Goal: Task Accomplishment & Management: Manage account settings

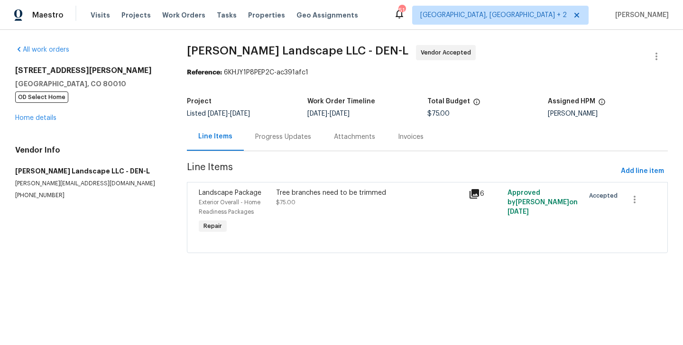
click at [256, 130] on div "Progress Updates" at bounding box center [283, 137] width 79 height 28
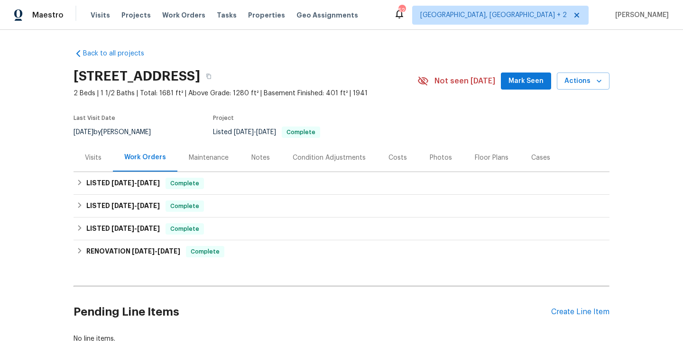
click at [81, 161] on div "Visits" at bounding box center [92, 158] width 39 height 28
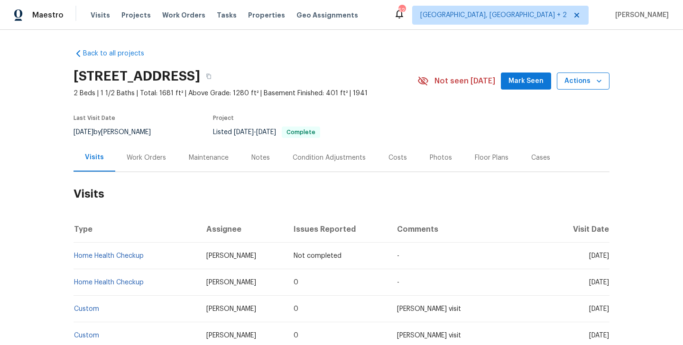
click at [579, 83] on span "Actions" at bounding box center [582, 81] width 37 height 12
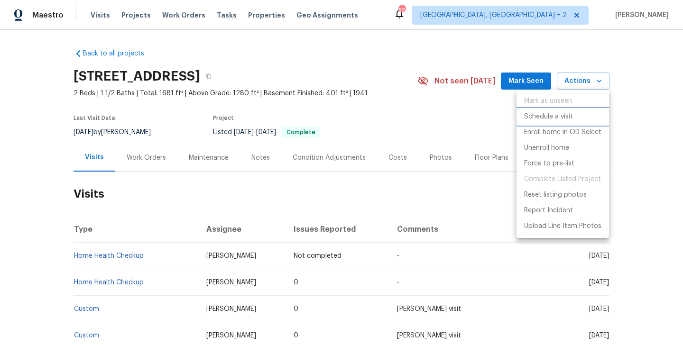
click at [542, 119] on p "Schedule a visit" at bounding box center [548, 117] width 49 height 10
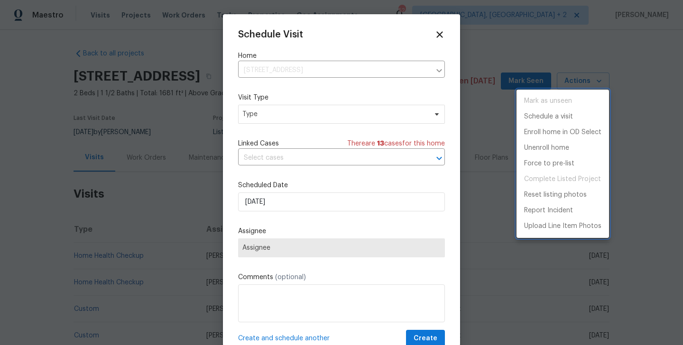
click at [257, 108] on div at bounding box center [341, 172] width 683 height 345
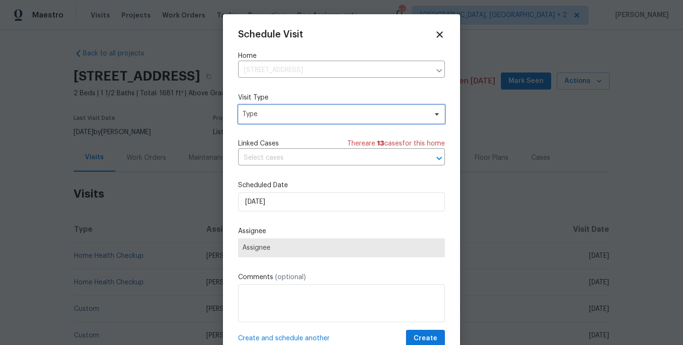
click at [252, 113] on span "Type" at bounding box center [334, 114] width 184 height 9
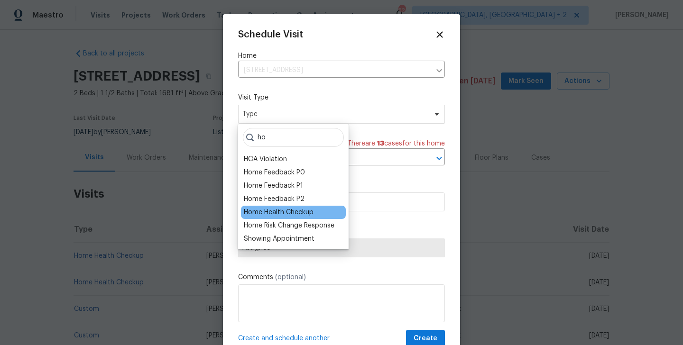
type input "ho"
click at [268, 213] on div "Home Health Checkup" at bounding box center [279, 212] width 70 height 9
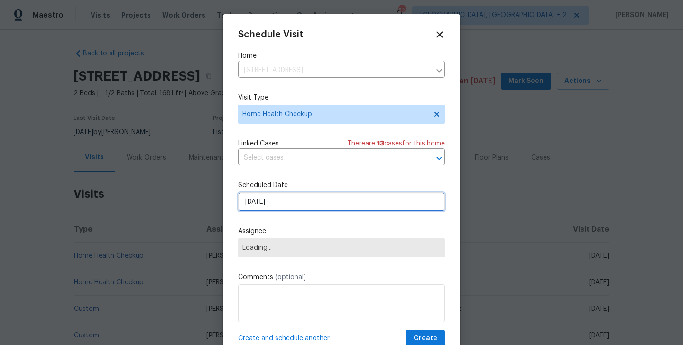
click at [268, 208] on input "08/10/2025" at bounding box center [341, 202] width 207 height 19
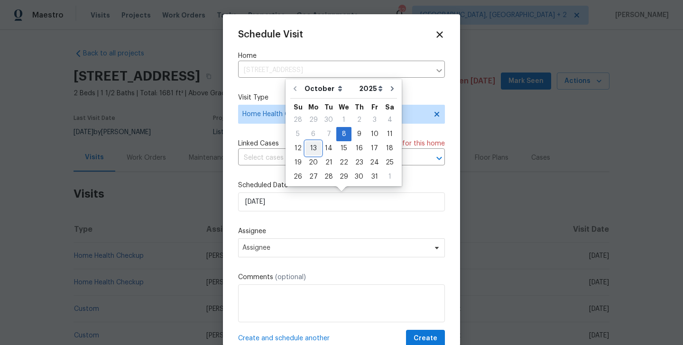
click at [313, 147] on div "13" at bounding box center [313, 148] width 16 height 13
type input "13/10/2025"
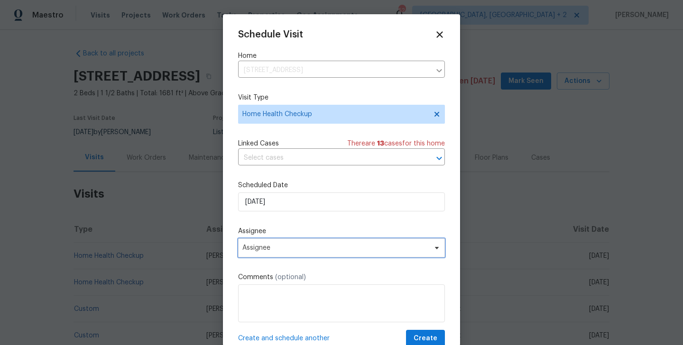
click at [287, 253] on span "Assignee" at bounding box center [341, 248] width 207 height 19
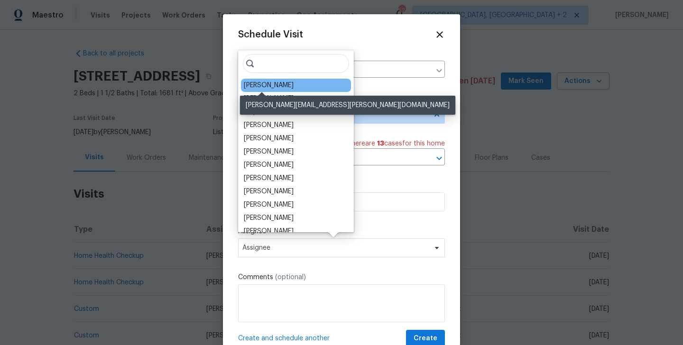
click at [263, 81] on div "Alison Brice" at bounding box center [269, 85] width 50 height 9
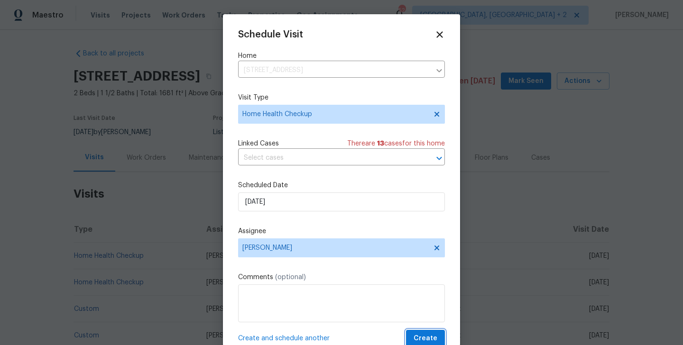
click at [425, 340] on span "Create" at bounding box center [425, 339] width 24 height 12
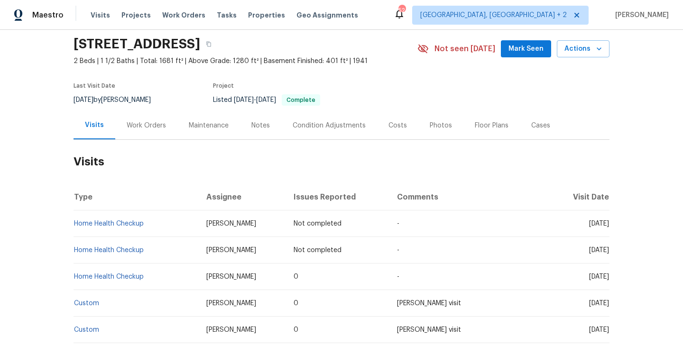
scroll to position [33, 0]
click at [138, 221] on link "Home Health Checkup" at bounding box center [109, 223] width 70 height 7
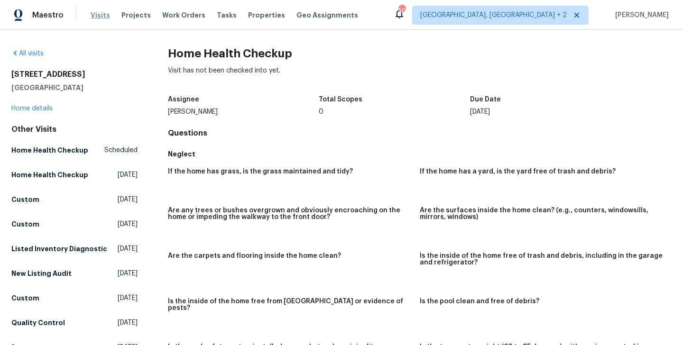
click at [94, 17] on span "Visits" at bounding box center [100, 14] width 19 height 9
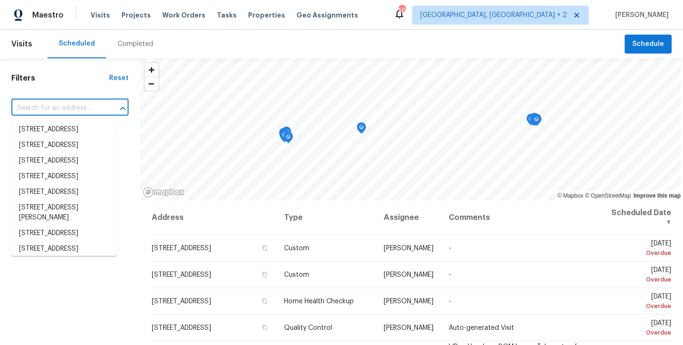
click at [68, 110] on input "text" at bounding box center [56, 108] width 91 height 15
paste input "4926 Le Blond Ave, Cincinnati, OH 45208"
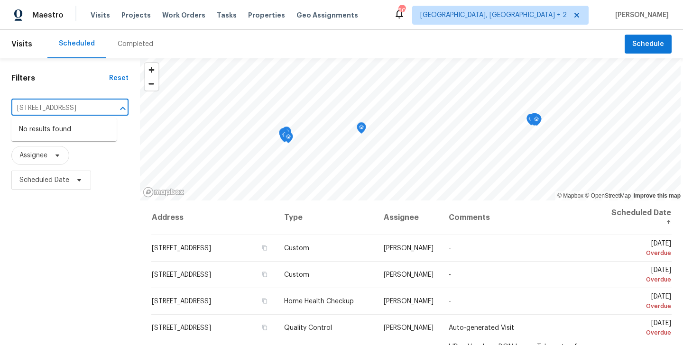
scroll to position [0, 55]
type input "4926 Le Blond Ave, Cincinnati, OH 45208"
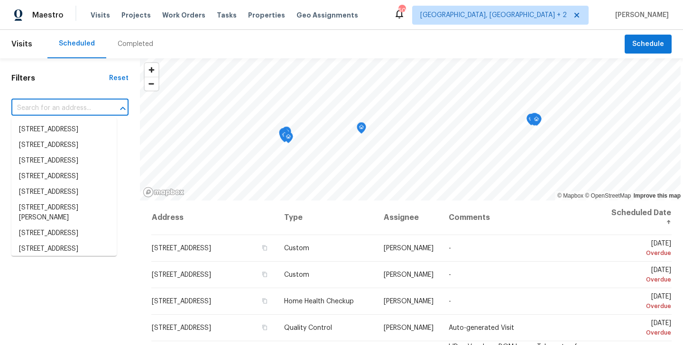
scroll to position [0, 0]
click at [534, 18] on span "Albuquerque, NM + 2" at bounding box center [493, 14] width 147 height 9
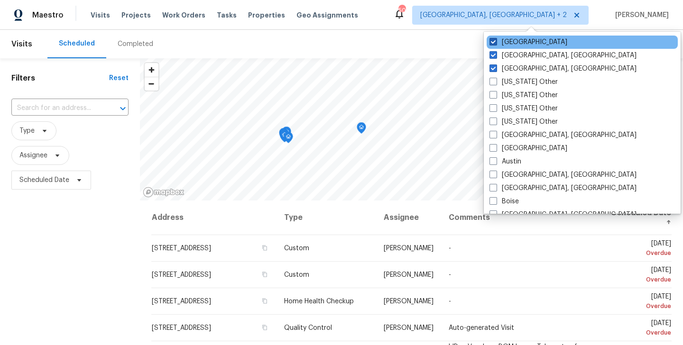
click at [507, 43] on label "Los Angeles" at bounding box center [528, 41] width 78 height 9
click at [496, 43] on input "Los Angeles" at bounding box center [492, 40] width 6 height 6
checkbox input "false"
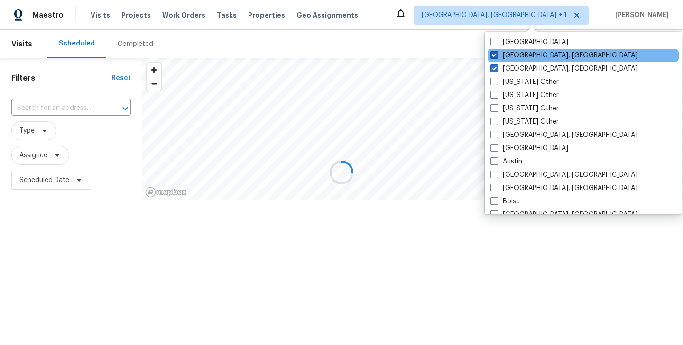
click at [508, 55] on label "Greensboro, NC" at bounding box center [563, 55] width 147 height 9
click at [496, 55] on input "Greensboro, NC" at bounding box center [493, 54] width 6 height 6
checkbox input "false"
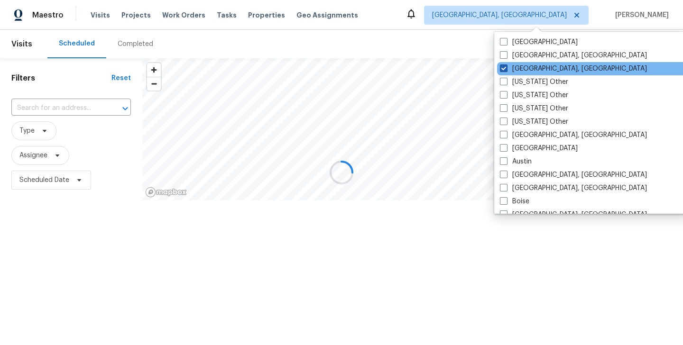
click at [508, 72] on label "Albuquerque, NM" at bounding box center [573, 68] width 147 height 9
click at [506, 70] on input "Albuquerque, NM" at bounding box center [503, 67] width 6 height 6
checkbox input "false"
checkbox input "true"
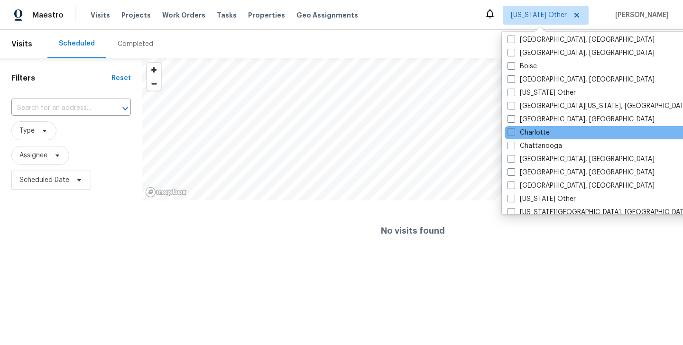
scroll to position [137, 0]
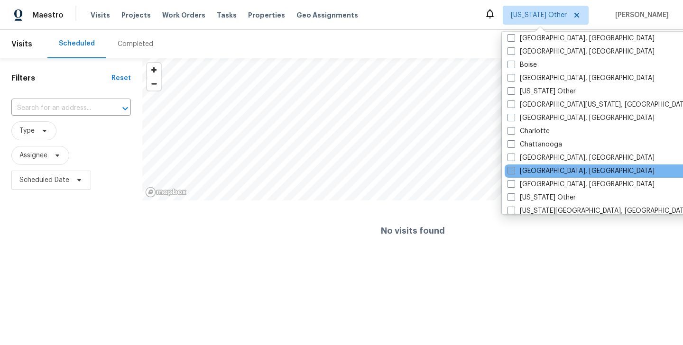
click at [556, 172] on label "Cincinnati, OH" at bounding box center [580, 170] width 147 height 9
click at [514, 172] on input "Cincinnati, OH" at bounding box center [510, 169] width 6 height 6
checkbox input "true"
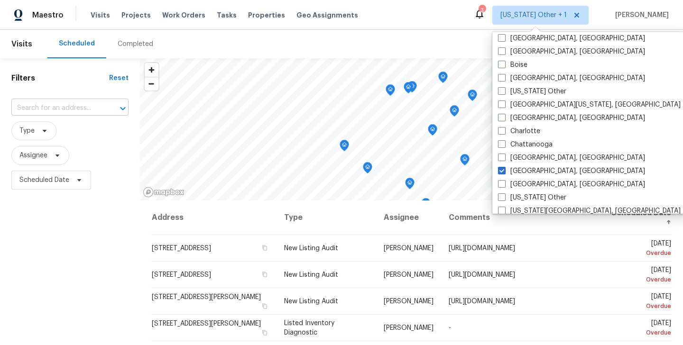
click at [73, 103] on input "text" at bounding box center [56, 108] width 91 height 15
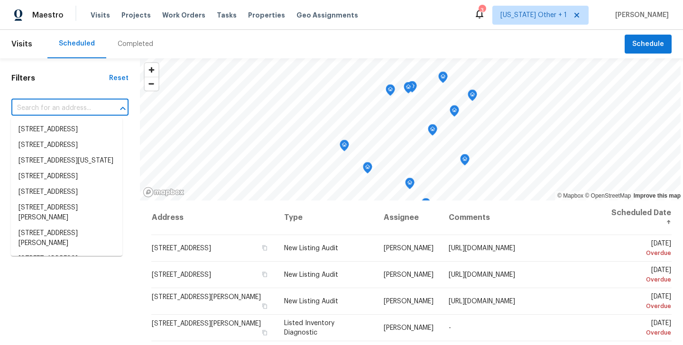
paste input "4926 Le Blond Ave, Cincinnati, OH 45208"
type input "4926 Le Blond Ave, Cincinnati, OH 45208"
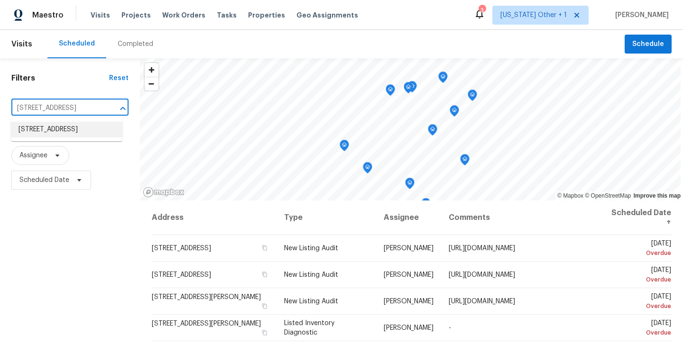
click at [72, 135] on li "4926 Le Blond Ave, Cincinnati, OH 45208" at bounding box center [66, 130] width 111 height 16
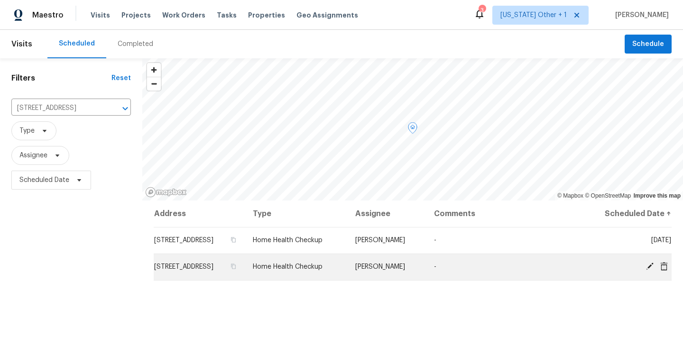
click at [661, 267] on icon at bounding box center [664, 266] width 8 height 9
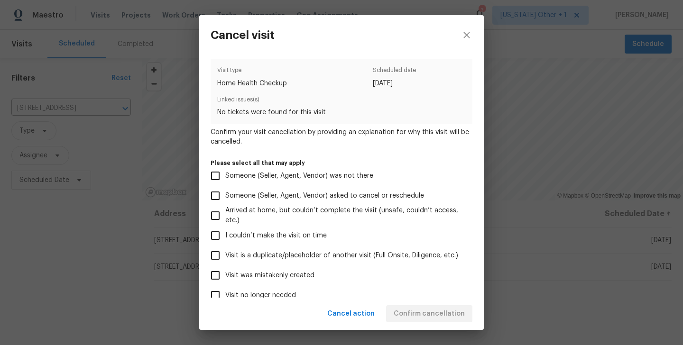
scroll to position [77, 0]
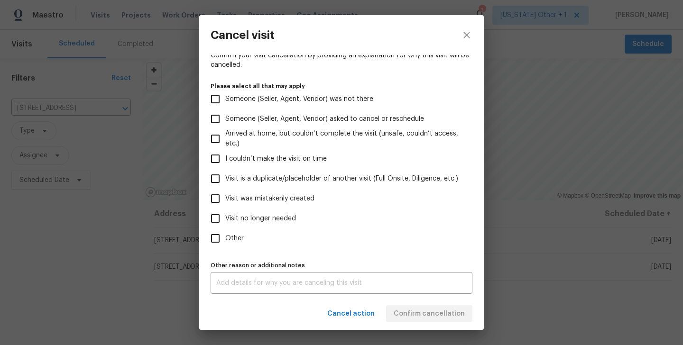
click at [274, 196] on span "Visit was mistakenly created" at bounding box center [269, 199] width 89 height 10
click at [225, 196] on input "Visit was mistakenly created" at bounding box center [215, 199] width 20 height 20
checkbox input "true"
click at [274, 218] on span "Visit no longer needed" at bounding box center [260, 219] width 71 height 10
click at [225, 218] on input "Visit no longer needed" at bounding box center [215, 219] width 20 height 20
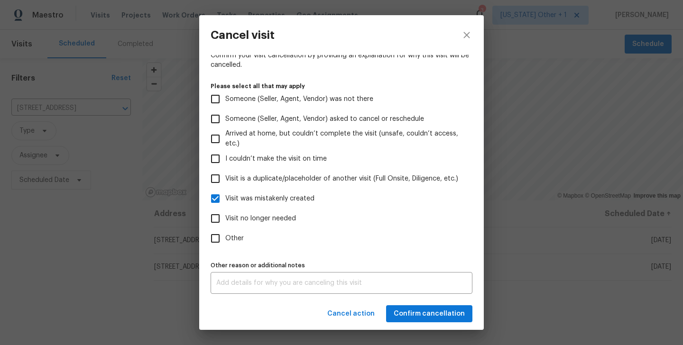
checkbox input "true"
click at [345, 285] on textarea at bounding box center [341, 283] width 250 height 7
click at [266, 224] on label "Visit no longer needed" at bounding box center [334, 219] width 259 height 20
click at [225, 224] on input "Visit no longer needed" at bounding box center [215, 219] width 20 height 20
click at [254, 249] on div "Visit type Home Health Checkup Scheduled date 10/13/2025 Linked issues(s) No ti…" at bounding box center [342, 138] width 262 height 312
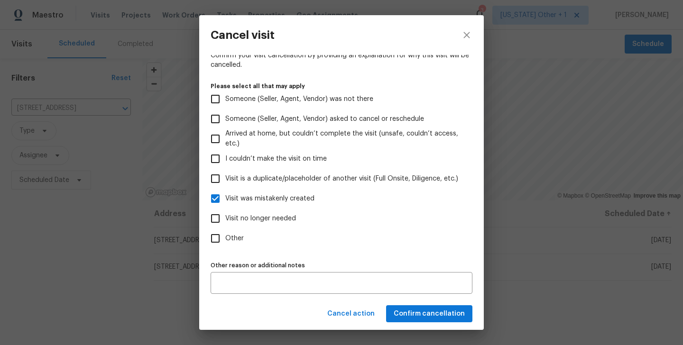
click at [254, 227] on label "Visit no longer needed" at bounding box center [334, 219] width 259 height 20
click at [225, 227] on input "Visit no longer needed" at bounding box center [215, 219] width 20 height 20
checkbox input "true"
click at [254, 239] on label "Other" at bounding box center [334, 239] width 259 height 20
click at [225, 239] on input "Other" at bounding box center [215, 239] width 20 height 20
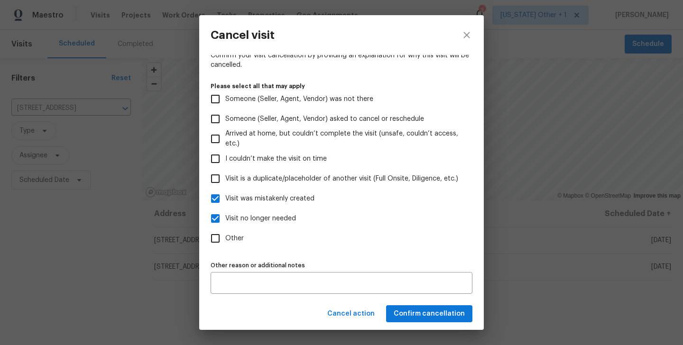
checkbox input "true"
click at [436, 314] on span "Confirm cancellation" at bounding box center [429, 314] width 71 height 12
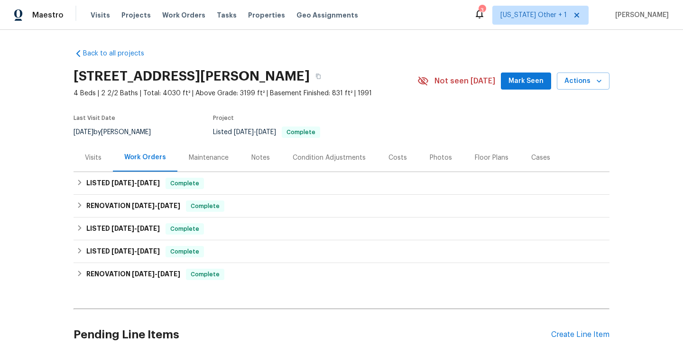
click at [94, 153] on div "Visits" at bounding box center [93, 157] width 17 height 9
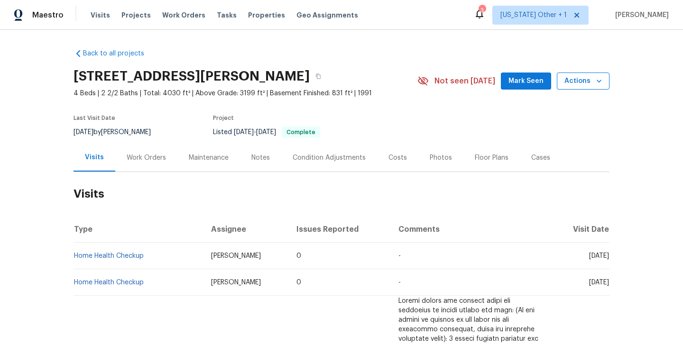
click at [580, 82] on span "Actions" at bounding box center [582, 81] width 37 height 12
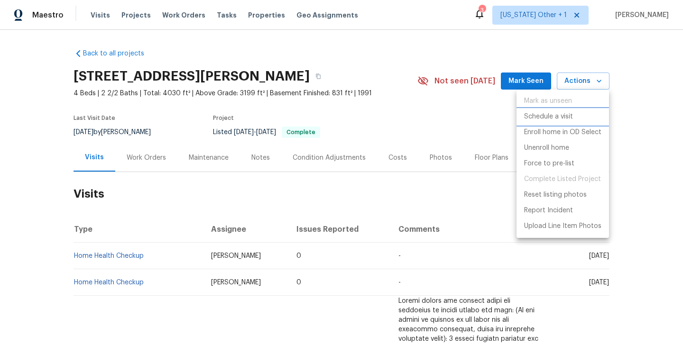
click at [559, 120] on p "Schedule a visit" at bounding box center [548, 117] width 49 height 10
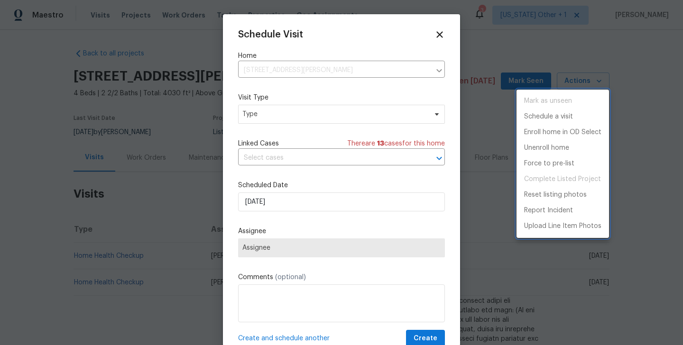
click at [250, 119] on div at bounding box center [341, 172] width 683 height 345
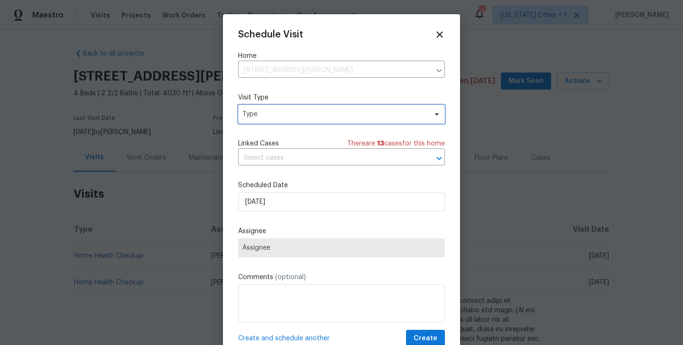
click at [243, 116] on span "Type" at bounding box center [334, 114] width 184 height 9
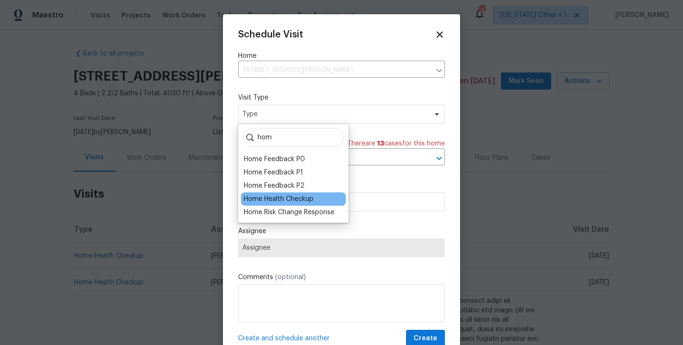
type input "hom"
click at [263, 203] on div "Home Health Checkup" at bounding box center [279, 198] width 70 height 9
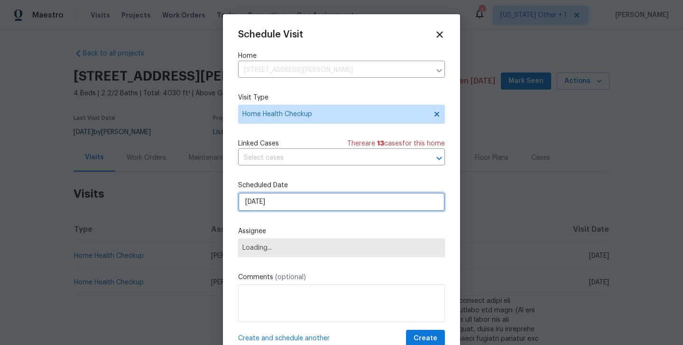
click at [263, 203] on input "08/10/2025" at bounding box center [341, 202] width 207 height 19
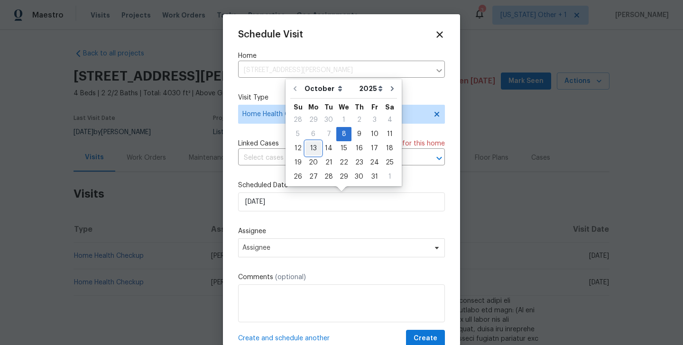
click at [311, 148] on div "13" at bounding box center [313, 148] width 16 height 13
type input "13/10/2025"
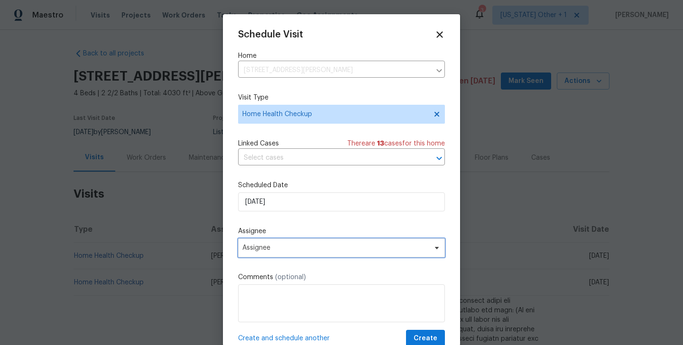
click at [272, 254] on span "Assignee" at bounding box center [341, 248] width 207 height 19
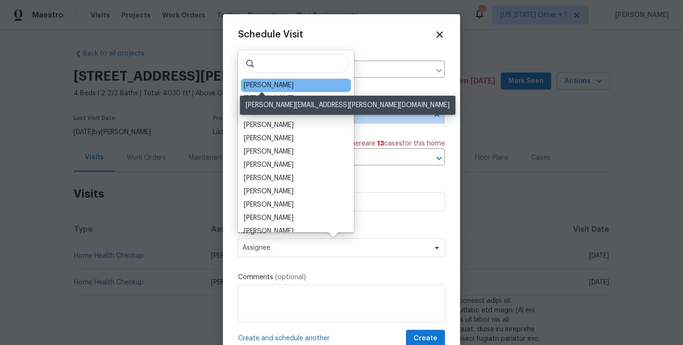
click at [267, 84] on div "[PERSON_NAME]" at bounding box center [269, 85] width 50 height 9
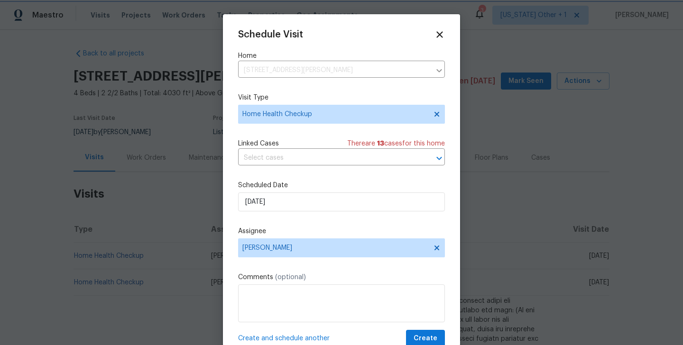
scroll to position [17, 0]
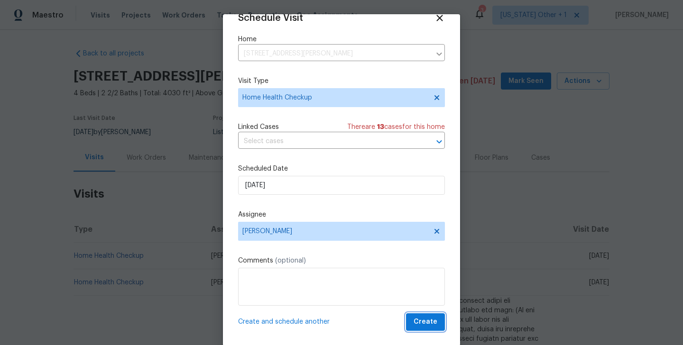
click at [419, 321] on span "Create" at bounding box center [425, 322] width 24 height 12
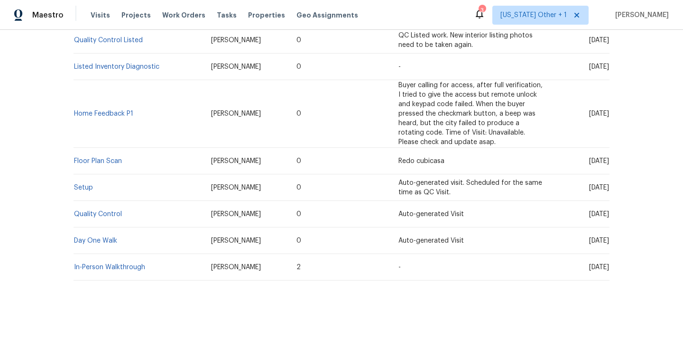
scroll to position [0, 0]
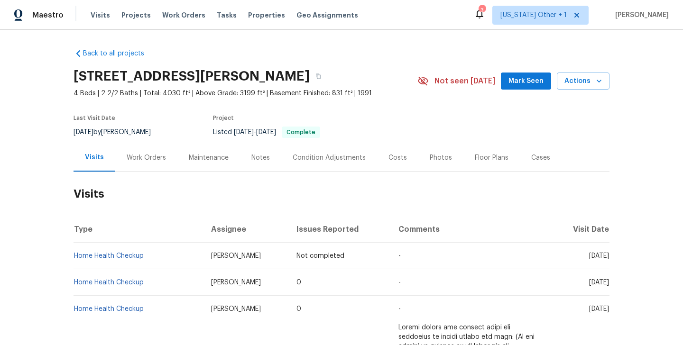
click at [154, 258] on td "Home Health Checkup" at bounding box center [138, 256] width 130 height 27
copy link "Home Health Checkup"
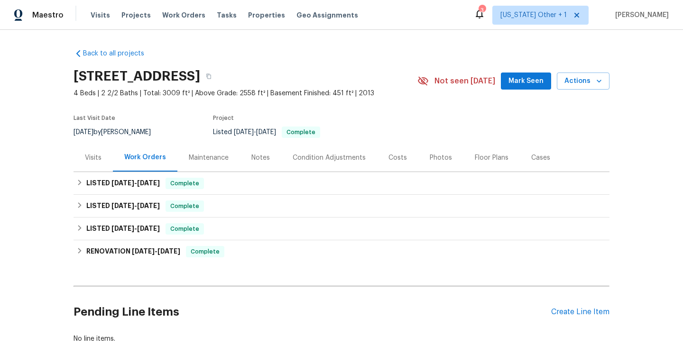
click at [92, 152] on div "Visits" at bounding box center [92, 158] width 39 height 28
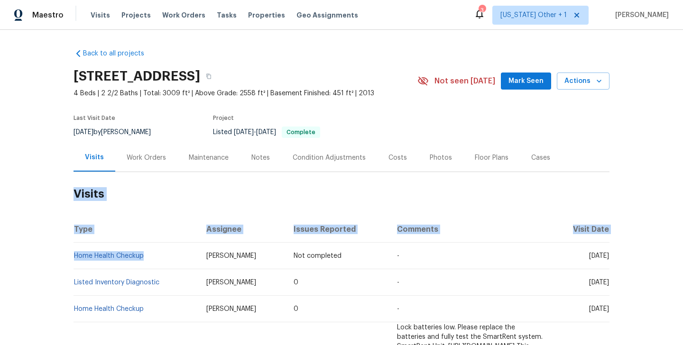
drag, startPoint x: 151, startPoint y: 257, endPoint x: 60, endPoint y: 258, distance: 91.5
click at [60, 258] on div "Back to all projects [STREET_ADDRESS] 4 Beds | 2 2/2 Baths | Total: 3009 ft² | …" at bounding box center [341, 187] width 683 height 315
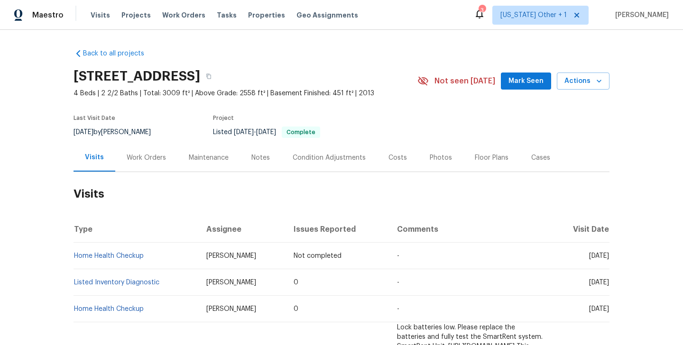
click at [156, 254] on td "Home Health Checkup" at bounding box center [135, 256] width 125 height 27
copy link "Home Health Checkup"
click at [110, 253] on link "Home Health Checkup" at bounding box center [109, 256] width 70 height 7
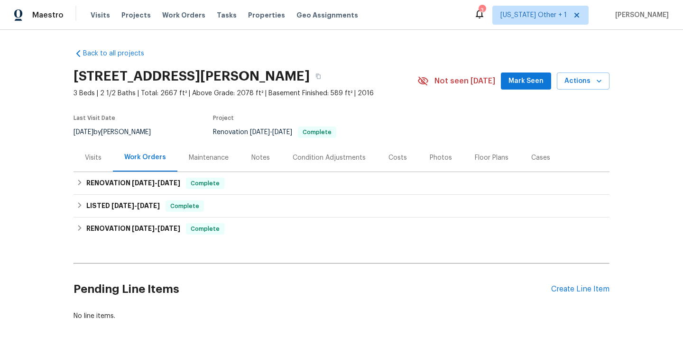
click at [100, 154] on div "Visits" at bounding box center [93, 157] width 17 height 9
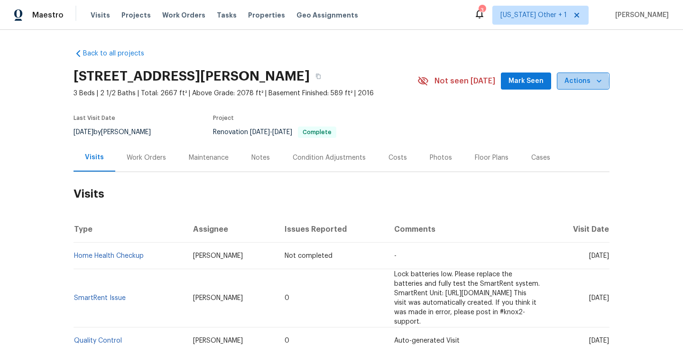
click at [574, 82] on span "Actions" at bounding box center [582, 81] width 37 height 12
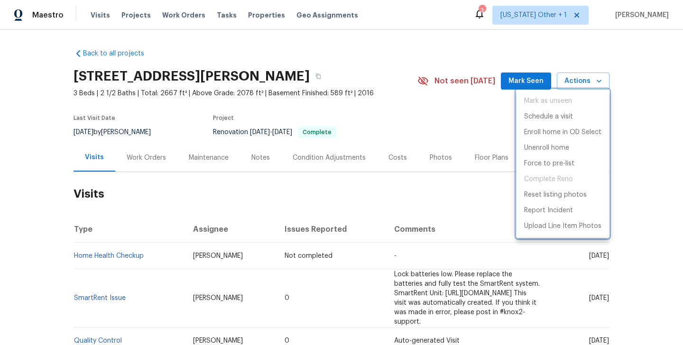
click at [401, 171] on div at bounding box center [341, 172] width 683 height 345
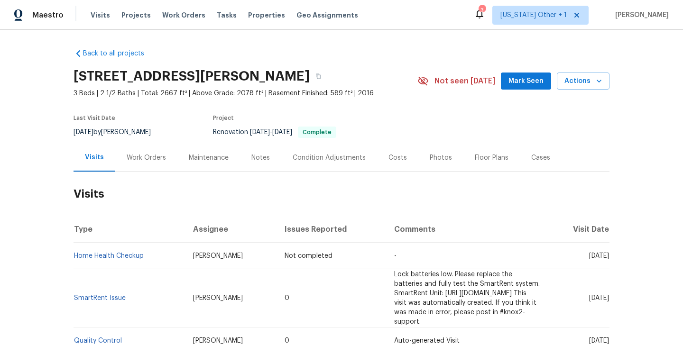
click at [150, 254] on td "Home Health Checkup" at bounding box center [129, 256] width 112 height 27
copy link "Home Health Checkup"
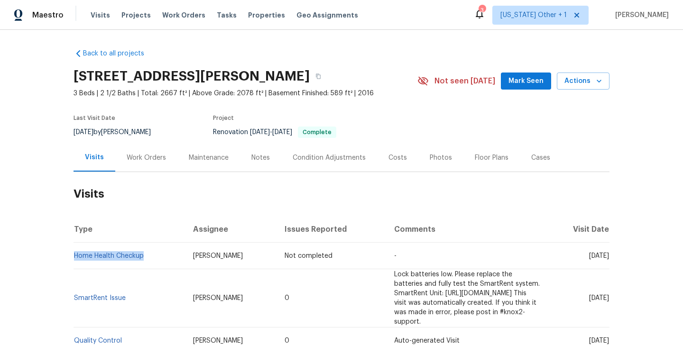
click at [222, 304] on td "Alison Brice" at bounding box center [231, 298] width 92 height 58
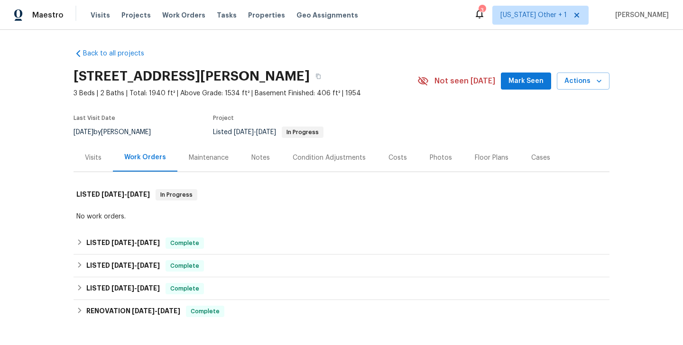
click at [103, 157] on div "Visits" at bounding box center [92, 158] width 39 height 28
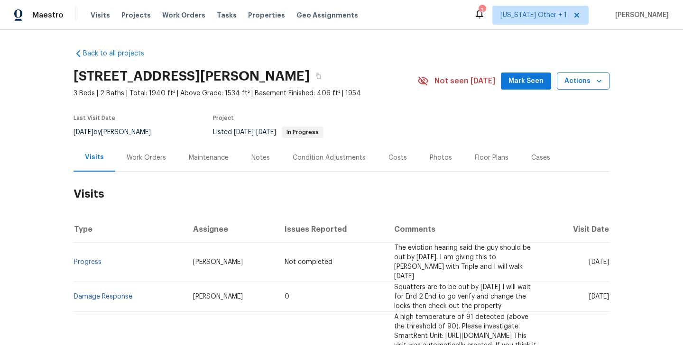
click at [588, 77] on span "Actions" at bounding box center [582, 81] width 37 height 12
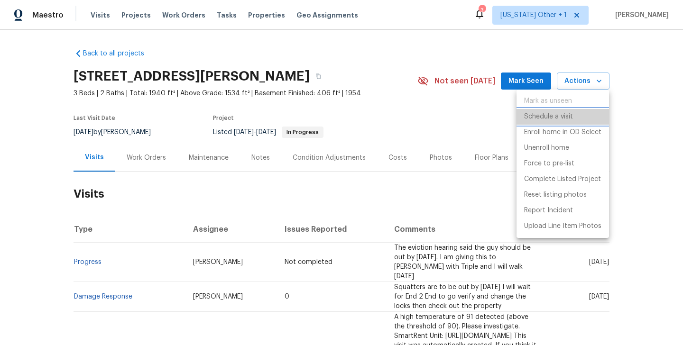
click at [526, 116] on p "Schedule a visit" at bounding box center [548, 117] width 49 height 10
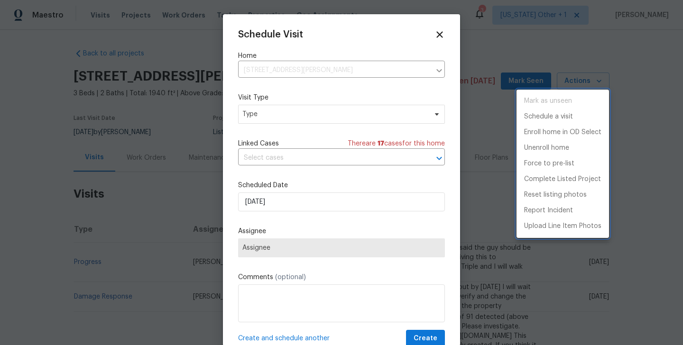
click at [265, 116] on div at bounding box center [341, 172] width 683 height 345
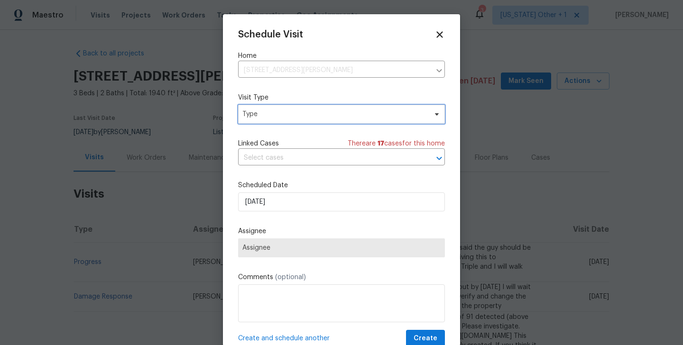
click at [256, 114] on span "Type" at bounding box center [334, 114] width 184 height 9
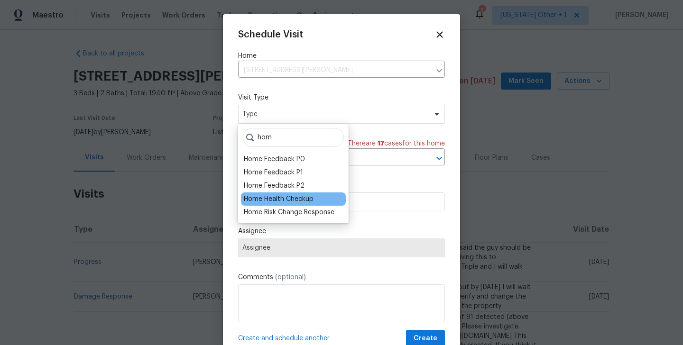
type input "hom"
click at [281, 200] on div "Home Health Checkup" at bounding box center [279, 198] width 70 height 9
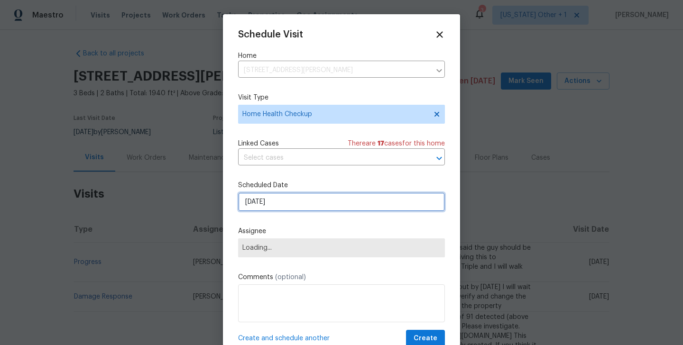
click at [272, 211] on input "08/10/2025" at bounding box center [341, 202] width 207 height 19
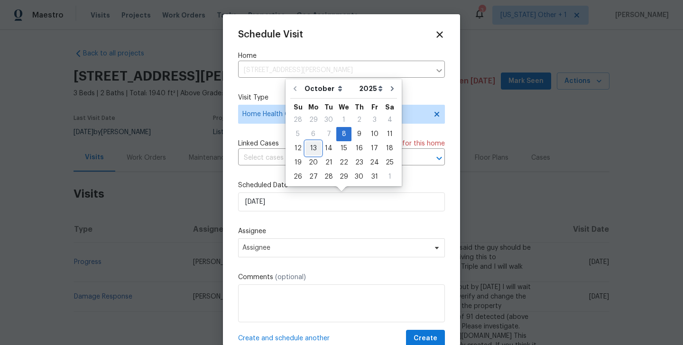
click at [310, 147] on div "13" at bounding box center [313, 148] width 16 height 13
type input "13/10/2025"
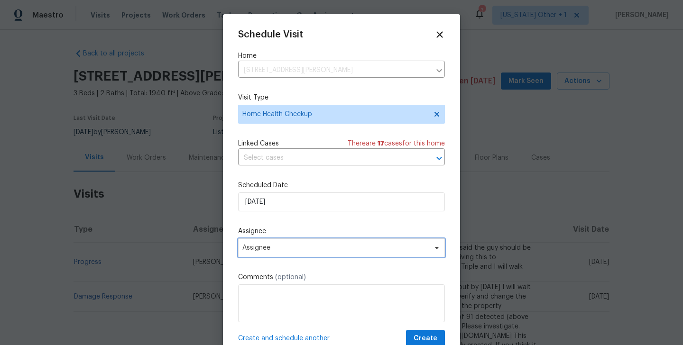
click at [306, 246] on span "Assignee" at bounding box center [335, 248] width 186 height 8
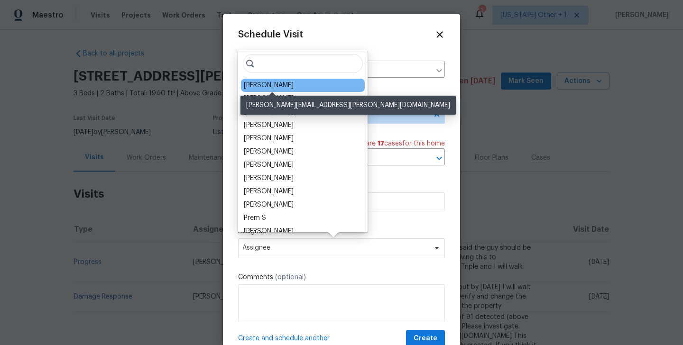
click at [268, 88] on div "[PERSON_NAME]" at bounding box center [269, 85] width 50 height 9
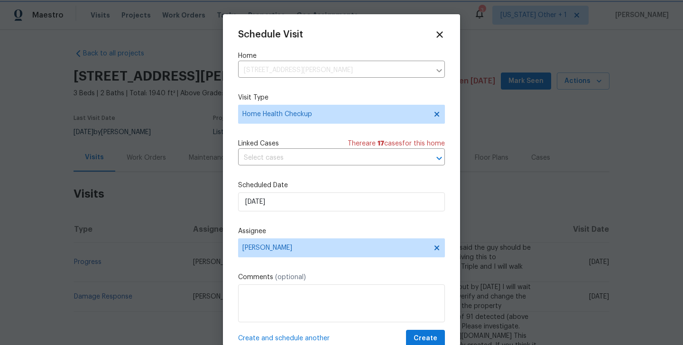
scroll to position [17, 0]
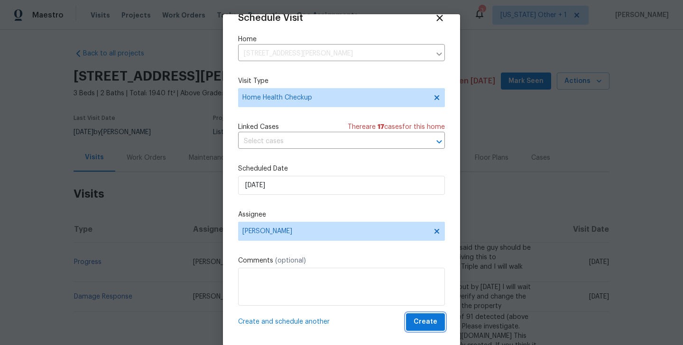
click at [420, 320] on span "Create" at bounding box center [425, 322] width 24 height 12
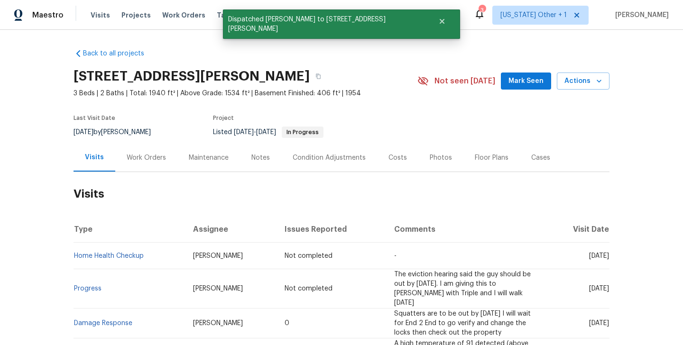
click at [152, 257] on td "Home Health Checkup" at bounding box center [129, 256] width 112 height 27
copy link "Home Health Checkup"
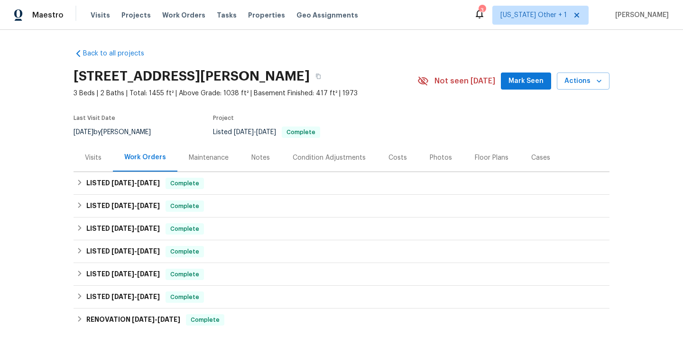
click at [94, 160] on div "Visits" at bounding box center [93, 157] width 17 height 9
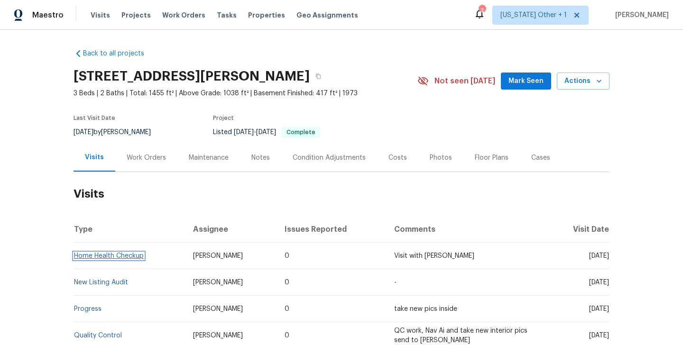
click at [115, 256] on link "Home Health Checkup" at bounding box center [109, 256] width 70 height 7
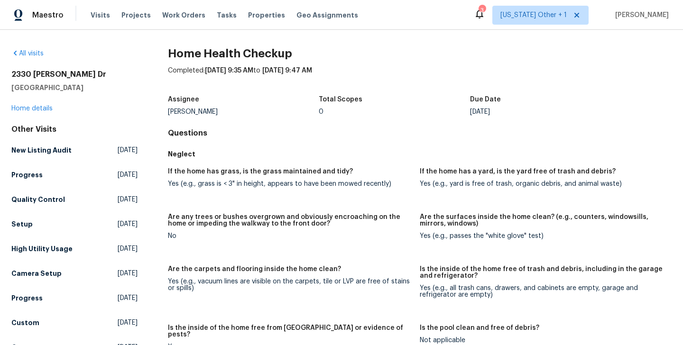
click at [13, 57] on div "All visits" at bounding box center [74, 53] width 126 height 9
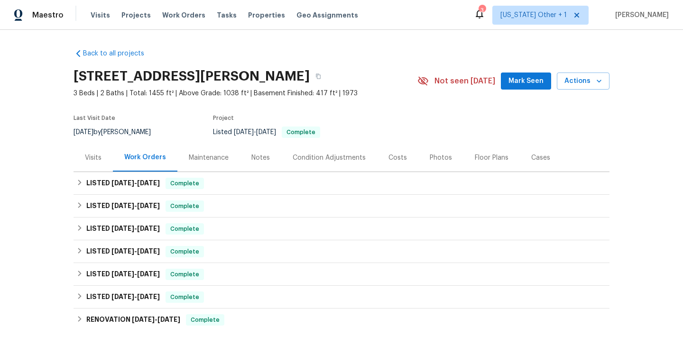
click at [104, 154] on div "Visits" at bounding box center [92, 158] width 39 height 28
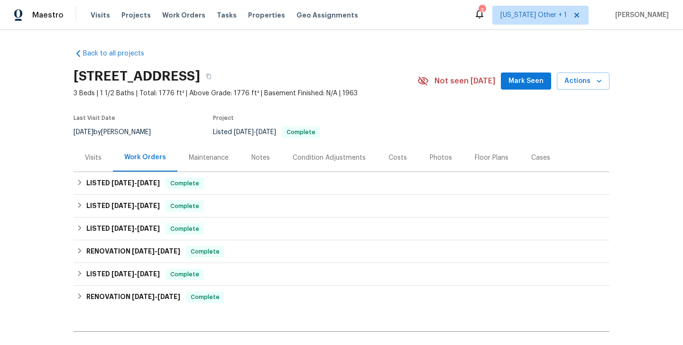
click at [95, 156] on div "Visits" at bounding box center [93, 157] width 17 height 9
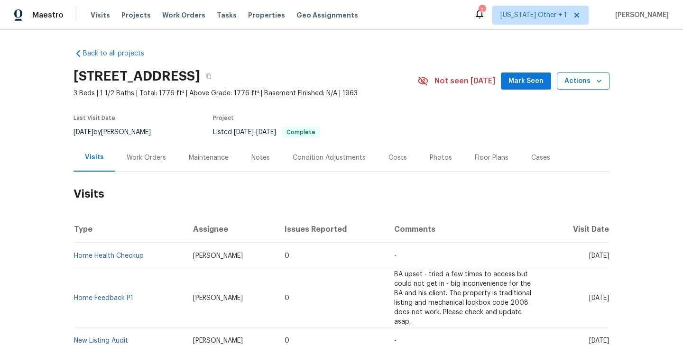
click at [582, 83] on span "Actions" at bounding box center [582, 81] width 37 height 12
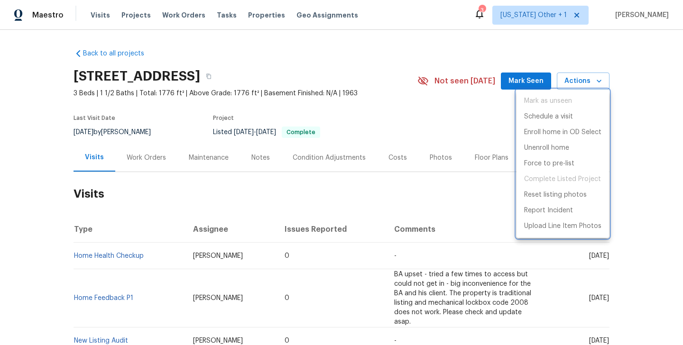
click at [270, 217] on div at bounding box center [341, 172] width 683 height 345
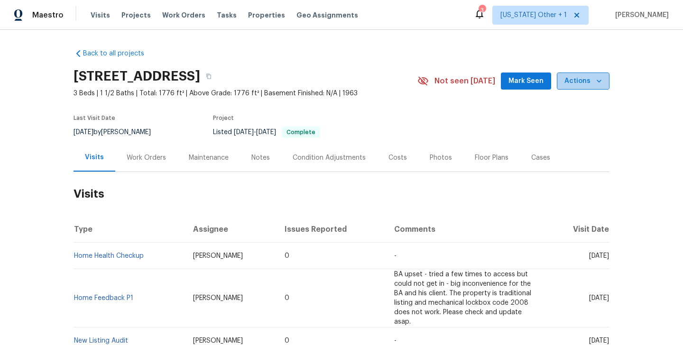
click at [597, 81] on icon "button" at bounding box center [598, 80] width 9 height 9
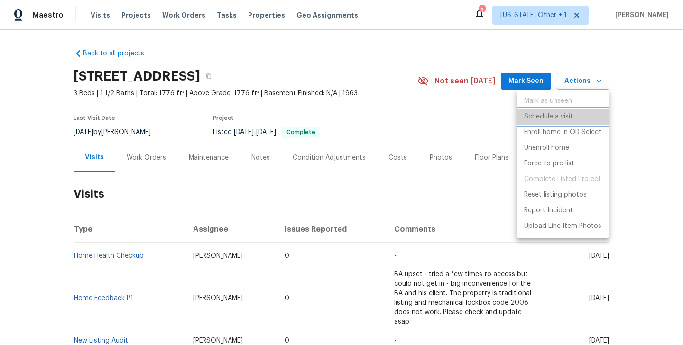
click at [557, 114] on p "Schedule a visit" at bounding box center [548, 117] width 49 height 10
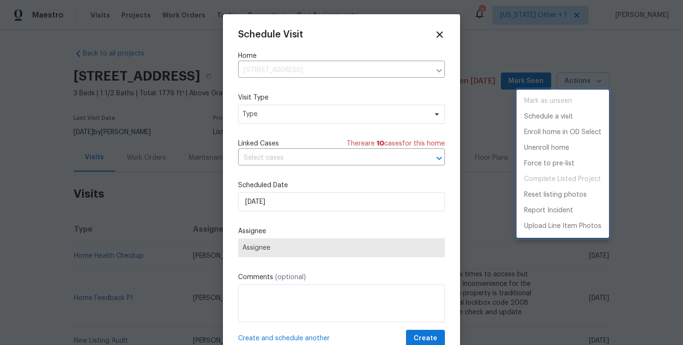
click at [278, 116] on div at bounding box center [341, 172] width 683 height 345
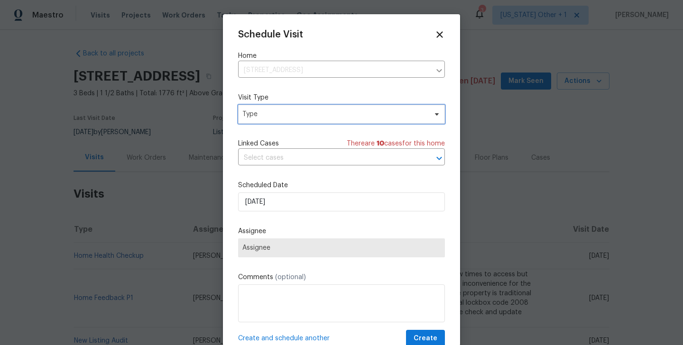
click at [267, 115] on span "Type" at bounding box center [334, 114] width 184 height 9
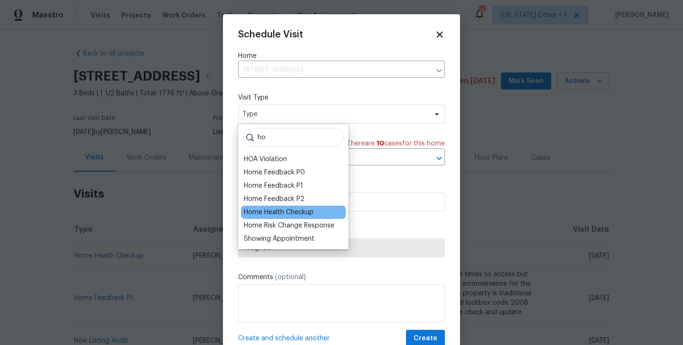
type input "ho"
click at [281, 209] on div "Home Health Checkup" at bounding box center [279, 212] width 70 height 9
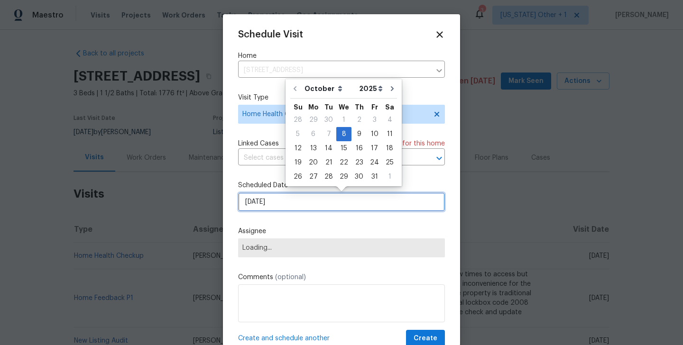
click at [279, 206] on input "[DATE]" at bounding box center [341, 202] width 207 height 19
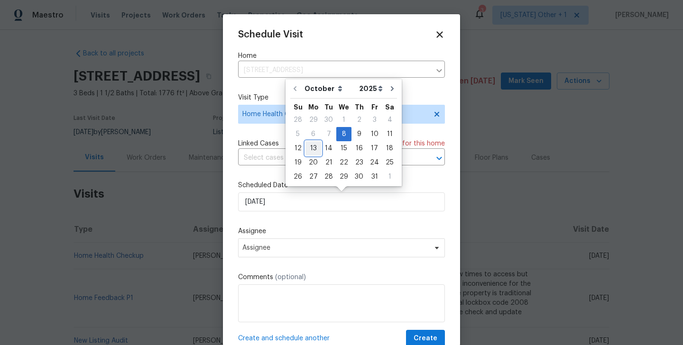
click at [318, 149] on div "13" at bounding box center [313, 148] width 16 height 13
type input "[DATE]"
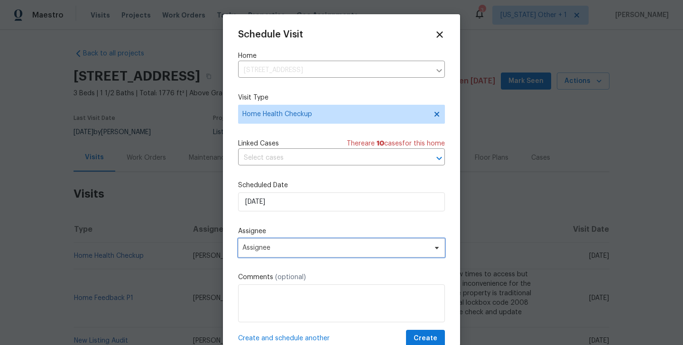
click at [295, 254] on span "Assignee" at bounding box center [341, 248] width 207 height 19
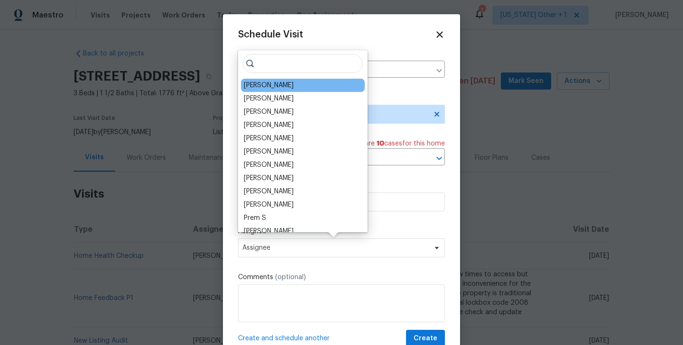
click at [272, 86] on div "[PERSON_NAME]" at bounding box center [269, 85] width 50 height 9
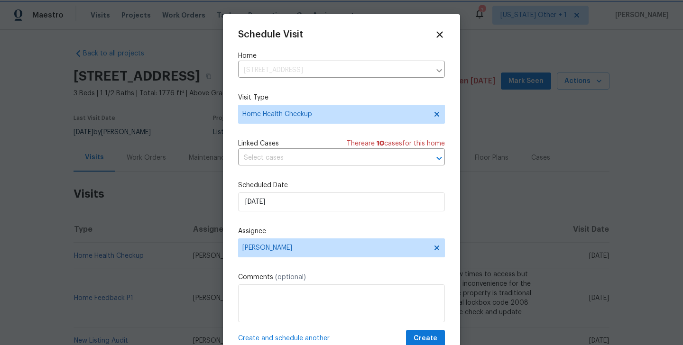
scroll to position [17, 0]
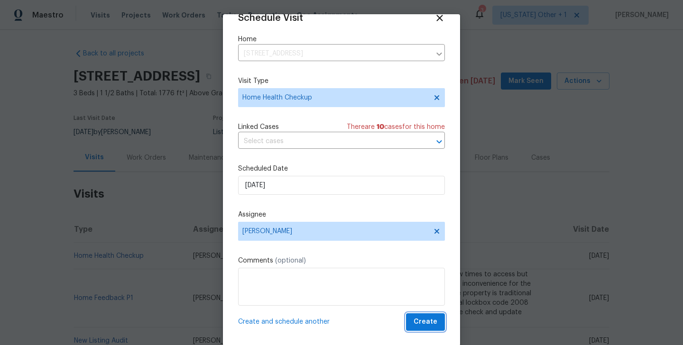
click at [422, 322] on span "Create" at bounding box center [425, 322] width 24 height 12
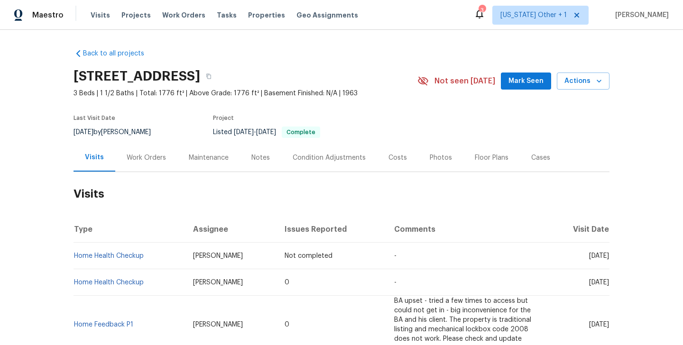
click at [149, 258] on td "Home Health Checkup" at bounding box center [129, 256] width 112 height 27
copy link "Home Health Checkup"
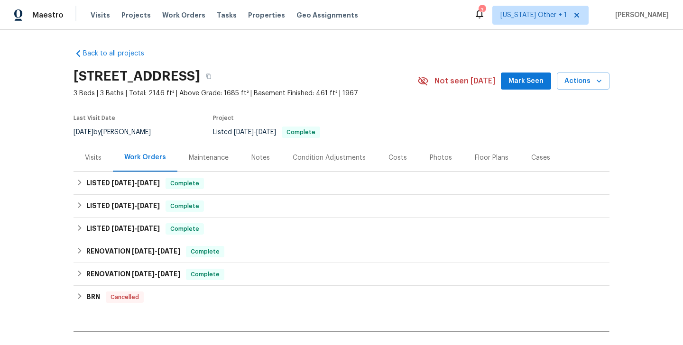
click at [97, 159] on div "Visits" at bounding box center [93, 157] width 17 height 9
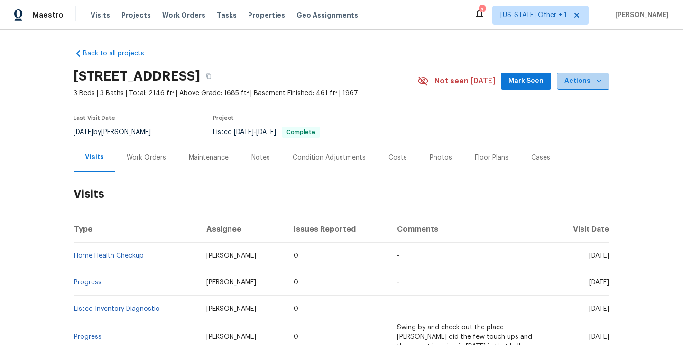
click at [580, 88] on button "Actions" at bounding box center [583, 82] width 53 height 18
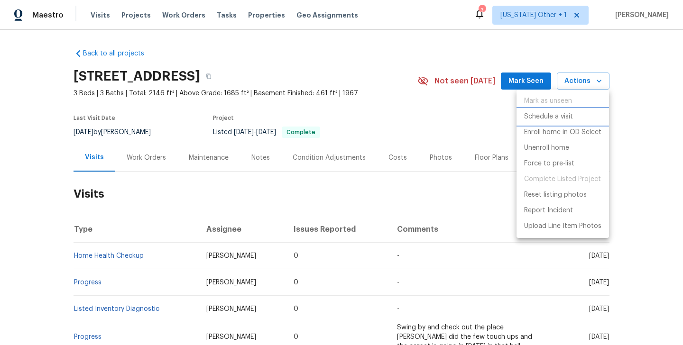
click at [543, 116] on p "Schedule a visit" at bounding box center [548, 117] width 49 height 10
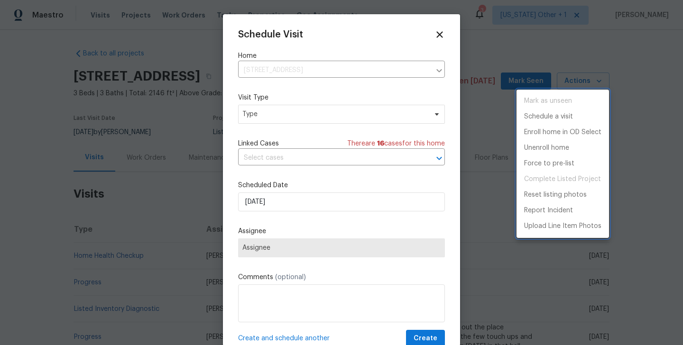
click at [251, 110] on div at bounding box center [341, 172] width 683 height 345
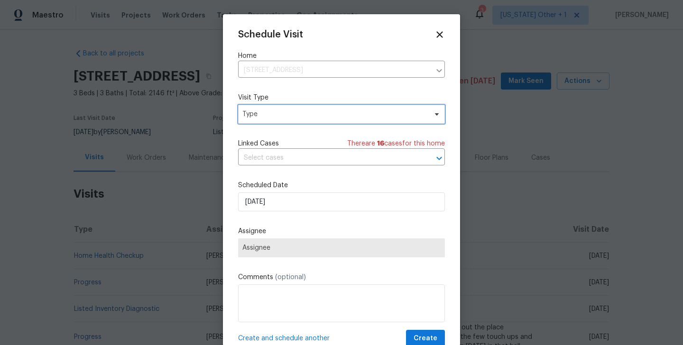
click at [240, 117] on span "Type" at bounding box center [341, 114] width 207 height 19
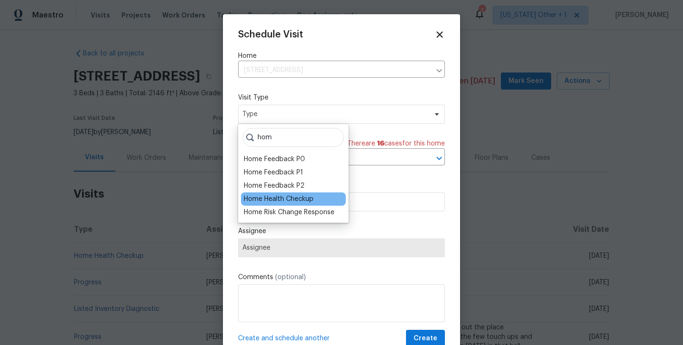
type input "hom"
click at [259, 198] on div "Home Health Checkup" at bounding box center [279, 198] width 70 height 9
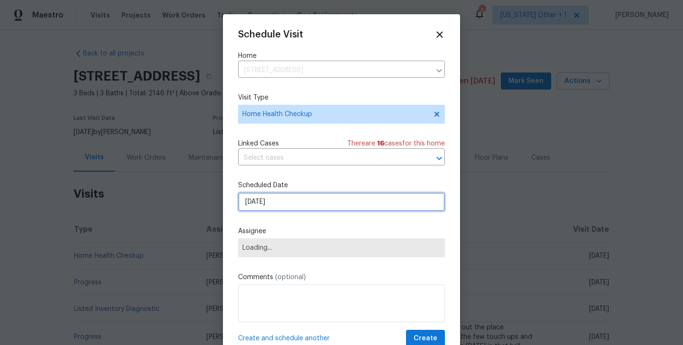
click at [267, 203] on input "[DATE]" at bounding box center [341, 202] width 207 height 19
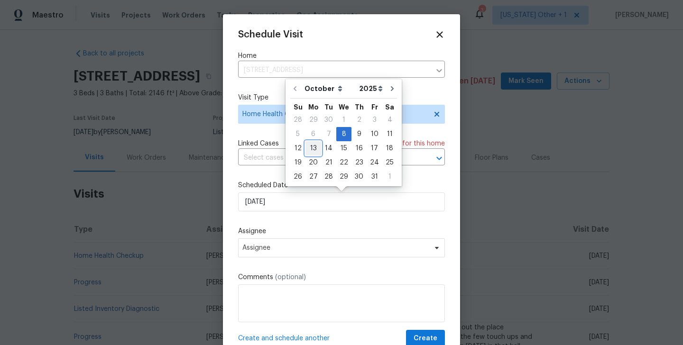
click at [305, 150] on div "13" at bounding box center [313, 148] width 16 height 13
type input "[DATE]"
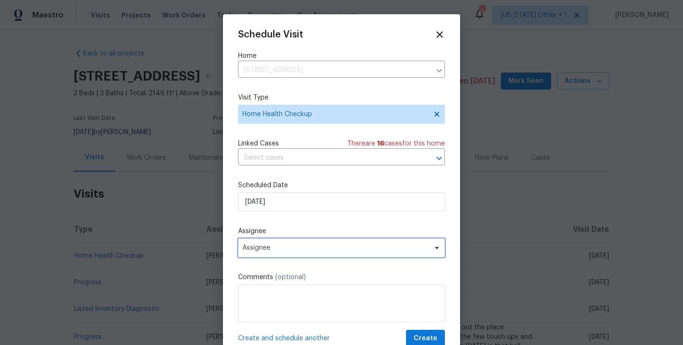
click at [258, 248] on span "Assignee" at bounding box center [335, 248] width 186 height 8
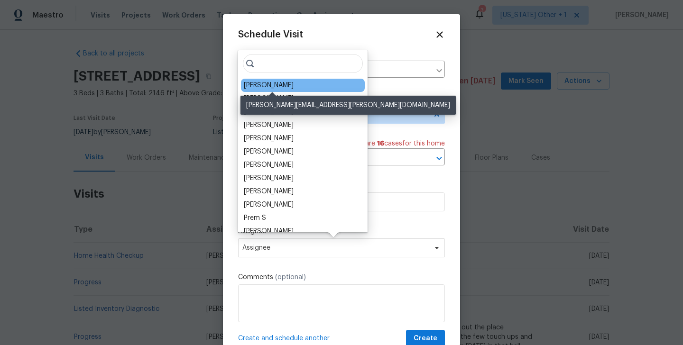
click at [250, 85] on div "[PERSON_NAME]" at bounding box center [269, 85] width 50 height 9
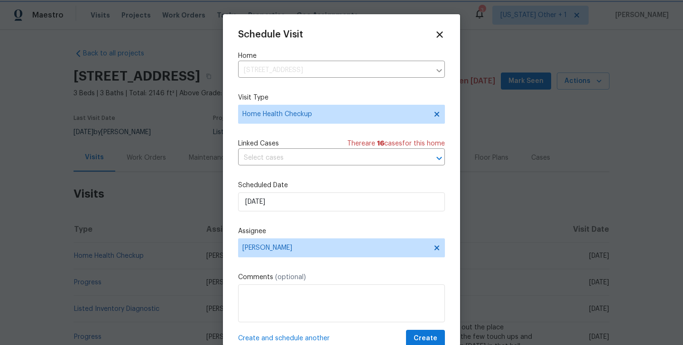
scroll to position [17, 0]
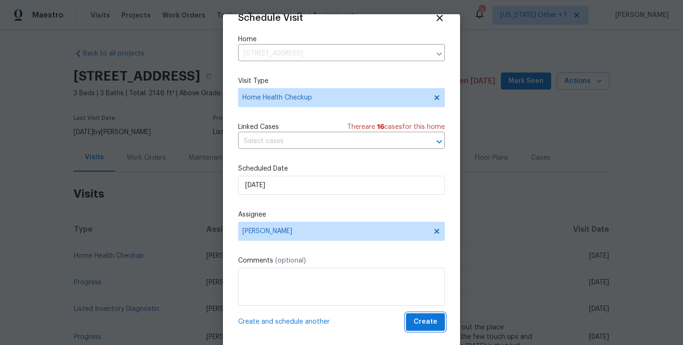
click at [428, 320] on span "Create" at bounding box center [425, 322] width 24 height 12
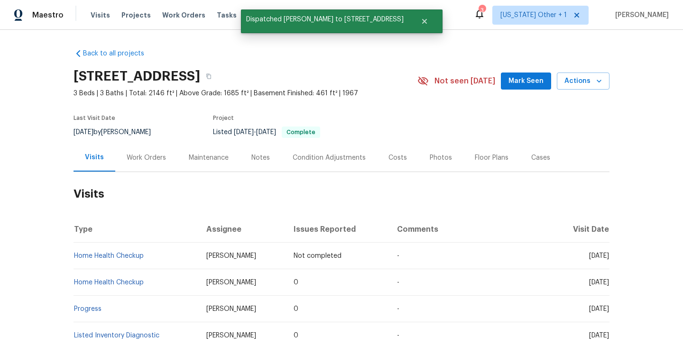
click at [162, 262] on td "Home Health Checkup" at bounding box center [135, 256] width 125 height 27
copy link "Home Health Checkup"
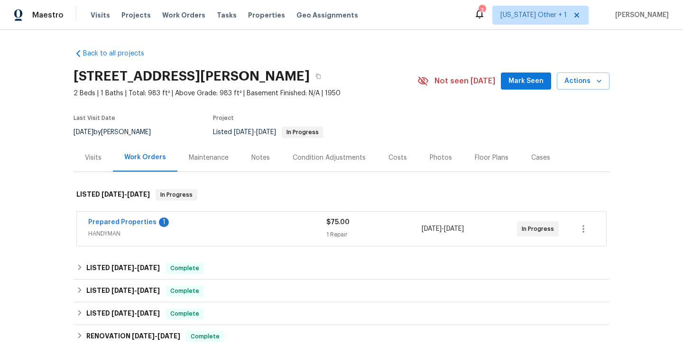
click at [94, 155] on div "Visits" at bounding box center [93, 157] width 17 height 9
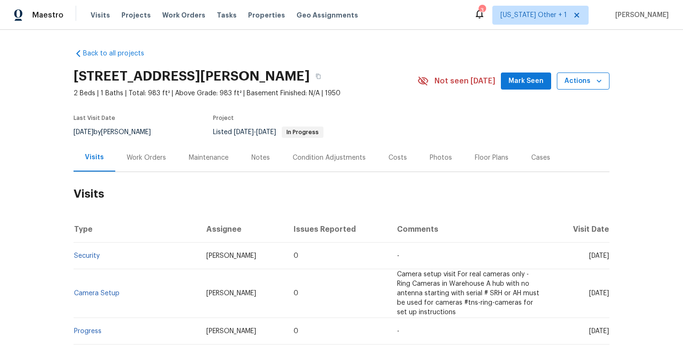
click at [582, 74] on button "Actions" at bounding box center [583, 82] width 53 height 18
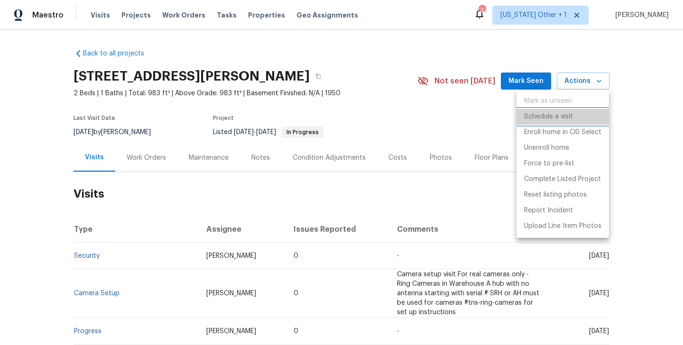
click at [548, 116] on p "Schedule a visit" at bounding box center [548, 117] width 49 height 10
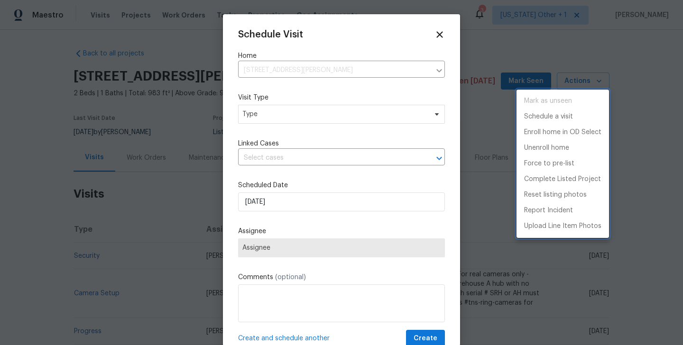
click at [282, 121] on div at bounding box center [341, 172] width 683 height 345
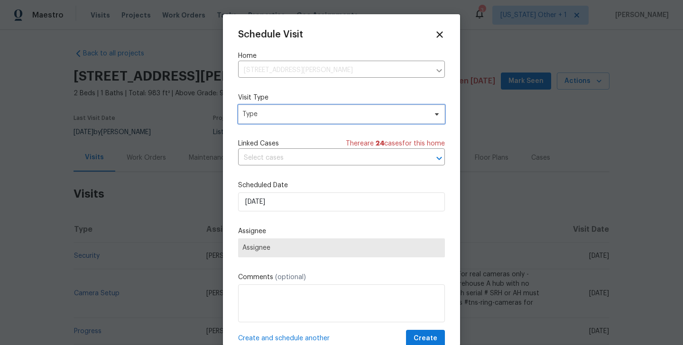
click at [267, 116] on span "Type" at bounding box center [334, 114] width 184 height 9
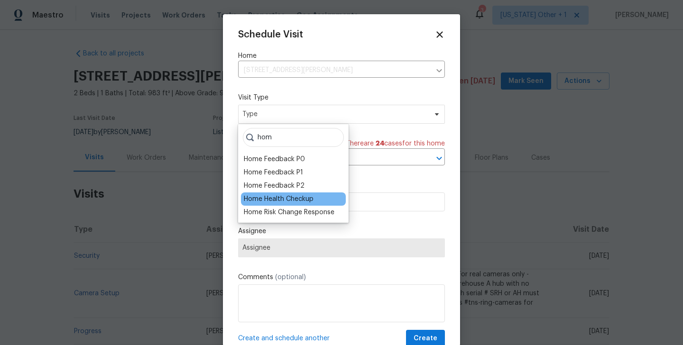
type input "hom"
click at [254, 201] on div "Home Health Checkup" at bounding box center [279, 198] width 70 height 9
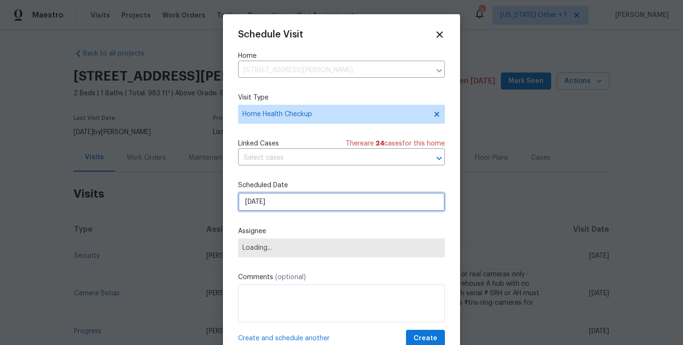
click at [264, 199] on input "[DATE]" at bounding box center [341, 202] width 207 height 19
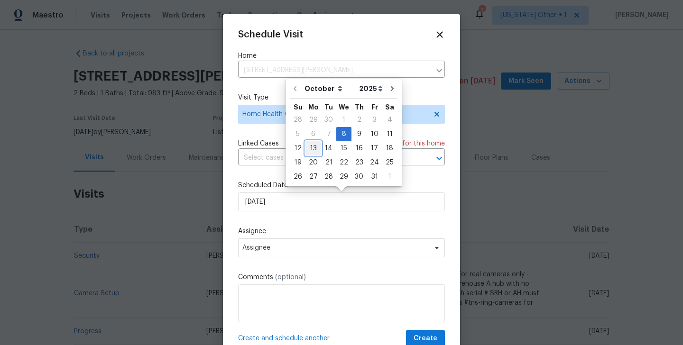
click at [309, 148] on div "13" at bounding box center [313, 148] width 16 height 13
type input "[DATE]"
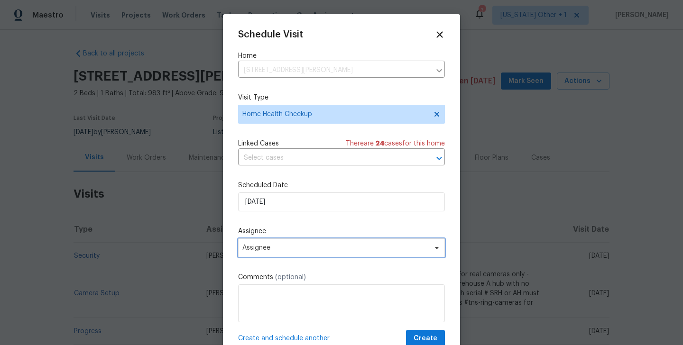
click at [282, 241] on span "Assignee" at bounding box center [341, 248] width 207 height 19
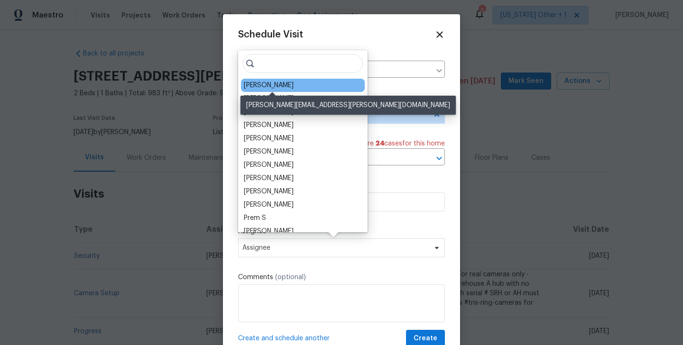
click at [261, 88] on div "Rebecca McMillen" at bounding box center [269, 85] width 50 height 9
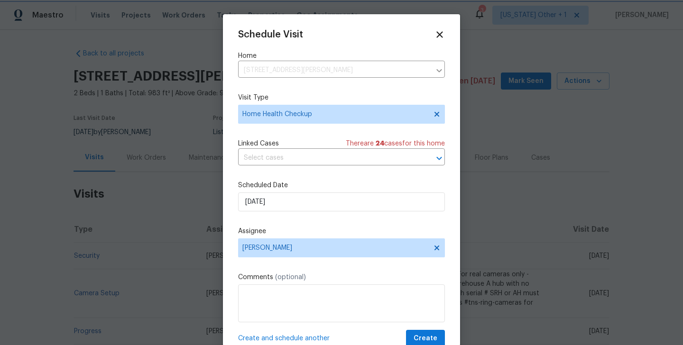
scroll to position [17, 0]
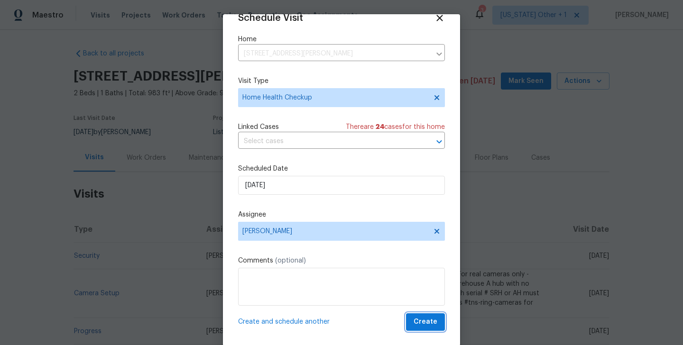
click at [421, 321] on span "Create" at bounding box center [425, 322] width 24 height 12
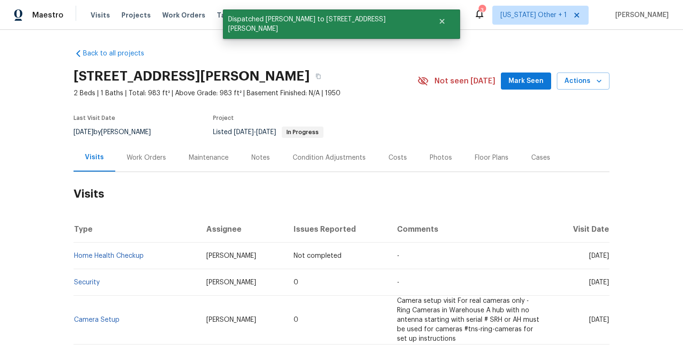
click at [171, 260] on td "Home Health Checkup" at bounding box center [135, 256] width 125 height 27
copy link "Home Health Checkup"
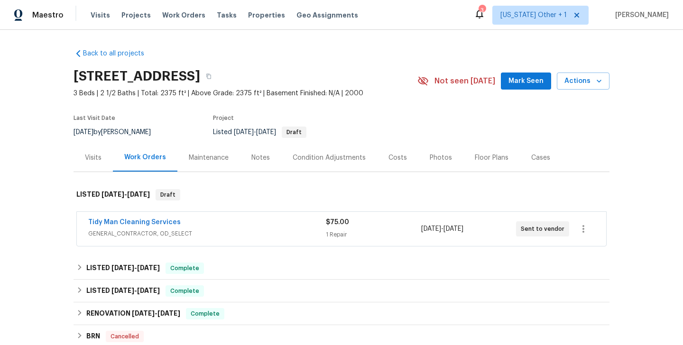
click at [91, 159] on div "Visits" at bounding box center [93, 157] width 17 height 9
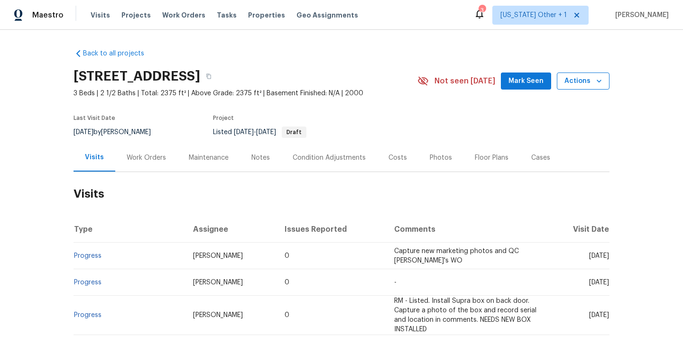
click at [590, 78] on span "Actions" at bounding box center [582, 81] width 37 height 12
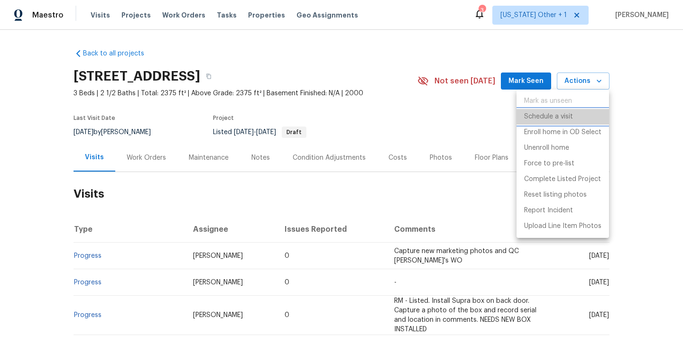
click at [539, 117] on p "Schedule a visit" at bounding box center [548, 117] width 49 height 10
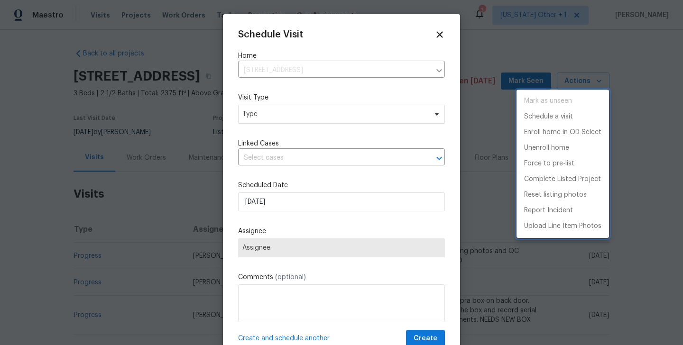
click at [254, 117] on div at bounding box center [341, 172] width 683 height 345
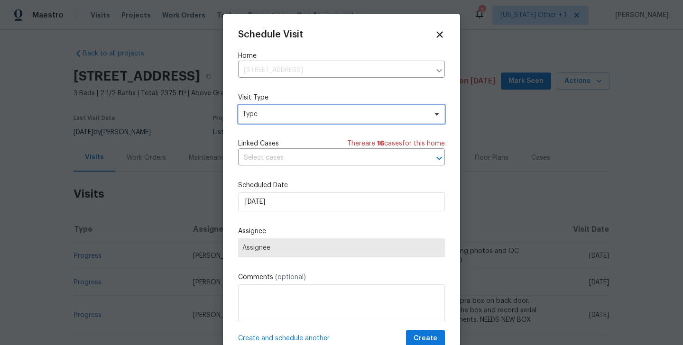
click at [240, 111] on span "Type" at bounding box center [341, 114] width 207 height 19
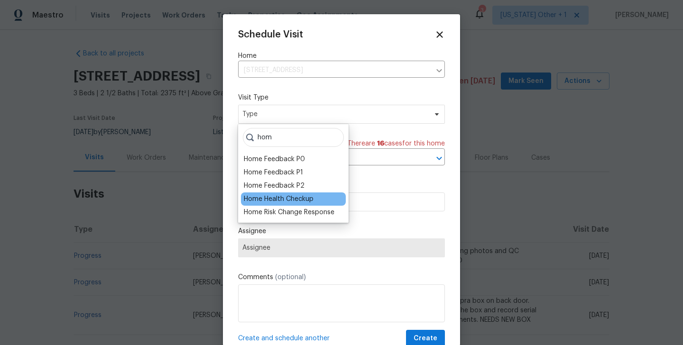
type input "hom"
click at [250, 202] on div "Home Health Checkup" at bounding box center [279, 198] width 70 height 9
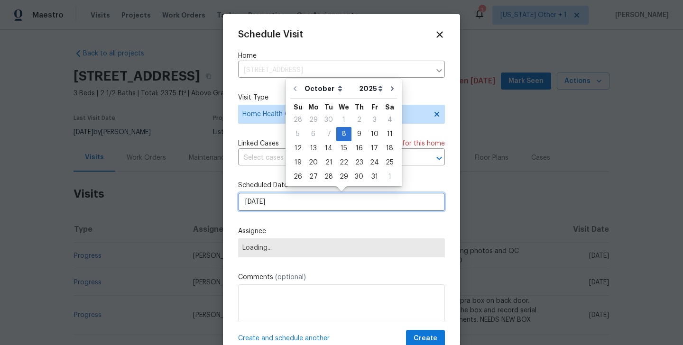
click at [250, 202] on input "[DATE]" at bounding box center [341, 202] width 207 height 19
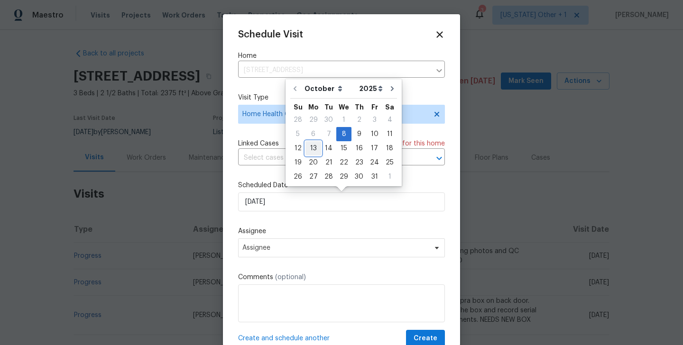
click at [311, 152] on div "13" at bounding box center [313, 148] width 16 height 13
type input "[DATE]"
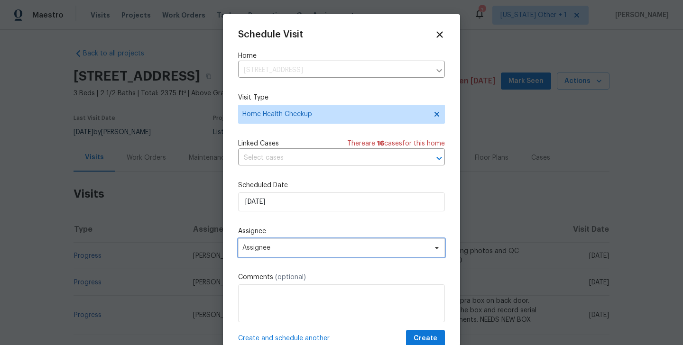
click at [282, 251] on span "Assignee" at bounding box center [335, 248] width 186 height 8
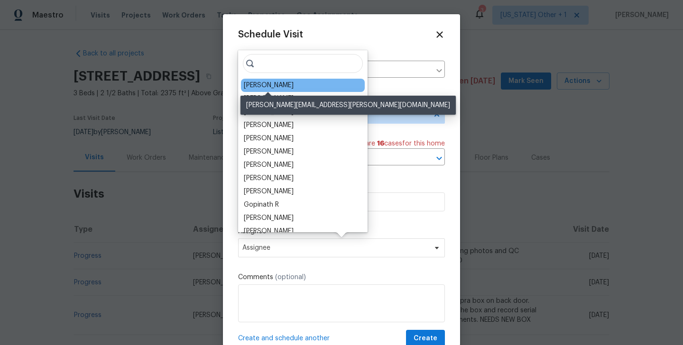
click at [278, 83] on div "[PERSON_NAME]" at bounding box center [269, 85] width 50 height 9
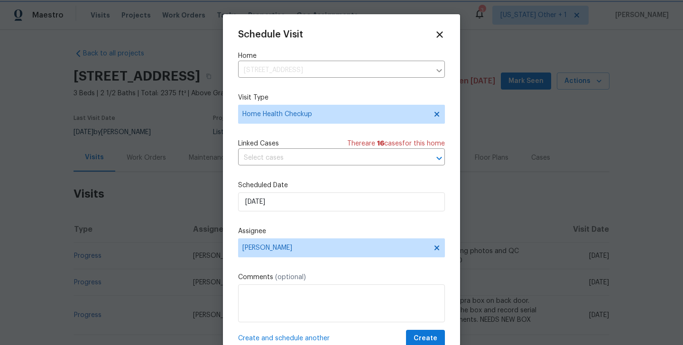
scroll to position [17, 0]
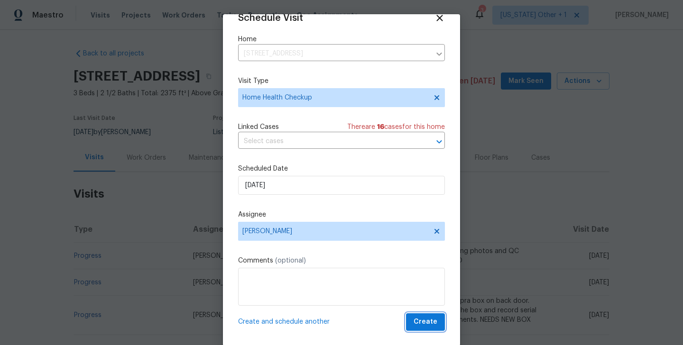
click at [424, 323] on span "Create" at bounding box center [425, 322] width 24 height 12
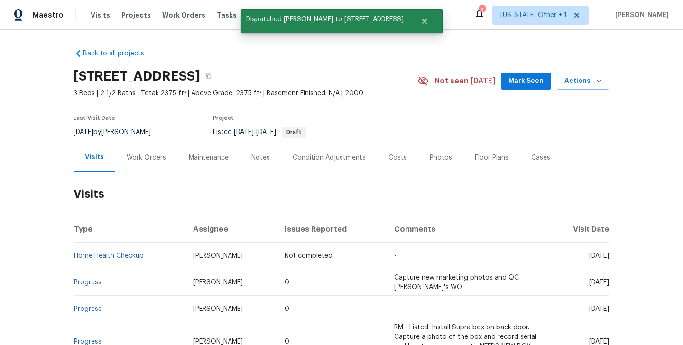
click at [155, 257] on td "Home Health Checkup" at bounding box center [129, 256] width 112 height 27
copy link "Home Health Checkup"
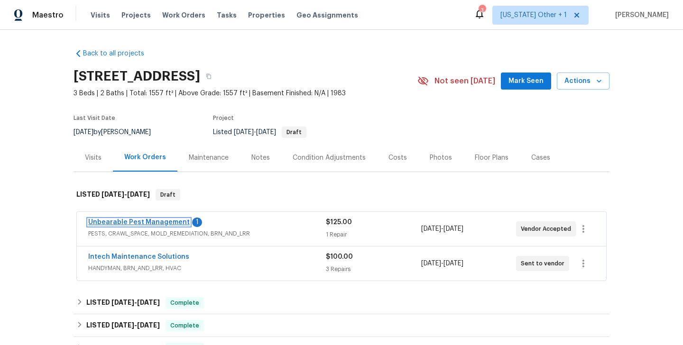
click at [151, 224] on link "Unbearable Pest Management" at bounding box center [138, 222] width 101 height 7
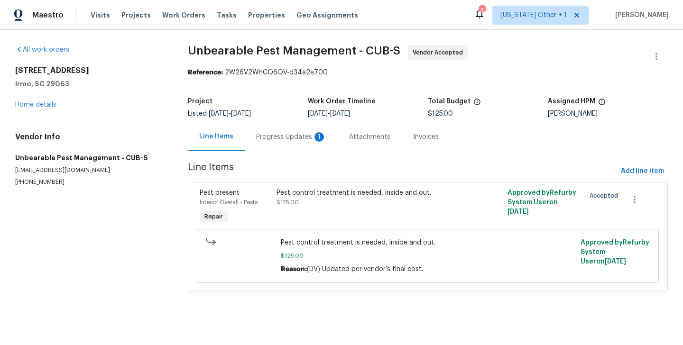
click at [271, 139] on div "Progress Updates 1" at bounding box center [291, 136] width 70 height 9
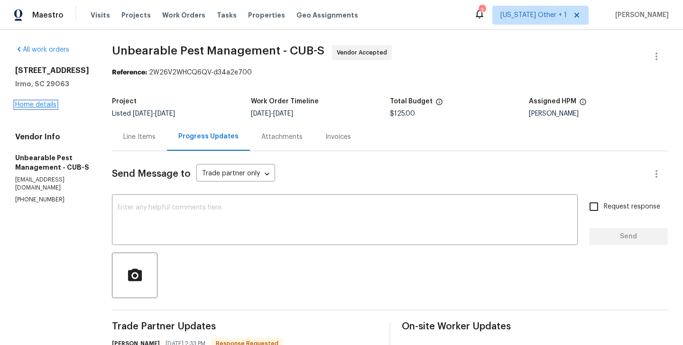
click at [33, 107] on link "Home details" at bounding box center [35, 104] width 41 height 7
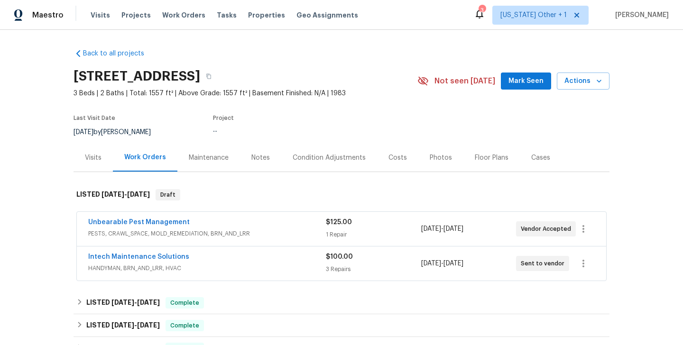
click at [93, 161] on div "Visits" at bounding box center [93, 157] width 17 height 9
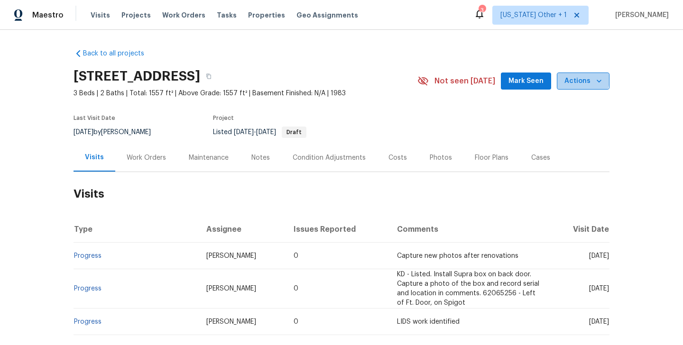
click at [581, 80] on span "Actions" at bounding box center [582, 81] width 37 height 12
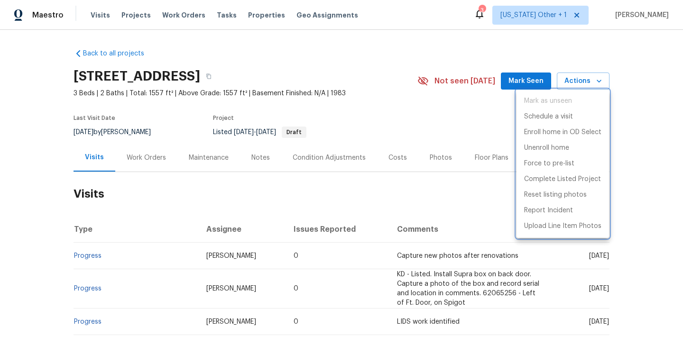
click at [321, 141] on div at bounding box center [341, 172] width 683 height 345
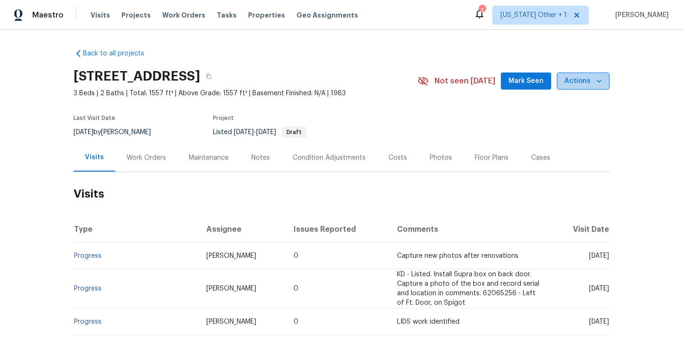
click at [588, 82] on span "Actions" at bounding box center [582, 81] width 37 height 12
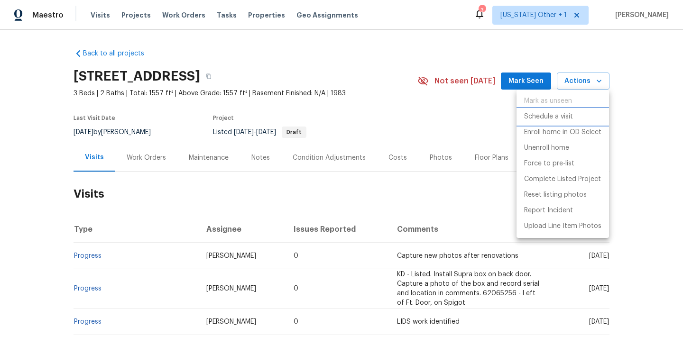
click at [538, 113] on p "Schedule a visit" at bounding box center [548, 117] width 49 height 10
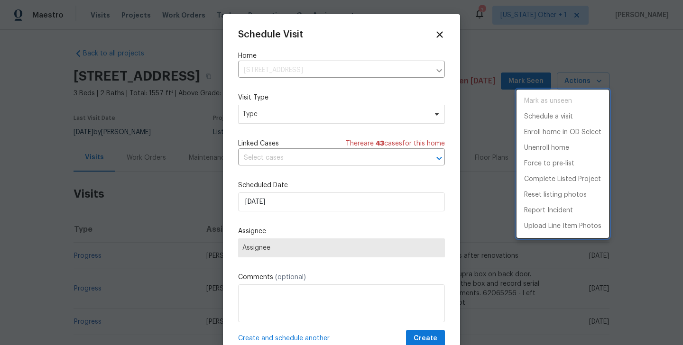
click at [247, 104] on div at bounding box center [341, 172] width 683 height 345
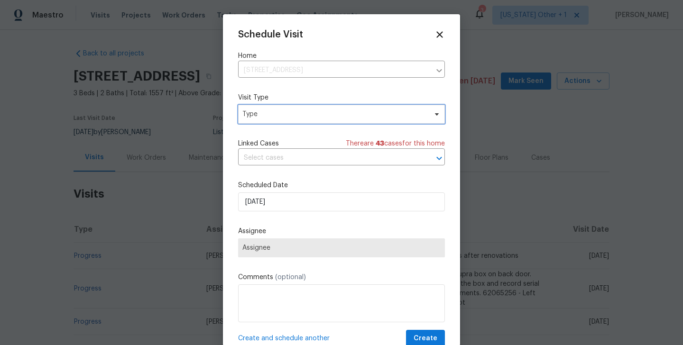
click at [247, 113] on span "Type" at bounding box center [334, 114] width 184 height 9
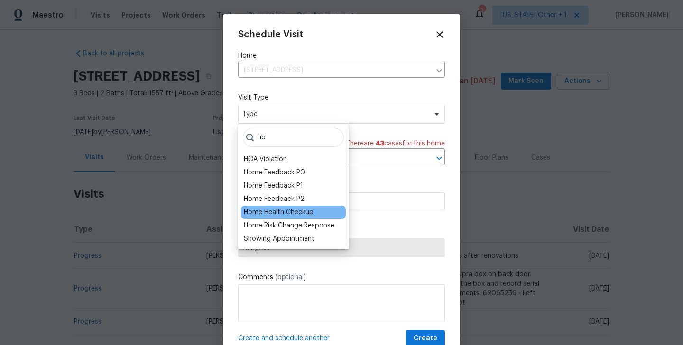
type input "ho"
click at [272, 211] on div "Home Health Checkup" at bounding box center [279, 212] width 70 height 9
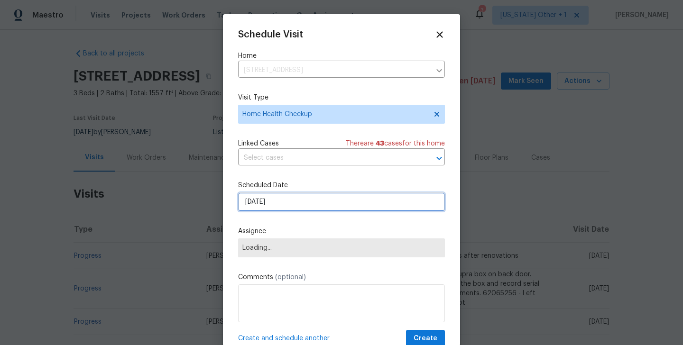
click at [270, 198] on input "[DATE]" at bounding box center [341, 202] width 207 height 19
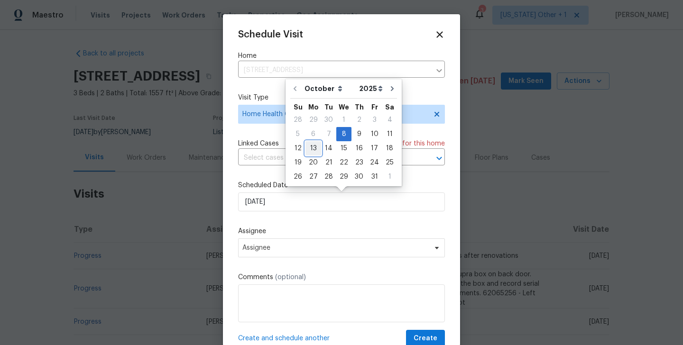
click at [310, 151] on div "13" at bounding box center [313, 148] width 16 height 13
type input "[DATE]"
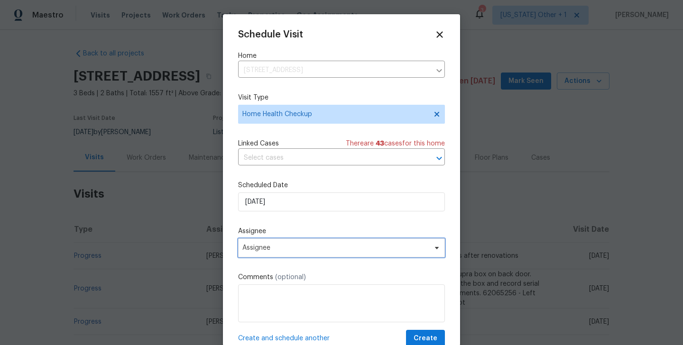
click at [279, 249] on span "Assignee" at bounding box center [335, 248] width 186 height 8
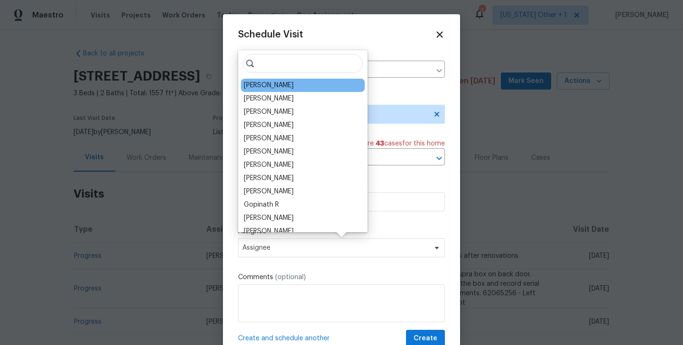
click at [266, 83] on div "[PERSON_NAME]" at bounding box center [269, 85] width 50 height 9
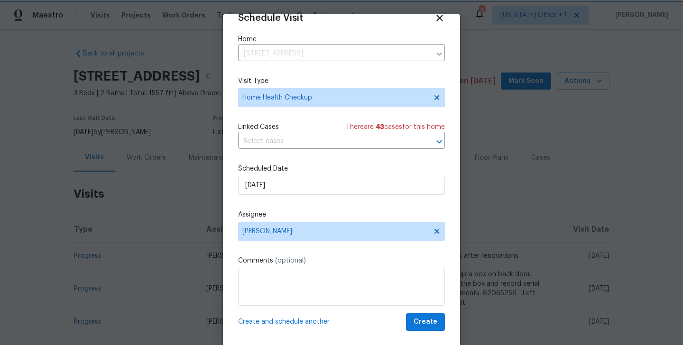
scroll to position [15, 0]
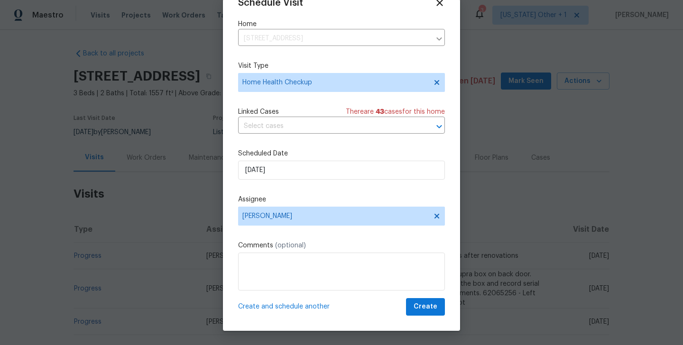
click at [438, 318] on div "Schedule Visit Home 457 Kingshead Ct, Irmo, SC 29063 ​ Visit Type Home Health C…" at bounding box center [341, 165] width 237 height 332
click at [435, 314] on button "Create" at bounding box center [425, 307] width 39 height 18
click at [149, 253] on div at bounding box center [341, 172] width 683 height 345
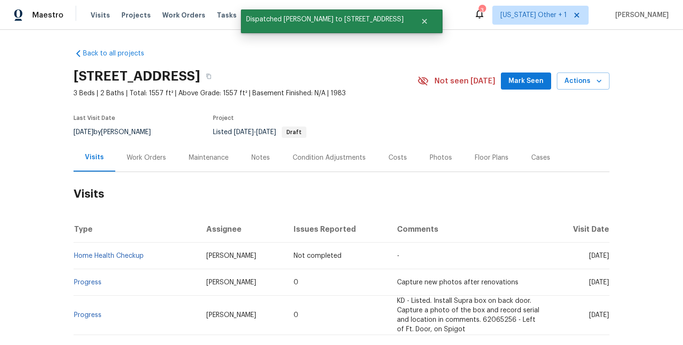
click at [149, 253] on td "Home Health Checkup" at bounding box center [135, 256] width 125 height 27
copy link "Home Health Checkup"
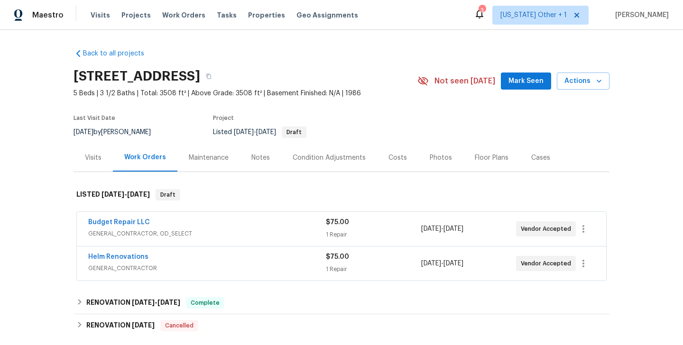
click at [92, 164] on div "Visits" at bounding box center [92, 158] width 39 height 28
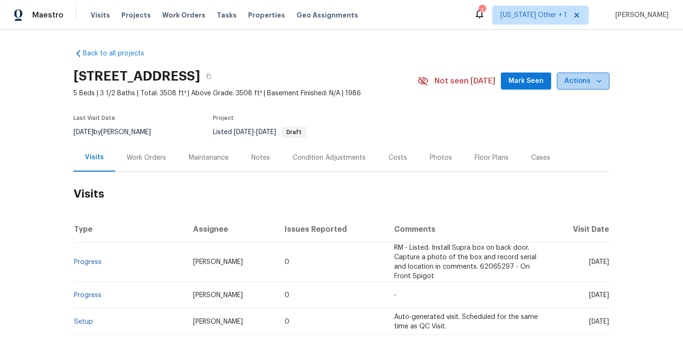
click at [586, 82] on span "Actions" at bounding box center [582, 81] width 37 height 12
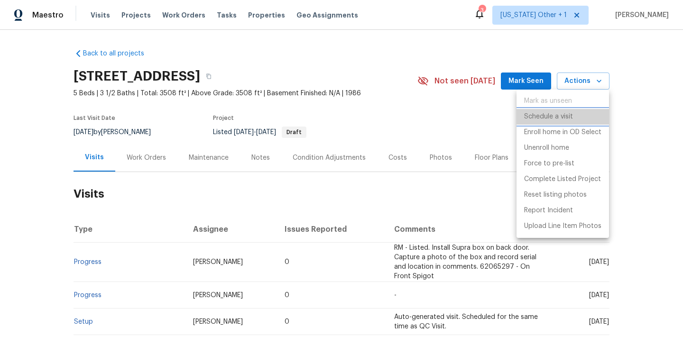
click at [538, 116] on p "Schedule a visit" at bounding box center [548, 117] width 49 height 10
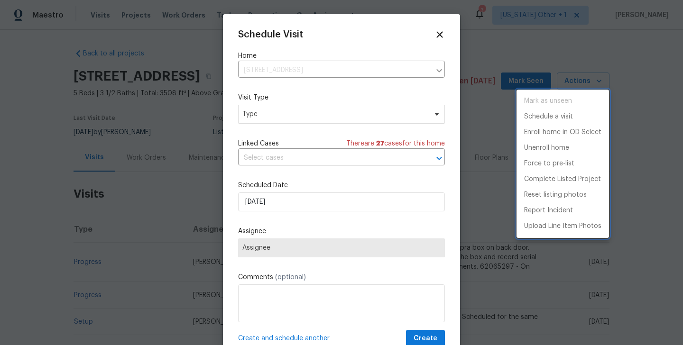
click at [242, 119] on div at bounding box center [341, 172] width 683 height 345
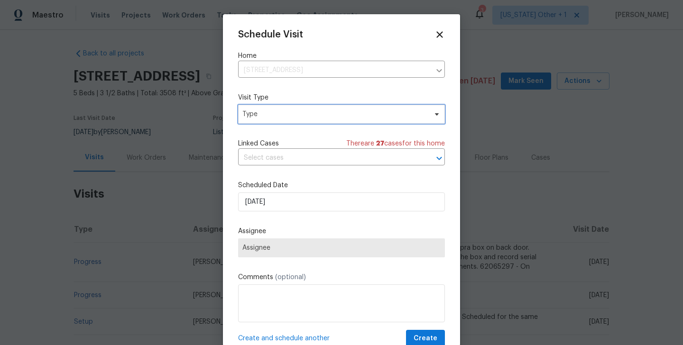
click at [260, 119] on span "Type" at bounding box center [334, 114] width 184 height 9
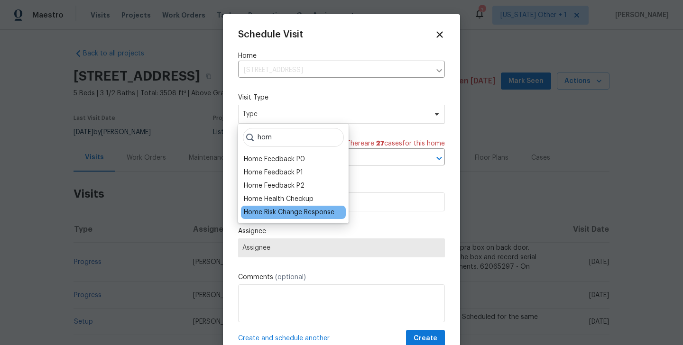
type input "hom"
click at [278, 207] on div "Home Risk Change Response" at bounding box center [293, 212] width 105 height 13
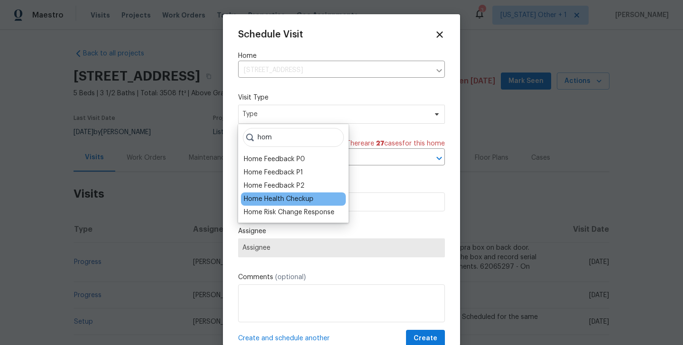
click at [274, 195] on div "Home Health Checkup" at bounding box center [279, 198] width 70 height 9
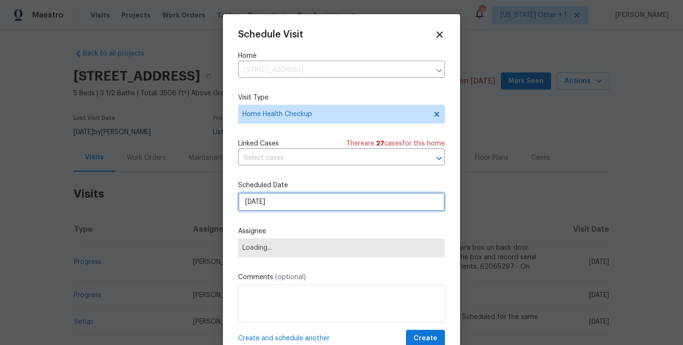
click at [271, 196] on input "[DATE]" at bounding box center [341, 202] width 207 height 19
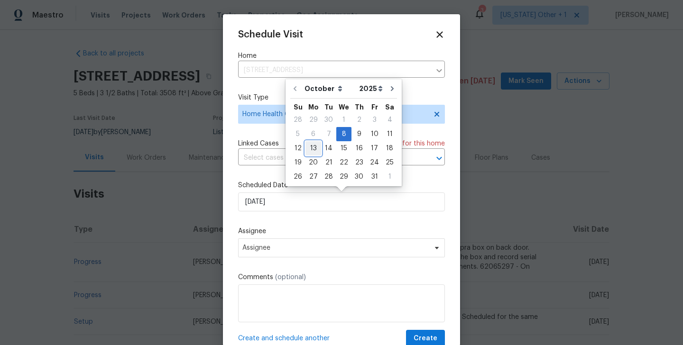
click at [313, 150] on div "13" at bounding box center [313, 148] width 16 height 13
type input "[DATE]"
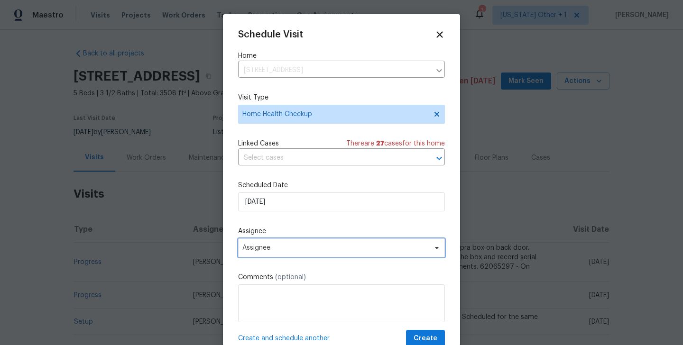
click at [298, 250] on span "Assignee" at bounding box center [335, 248] width 186 height 8
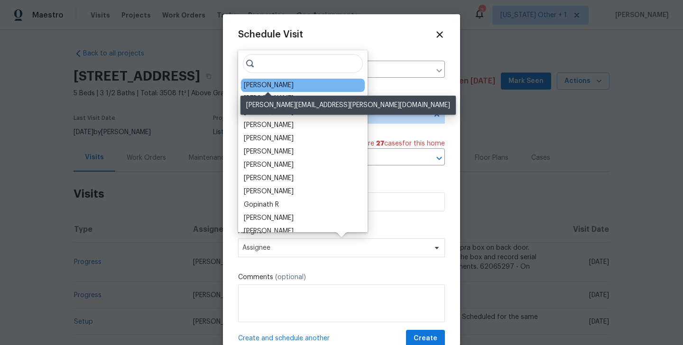
click at [263, 84] on div "[PERSON_NAME]" at bounding box center [269, 85] width 50 height 9
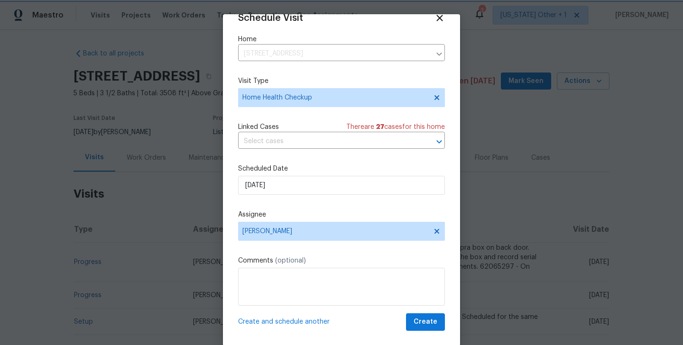
scroll to position [15, 0]
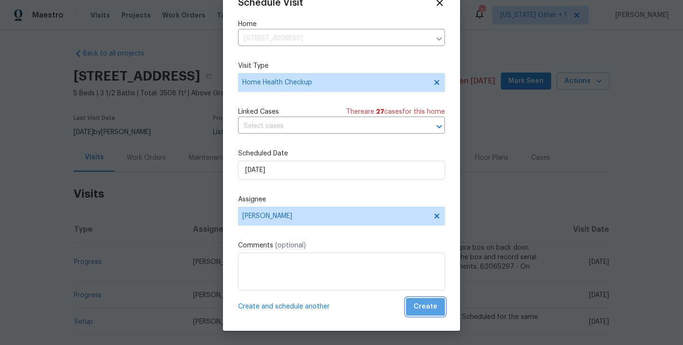
click at [427, 301] on span "Create" at bounding box center [425, 307] width 24 height 12
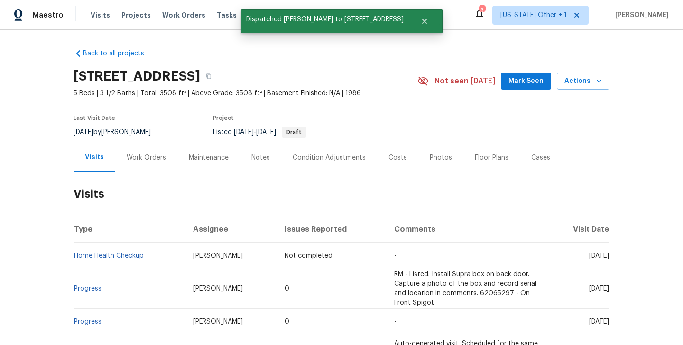
scroll to position [0, 0]
click at [151, 255] on td "Home Health Checkup" at bounding box center [129, 256] width 112 height 27
copy link "Home Health Checkup"
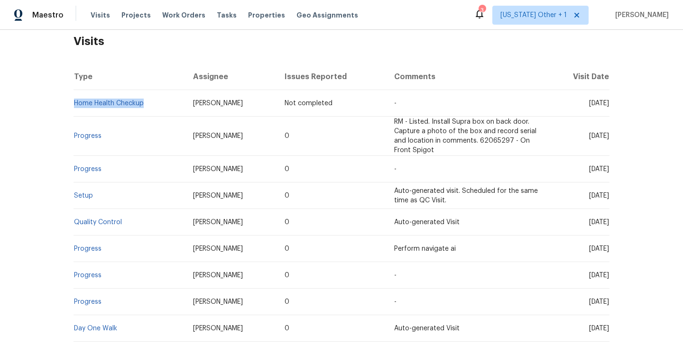
scroll to position [135, 0]
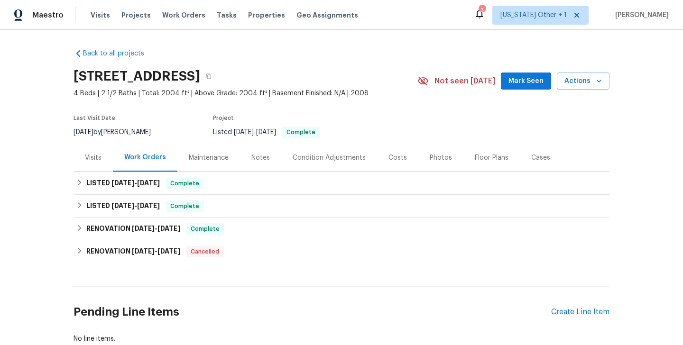
click at [83, 155] on div "Visits" at bounding box center [92, 158] width 39 height 28
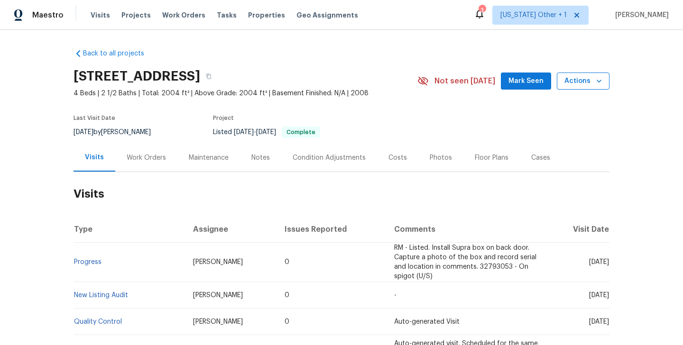
click at [578, 81] on span "Actions" at bounding box center [582, 81] width 37 height 12
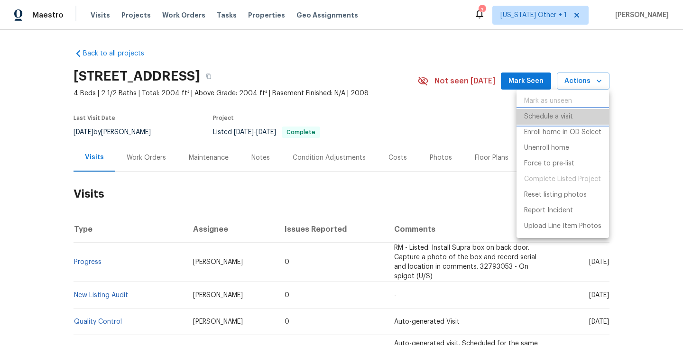
click at [562, 116] on p "Schedule a visit" at bounding box center [548, 117] width 49 height 10
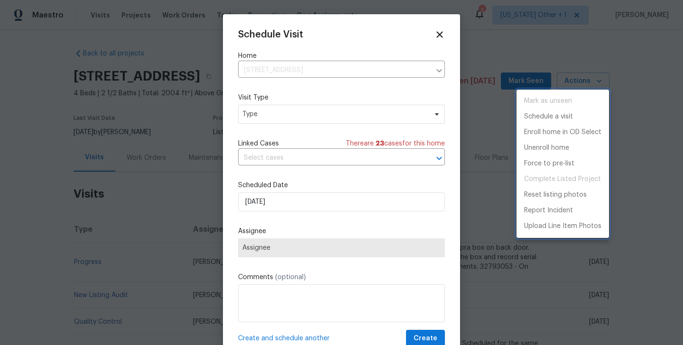
click at [266, 117] on div at bounding box center [341, 172] width 683 height 345
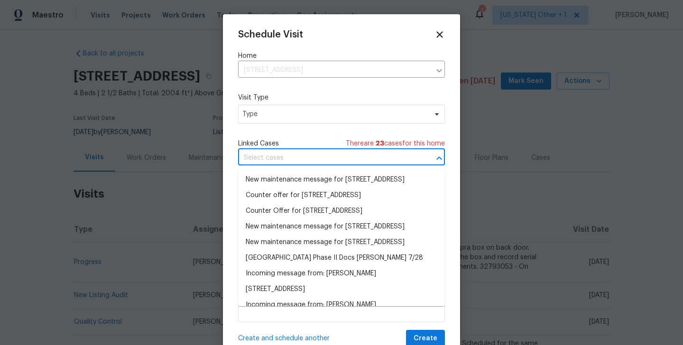
click at [259, 155] on input "text" at bounding box center [328, 158] width 180 height 15
click at [268, 117] on span "Type" at bounding box center [334, 114] width 184 height 9
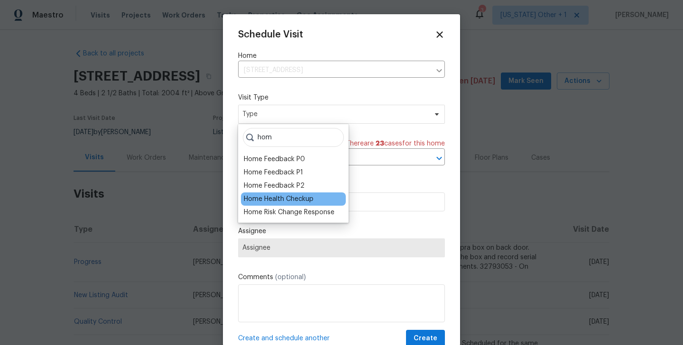
type input "hom"
click at [280, 195] on div "Home Health Checkup" at bounding box center [279, 198] width 70 height 9
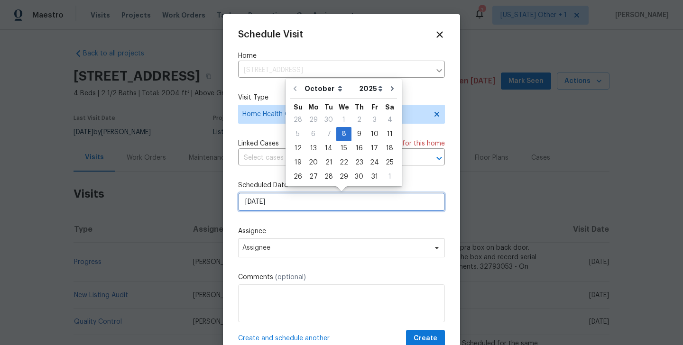
click at [277, 206] on input "[DATE]" at bounding box center [341, 202] width 207 height 19
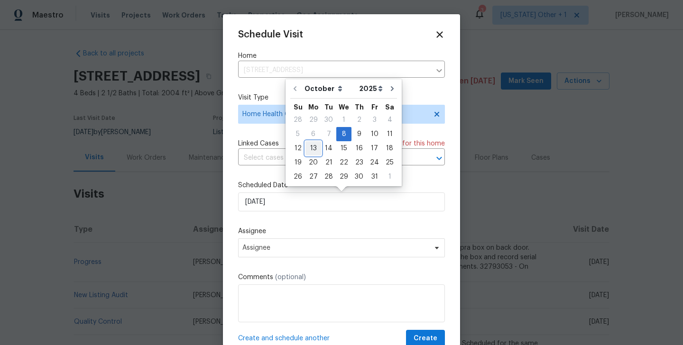
click at [312, 150] on div "13" at bounding box center [313, 148] width 16 height 13
type input "[DATE]"
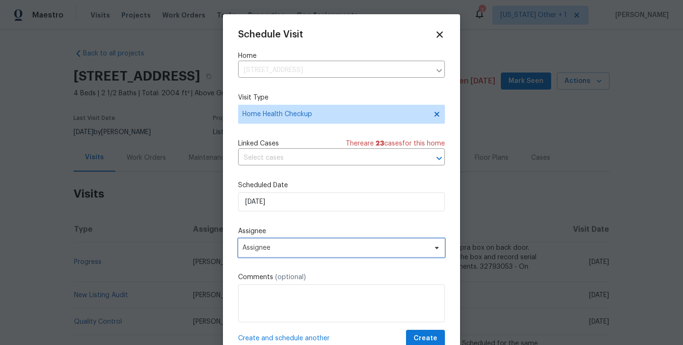
click at [299, 253] on span "Assignee" at bounding box center [341, 248] width 207 height 19
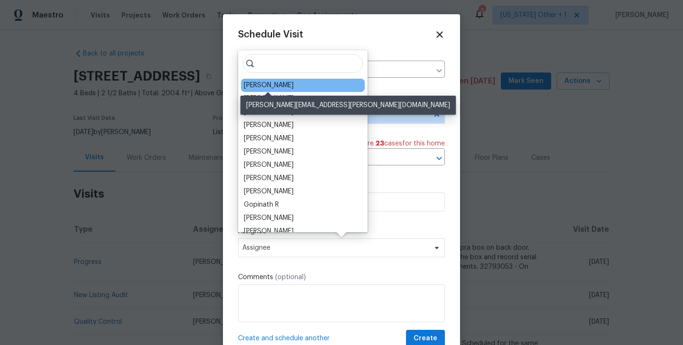
click at [263, 83] on div "Ryan Middleton" at bounding box center [269, 85] width 50 height 9
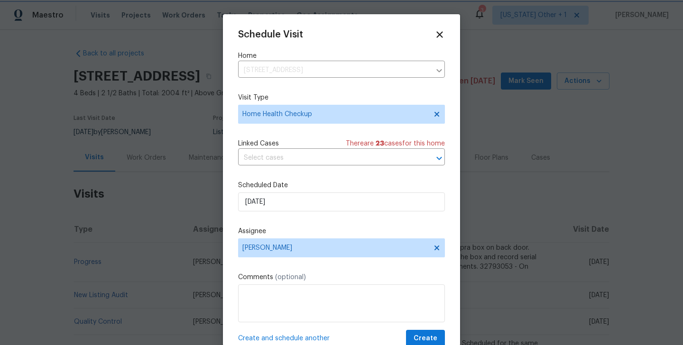
scroll to position [17, 0]
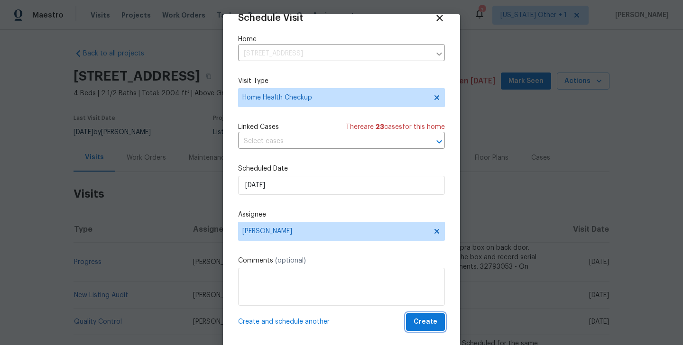
click at [424, 326] on span "Create" at bounding box center [425, 322] width 24 height 12
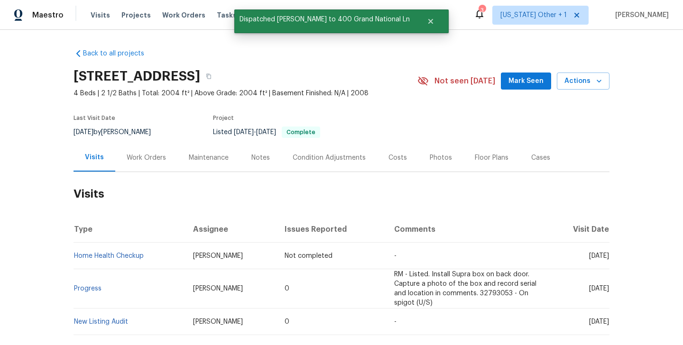
click at [152, 262] on td "Home Health Checkup" at bounding box center [129, 256] width 112 height 27
copy link "Home Health Checkup"
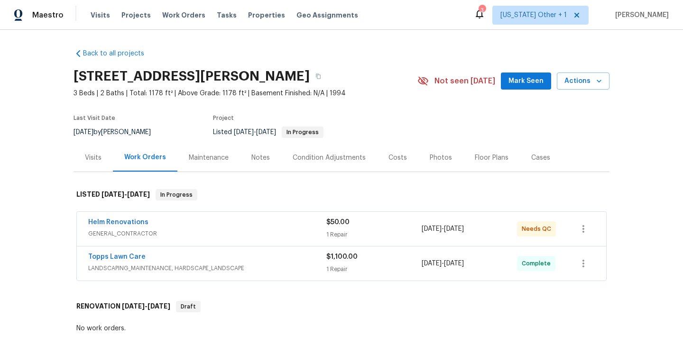
click at [92, 157] on div "Visits" at bounding box center [93, 157] width 17 height 9
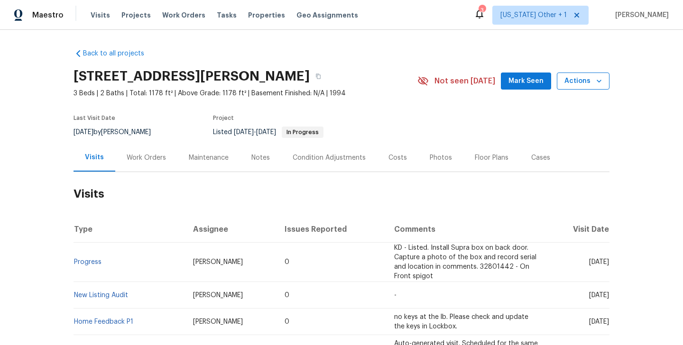
click at [575, 82] on span "Actions" at bounding box center [582, 81] width 37 height 12
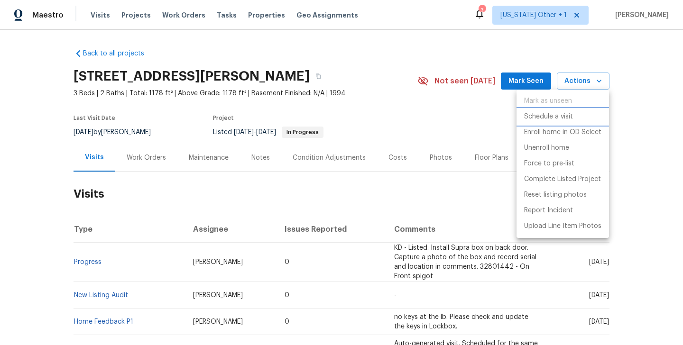
click at [550, 115] on p "Schedule a visit" at bounding box center [548, 117] width 49 height 10
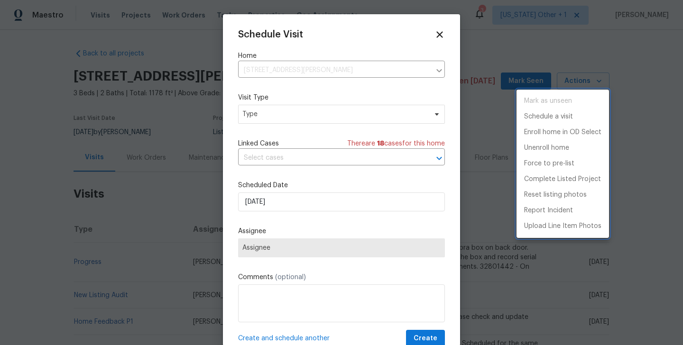
click at [270, 117] on div at bounding box center [341, 172] width 683 height 345
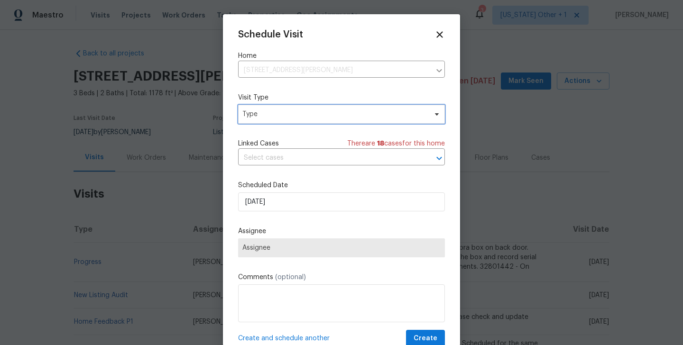
click at [263, 114] on span "Type" at bounding box center [334, 114] width 184 height 9
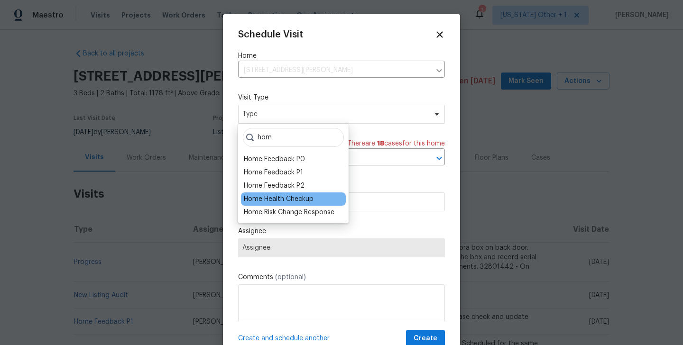
type input "hom"
click at [260, 199] on div "Home Health Checkup" at bounding box center [279, 198] width 70 height 9
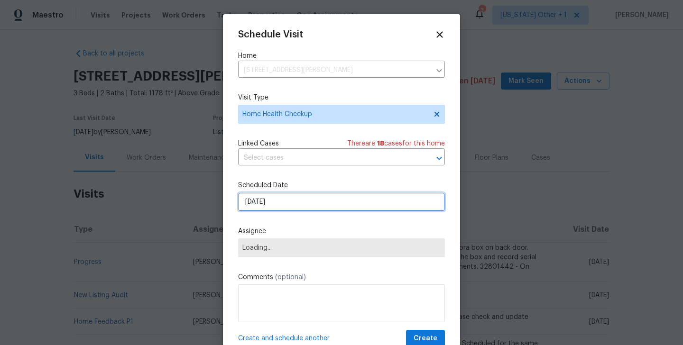
click at [260, 199] on input "[DATE]" at bounding box center [341, 202] width 207 height 19
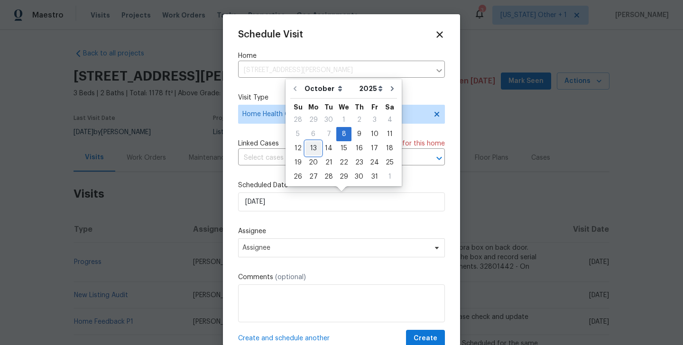
click at [314, 148] on div "13" at bounding box center [313, 148] width 16 height 13
type input "[DATE]"
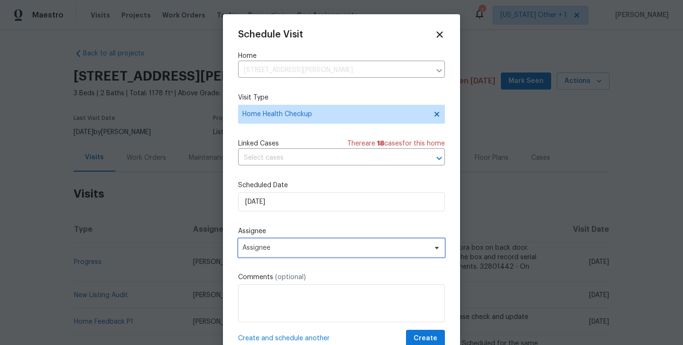
click at [302, 247] on span "Assignee" at bounding box center [335, 248] width 186 height 8
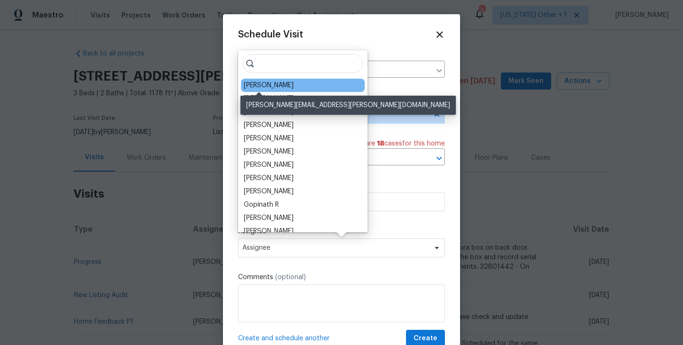
click at [262, 87] on div "[PERSON_NAME]" at bounding box center [269, 85] width 50 height 9
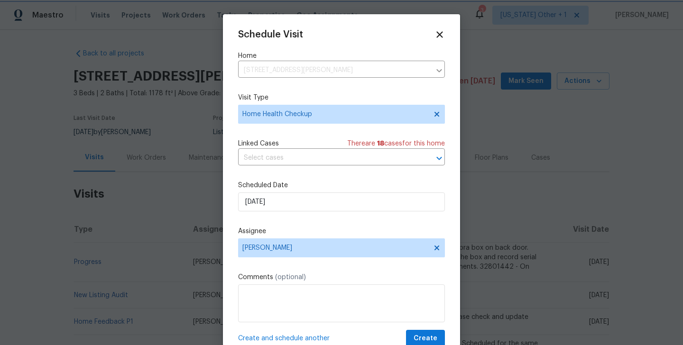
scroll to position [17, 0]
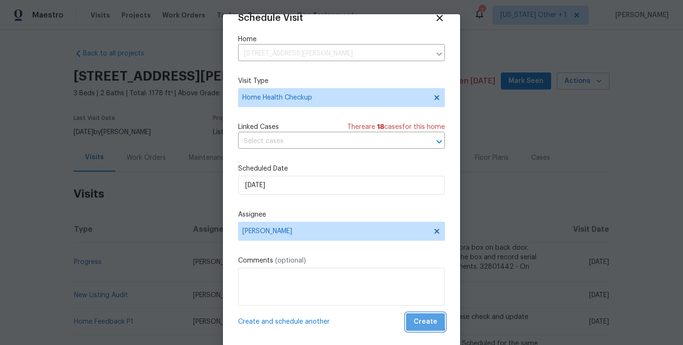
click at [421, 316] on span "Create" at bounding box center [425, 322] width 24 height 12
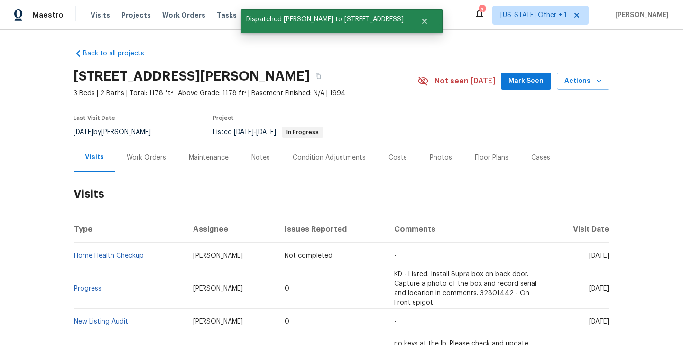
click at [147, 251] on td "Home Health Checkup" at bounding box center [129, 256] width 112 height 27
copy link "Home Health Checkup"
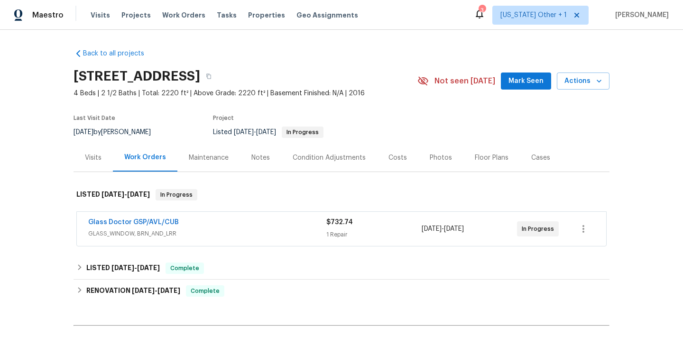
click at [103, 154] on div "Visits" at bounding box center [92, 158] width 39 height 28
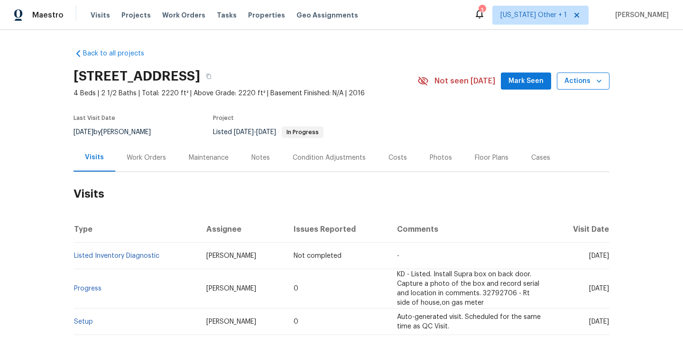
click at [583, 81] on span "Actions" at bounding box center [582, 81] width 37 height 12
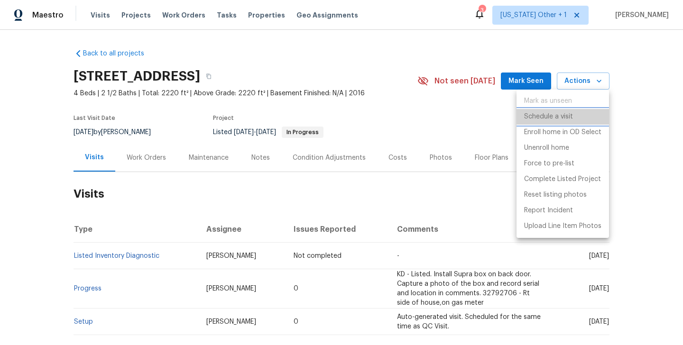
click at [538, 120] on p "Schedule a visit" at bounding box center [548, 117] width 49 height 10
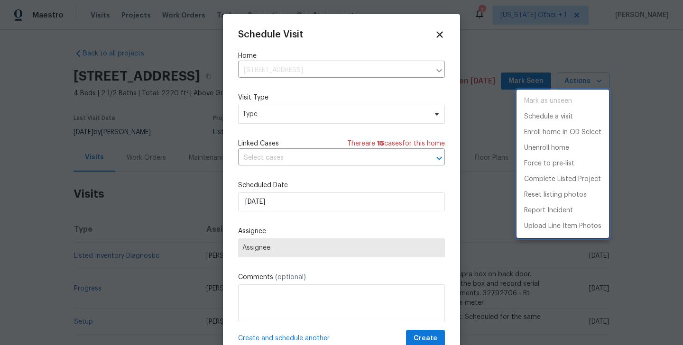
click at [262, 117] on div at bounding box center [341, 172] width 683 height 345
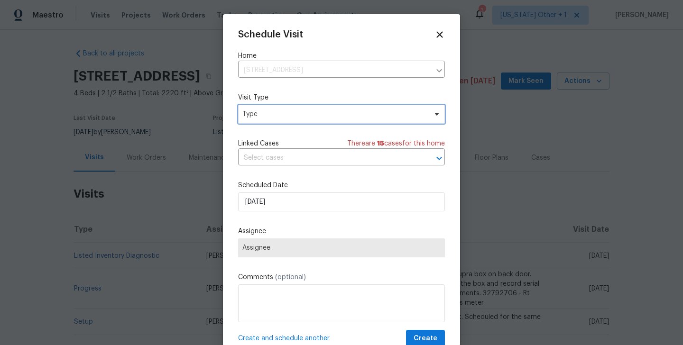
click at [255, 116] on span "Type" at bounding box center [334, 114] width 184 height 9
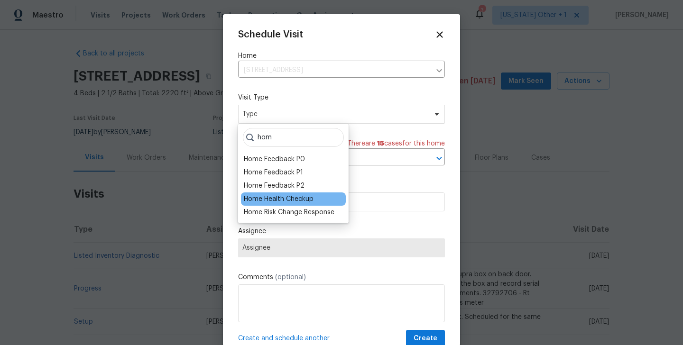
type input "hom"
click at [268, 198] on div "Home Health Checkup" at bounding box center [279, 198] width 70 height 9
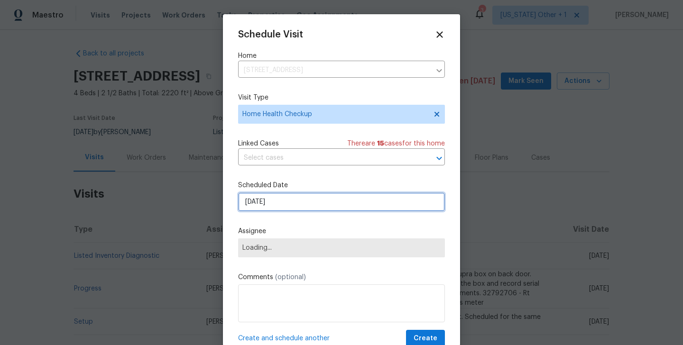
click at [265, 205] on input "[DATE]" at bounding box center [341, 202] width 207 height 19
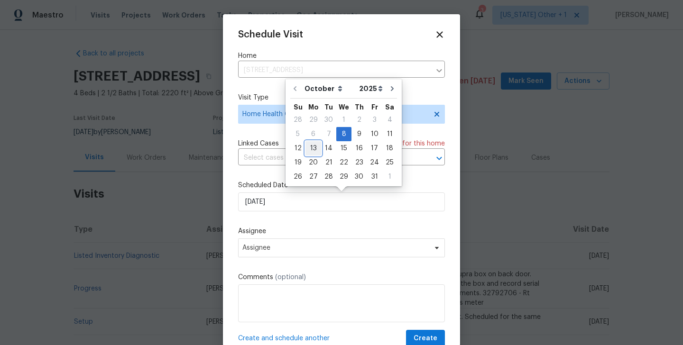
click at [312, 150] on div "13" at bounding box center [313, 148] width 16 height 13
type input "[DATE]"
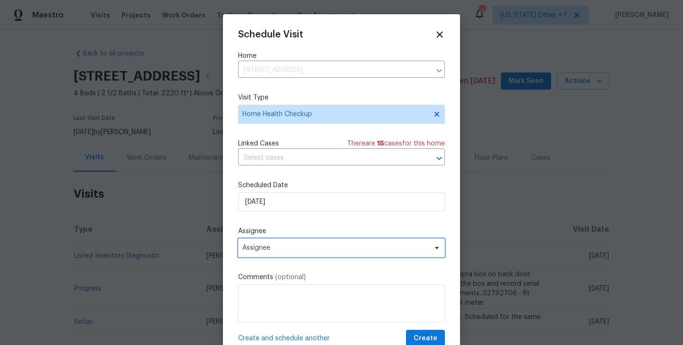
click at [275, 257] on span "Assignee" at bounding box center [341, 248] width 207 height 19
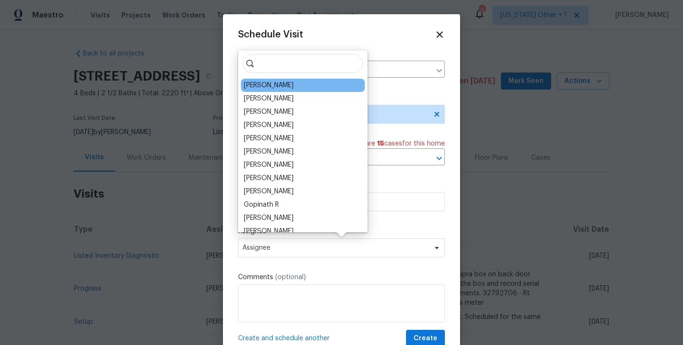
click at [260, 89] on div "[PERSON_NAME]" at bounding box center [269, 85] width 50 height 9
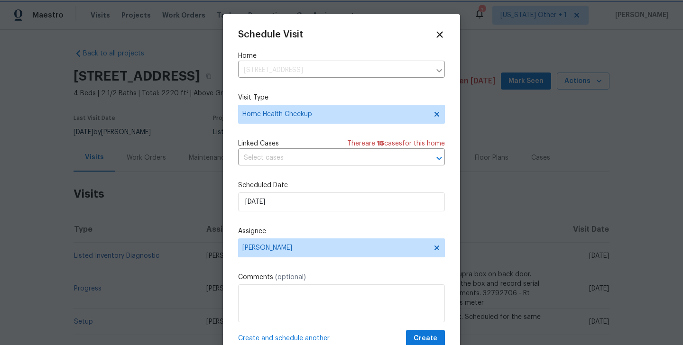
scroll to position [17, 0]
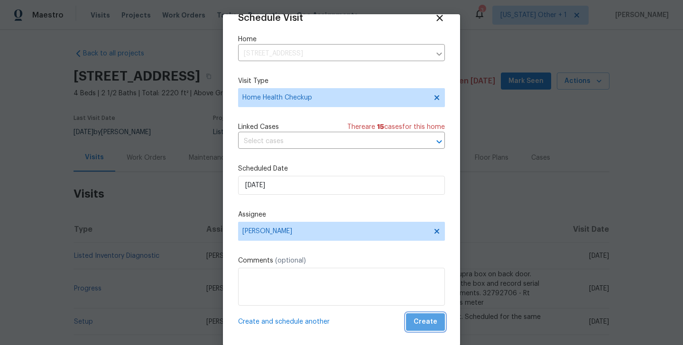
click at [435, 322] on span "Create" at bounding box center [425, 322] width 24 height 12
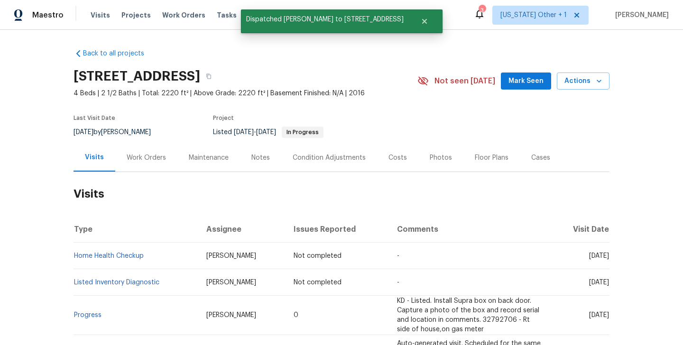
click at [162, 259] on td "Home Health Checkup" at bounding box center [135, 256] width 125 height 27
copy link "Home Health Checkup"
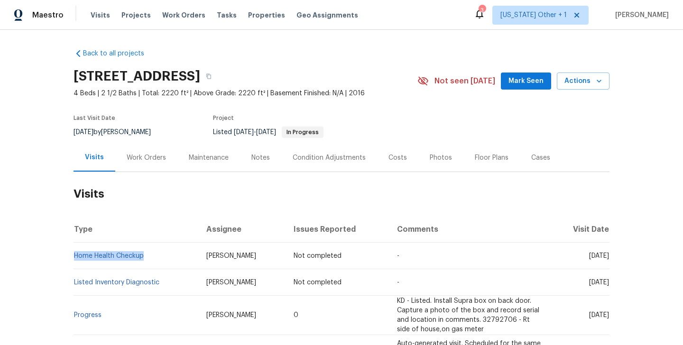
click at [162, 257] on td "Home Health Checkup" at bounding box center [135, 256] width 125 height 27
copy link "Home Health Checkup"
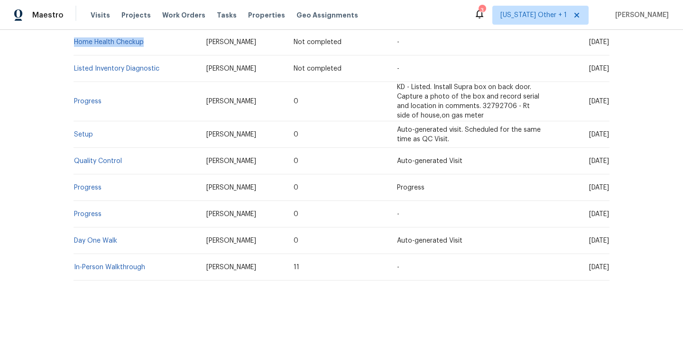
scroll to position [0, 0]
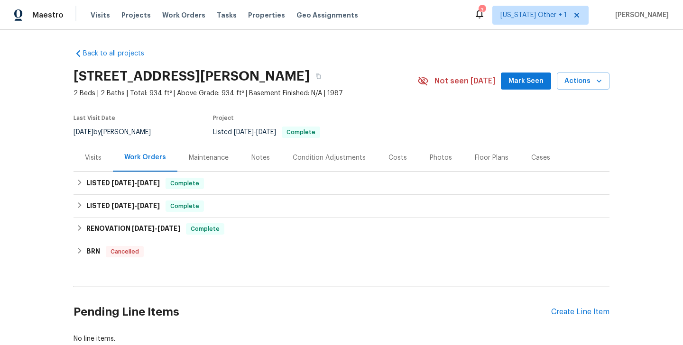
click at [98, 146] on div "Visits" at bounding box center [92, 158] width 39 height 28
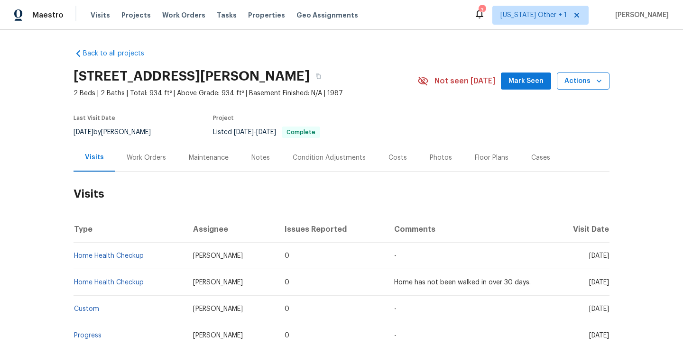
click at [574, 84] on span "Actions" at bounding box center [582, 81] width 37 height 12
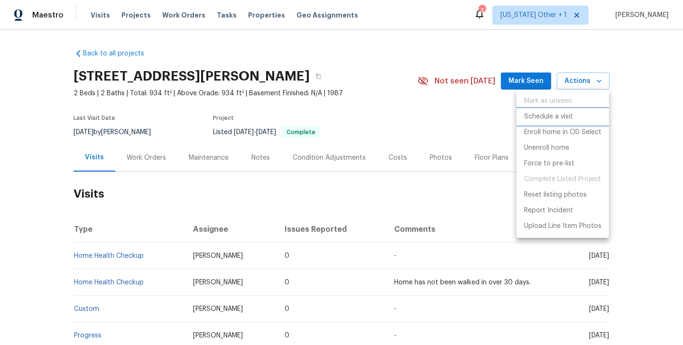
click at [542, 120] on p "Schedule a visit" at bounding box center [548, 117] width 49 height 10
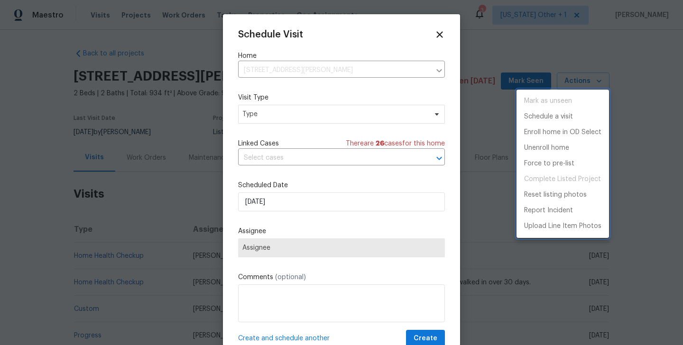
click at [257, 114] on div at bounding box center [341, 172] width 683 height 345
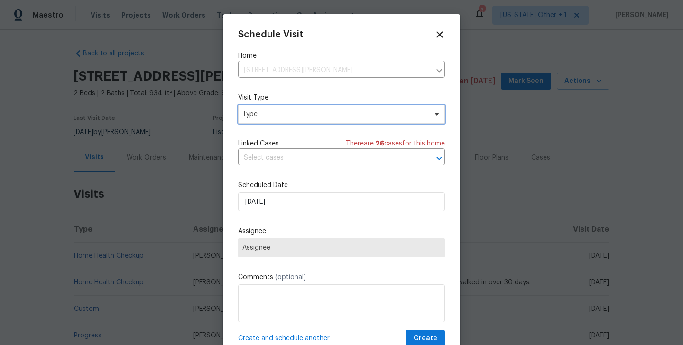
click at [247, 118] on span "Type" at bounding box center [334, 114] width 184 height 9
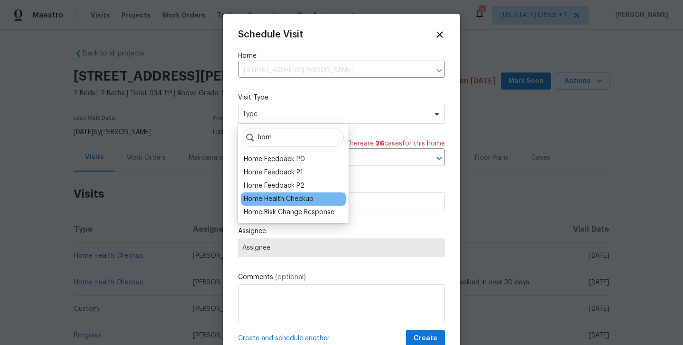
type input "hom"
click at [269, 197] on div "Home Health Checkup" at bounding box center [279, 198] width 70 height 9
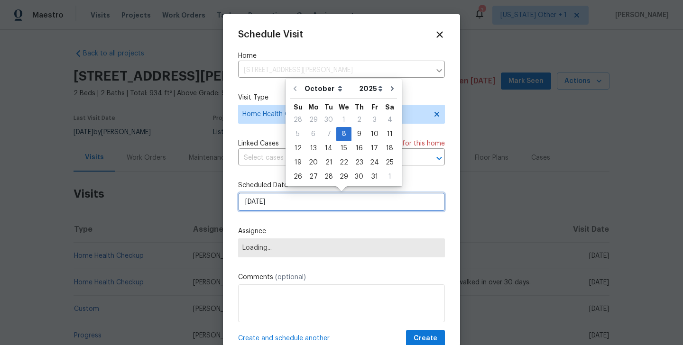
click at [269, 211] on input "[DATE]" at bounding box center [341, 202] width 207 height 19
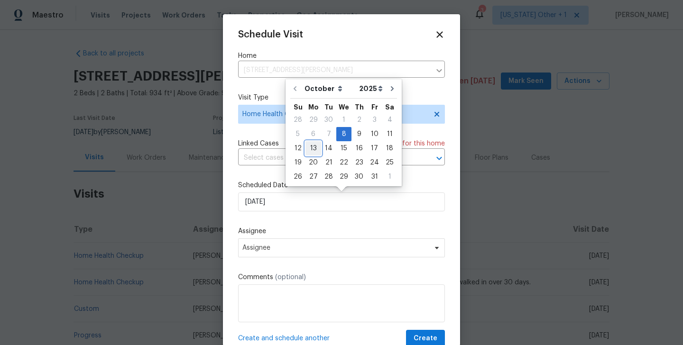
click at [312, 148] on div "13" at bounding box center [313, 148] width 16 height 13
type input "[DATE]"
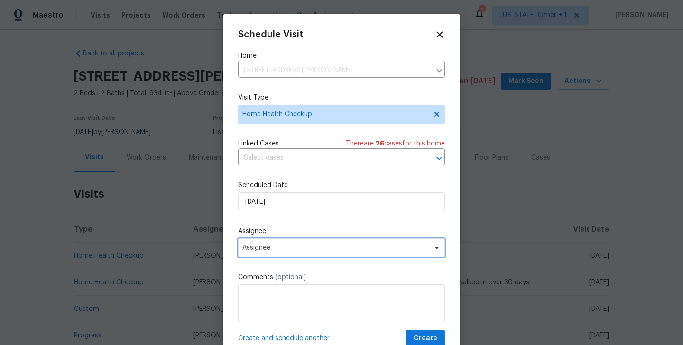
click at [277, 247] on span "Assignee" at bounding box center [335, 248] width 186 height 8
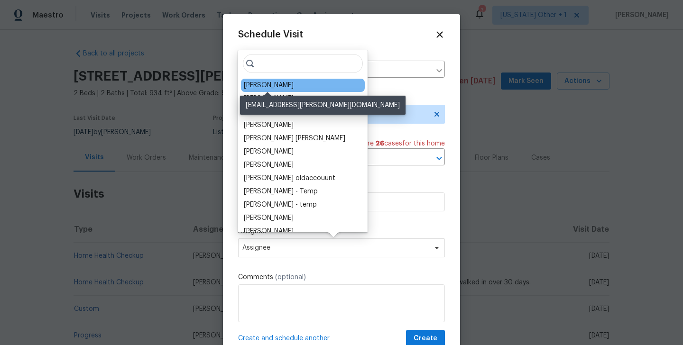
click at [263, 82] on div "[PERSON_NAME]" at bounding box center [269, 85] width 50 height 9
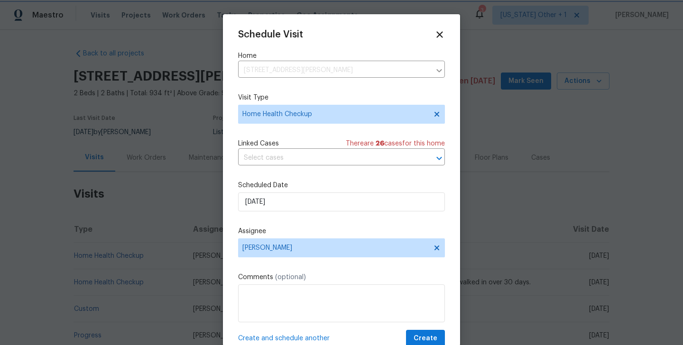
scroll to position [17, 0]
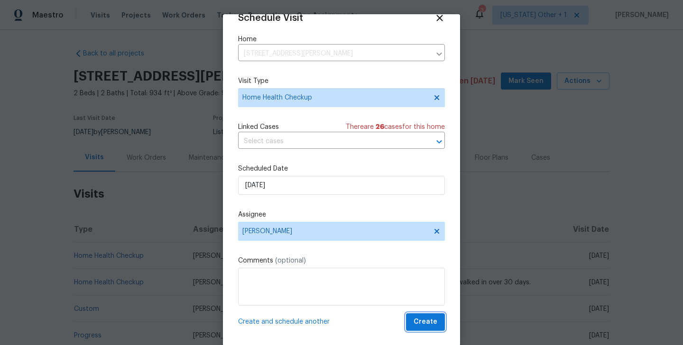
click at [419, 318] on span "Create" at bounding box center [425, 322] width 24 height 12
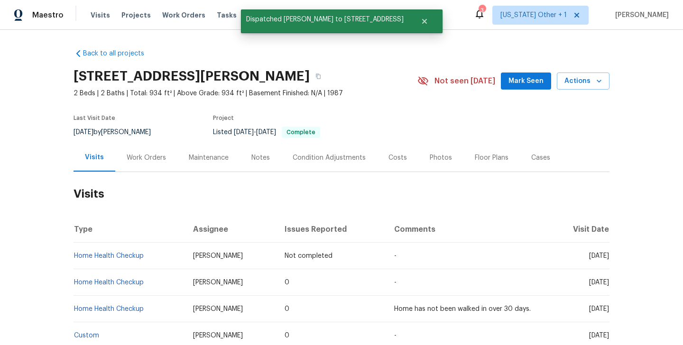
click at [153, 258] on td "Home Health Checkup" at bounding box center [129, 256] width 112 height 27
copy link "Home Health Checkup"
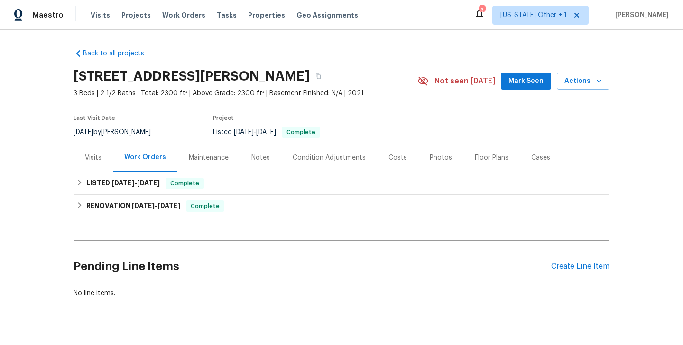
click at [87, 156] on div "Visits" at bounding box center [93, 157] width 17 height 9
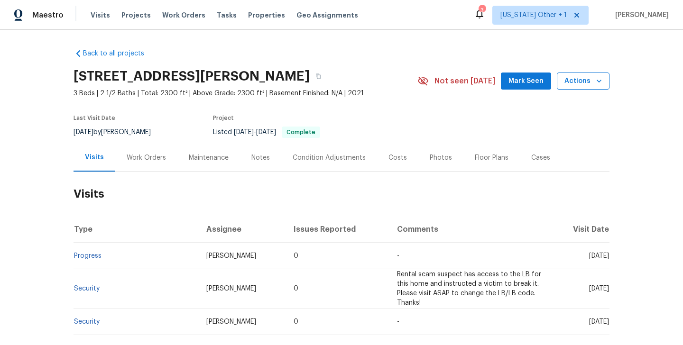
click at [585, 79] on span "Actions" at bounding box center [582, 81] width 37 height 12
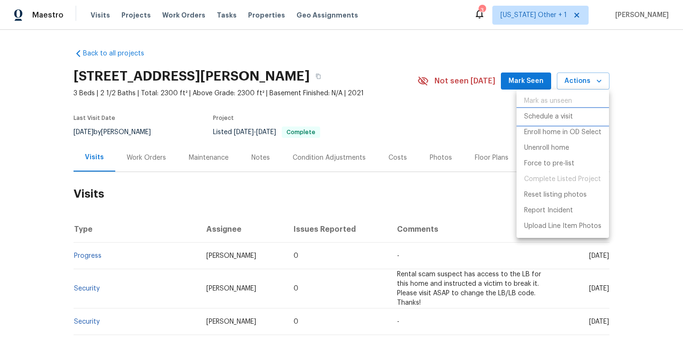
click at [548, 122] on li "Schedule a visit" at bounding box center [562, 117] width 92 height 16
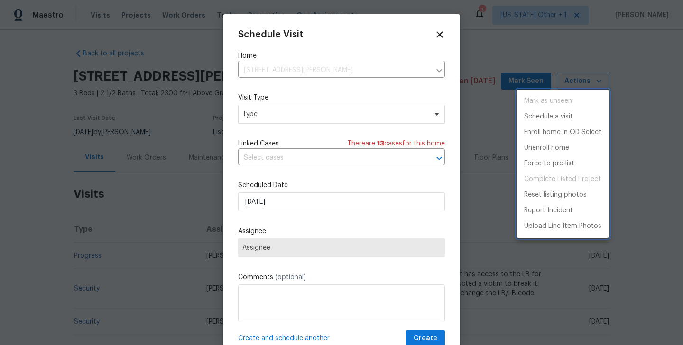
click at [259, 119] on div at bounding box center [341, 172] width 683 height 345
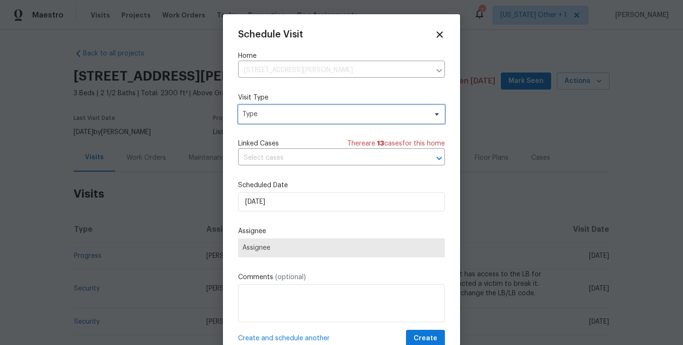
click at [252, 116] on span "Type" at bounding box center [334, 114] width 184 height 9
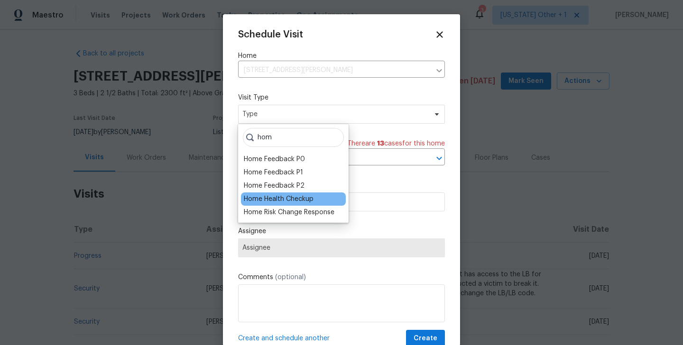
type input "hom"
click at [263, 195] on div "Home Health Checkup" at bounding box center [279, 198] width 70 height 9
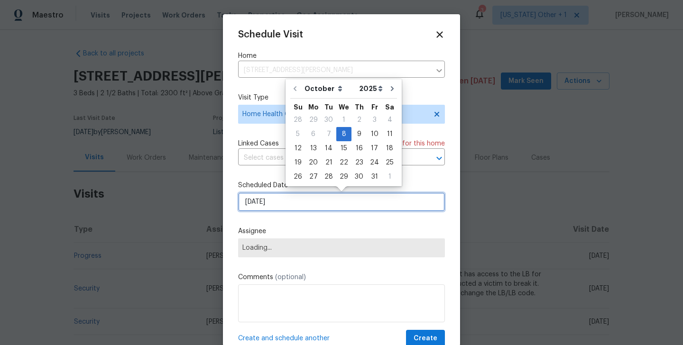
click at [263, 195] on input "08/10/2025" at bounding box center [341, 202] width 207 height 19
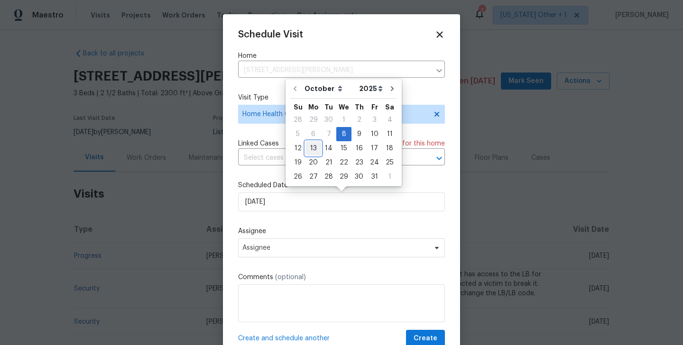
click at [312, 147] on div "13" at bounding box center [313, 148] width 16 height 13
type input "13/10/2025"
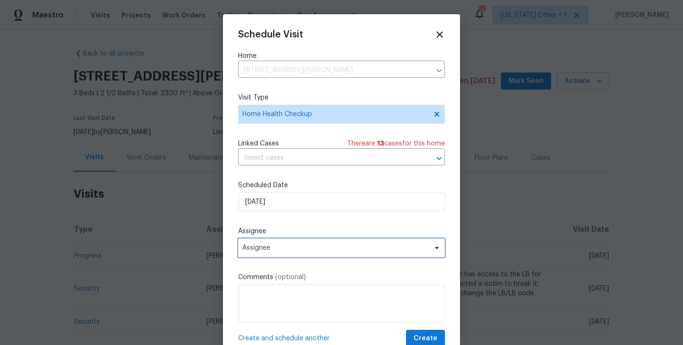
click at [283, 248] on span "Assignee" at bounding box center [335, 248] width 186 height 8
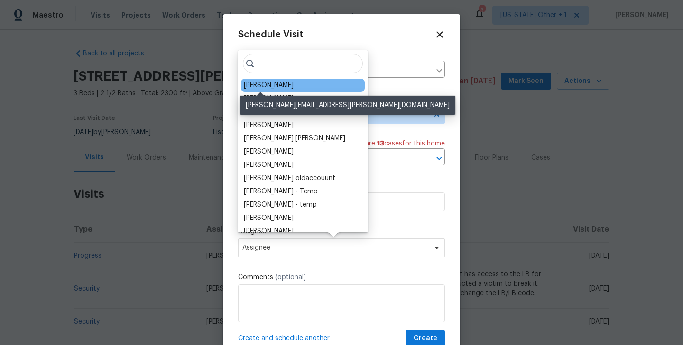
click at [251, 84] on div "Brad Baum" at bounding box center [269, 85] width 50 height 9
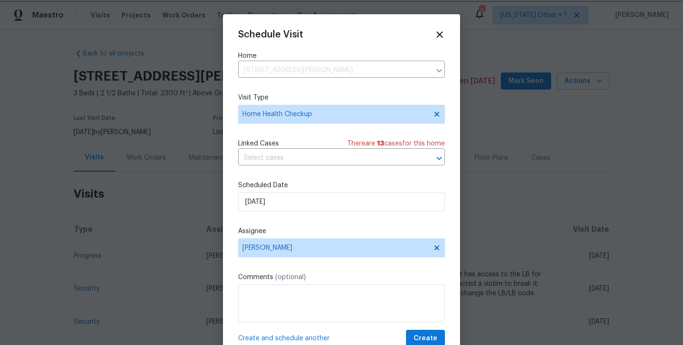
scroll to position [17, 0]
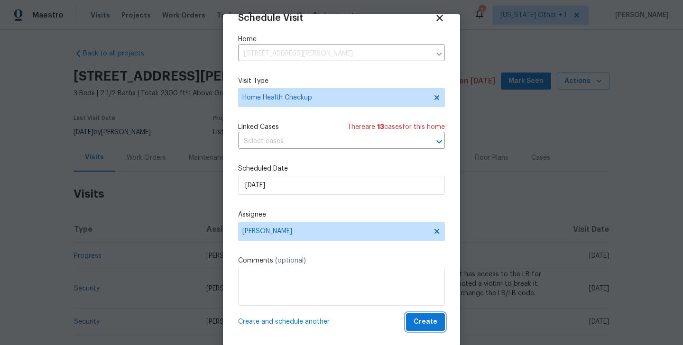
click at [420, 316] on button "Create" at bounding box center [425, 322] width 39 height 18
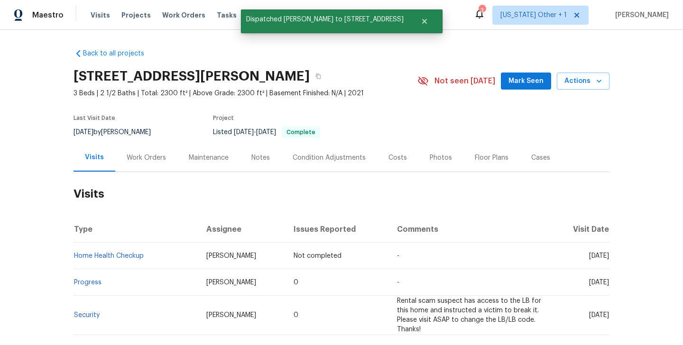
click at [175, 258] on td "Home Health Checkup" at bounding box center [135, 256] width 125 height 27
copy link "Home Health Checkup"
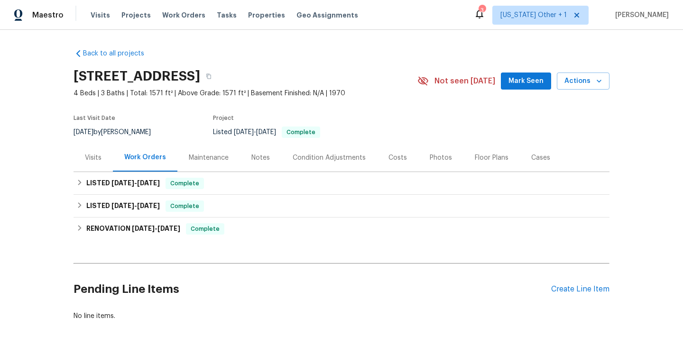
click at [85, 159] on div "Visits" at bounding box center [93, 157] width 17 height 9
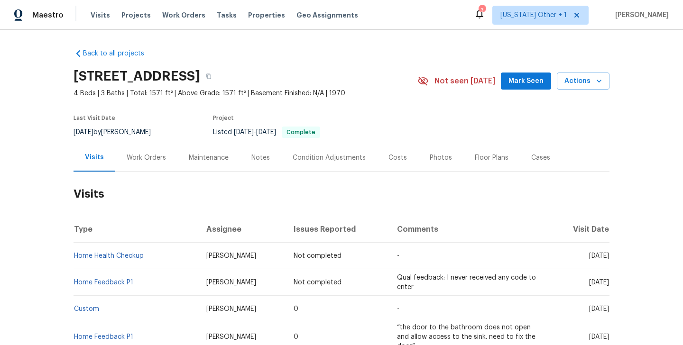
click at [158, 257] on td "Home Health Checkup" at bounding box center [135, 256] width 125 height 27
copy link "Home Health Checkup"
click at [155, 257] on td "Home Health Checkup" at bounding box center [135, 256] width 125 height 27
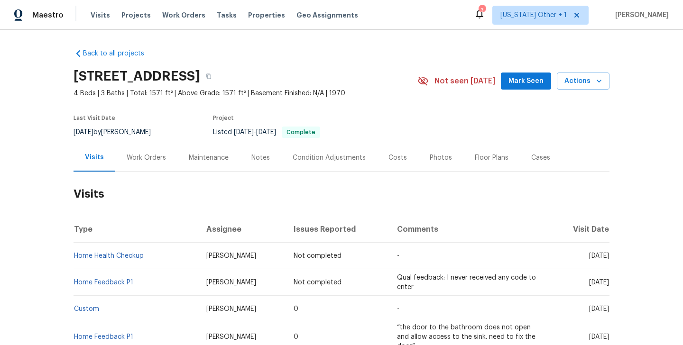
click at [155, 257] on td "Home Health Checkup" at bounding box center [135, 256] width 125 height 27
copy link "Home Health Checkup"
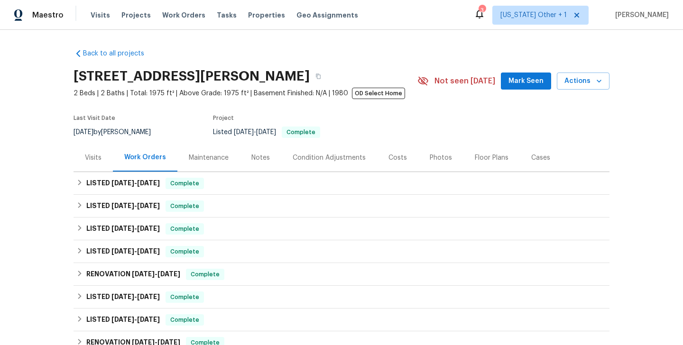
click at [77, 161] on div "Visits" at bounding box center [92, 158] width 39 height 28
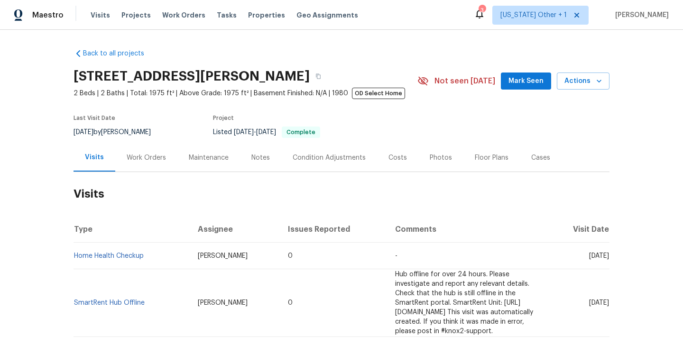
click at [585, 91] on div "7422 Yachtsman Dr, Hudson, FL 34667 2 Beds | 2 Baths | Total: 1975 ft² | Above …" at bounding box center [341, 81] width 536 height 34
click at [577, 83] on span "Actions" at bounding box center [582, 81] width 37 height 12
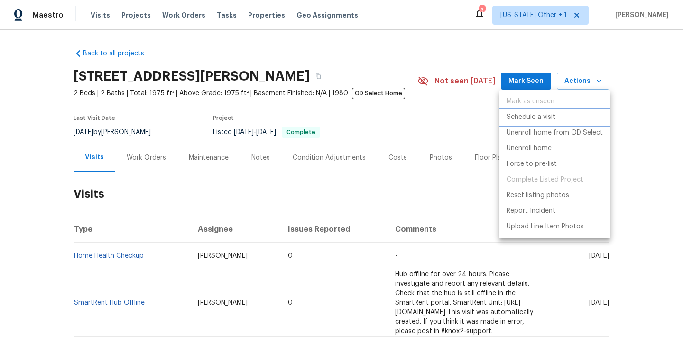
click at [568, 119] on li "Schedule a visit" at bounding box center [554, 118] width 111 height 16
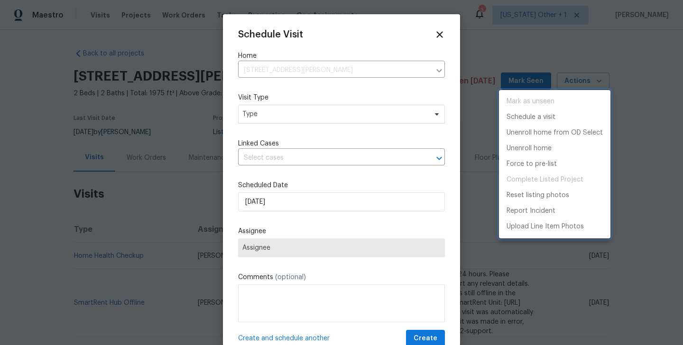
click at [269, 112] on div at bounding box center [341, 172] width 683 height 345
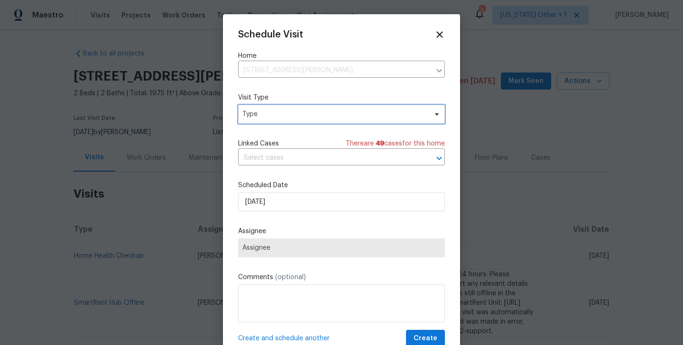
click at [255, 113] on span "Type" at bounding box center [334, 114] width 184 height 9
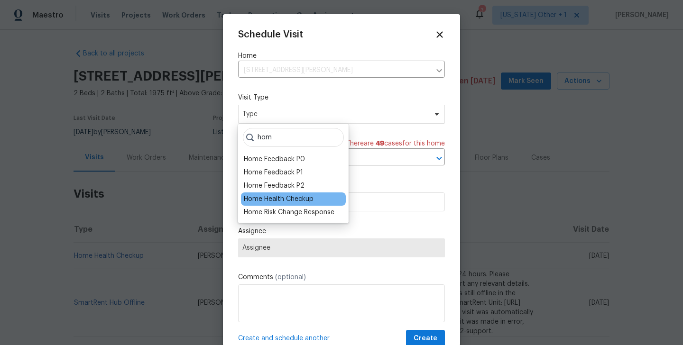
type input "hom"
click at [264, 202] on div "Home Health Checkup" at bounding box center [279, 198] width 70 height 9
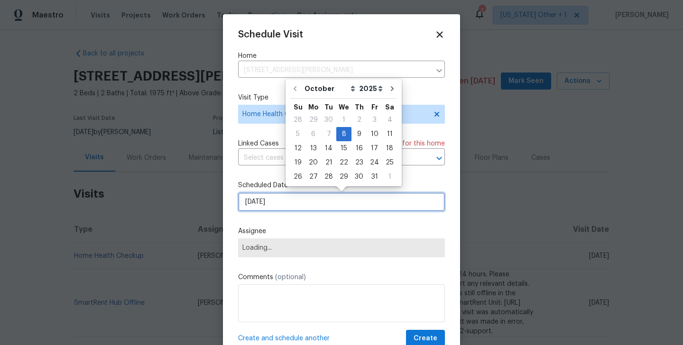
click at [264, 202] on input "08/10/2025" at bounding box center [341, 202] width 207 height 19
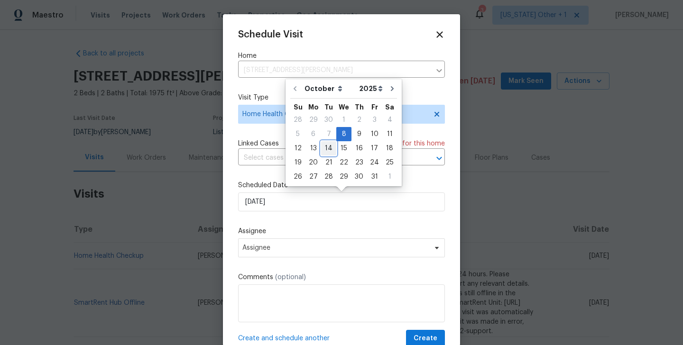
click at [321, 148] on div "14" at bounding box center [328, 148] width 15 height 13
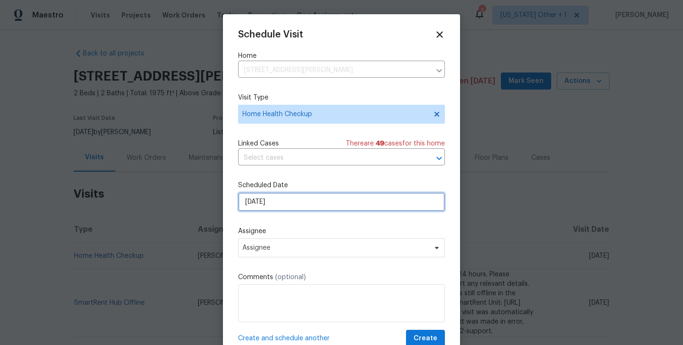
click at [273, 204] on input "14/10/2025" at bounding box center [341, 202] width 207 height 19
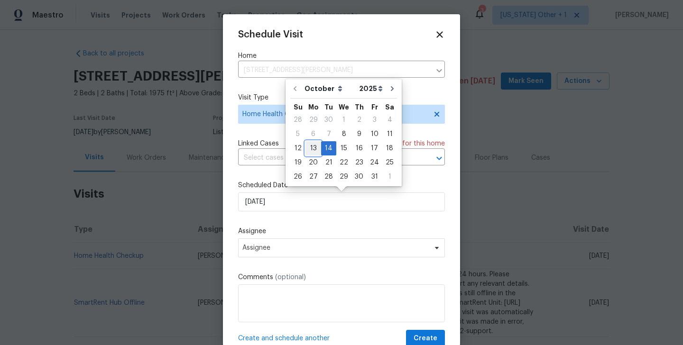
click at [312, 153] on div "13" at bounding box center [313, 148] width 16 height 13
type input "13/10/2025"
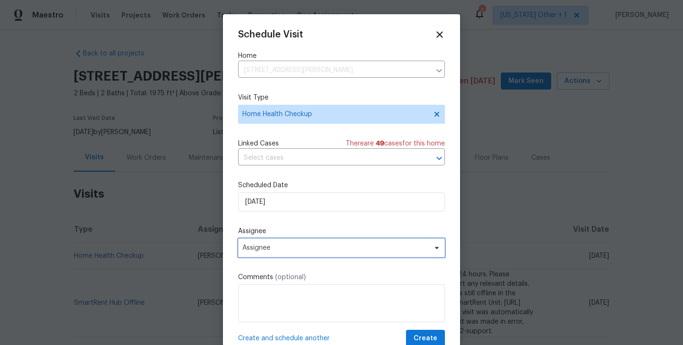
click at [280, 249] on span "Assignee" at bounding box center [335, 248] width 186 height 8
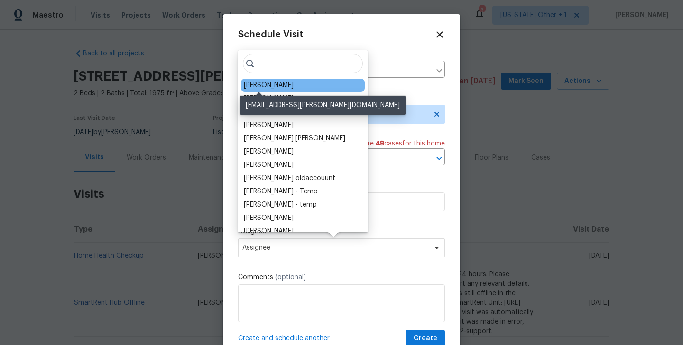
click at [267, 85] on div "Mat Smith" at bounding box center [269, 85] width 50 height 9
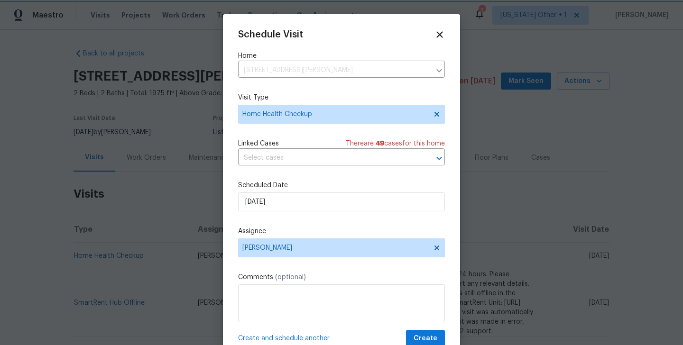
scroll to position [17, 0]
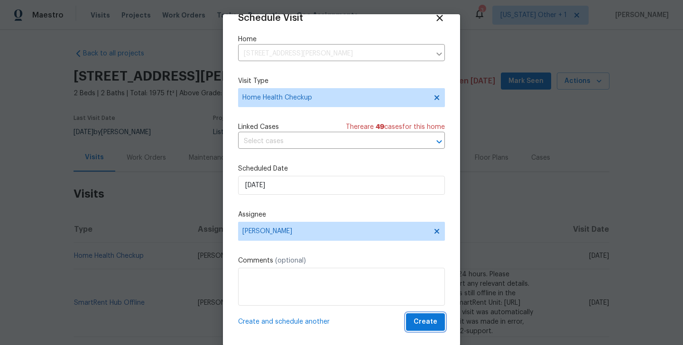
click at [440, 324] on button "Create" at bounding box center [425, 322] width 39 height 18
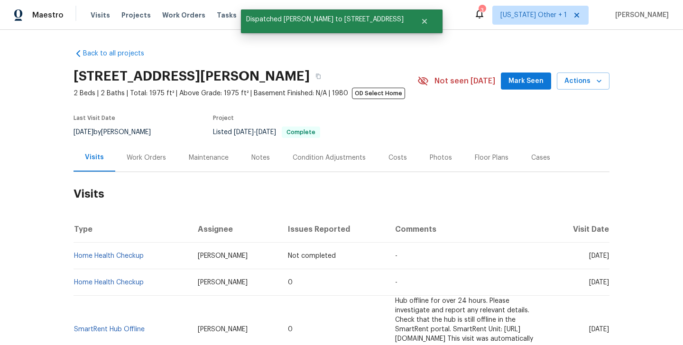
click at [158, 260] on td "Home Health Checkup" at bounding box center [131, 256] width 117 height 27
copy link "Home Health Checkup"
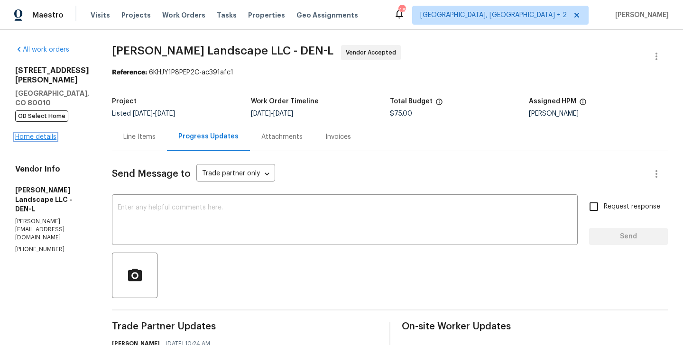
click at [44, 134] on link "Home details" at bounding box center [35, 137] width 41 height 7
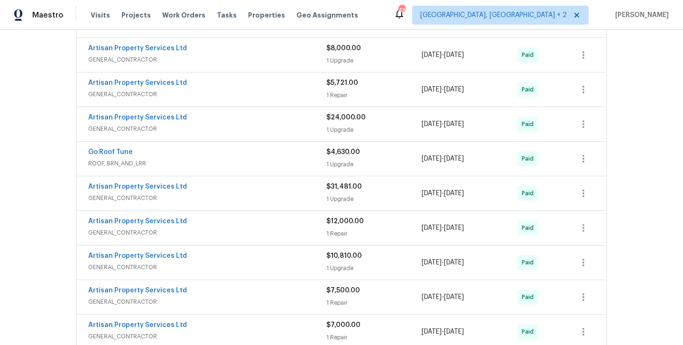
scroll to position [705, 0]
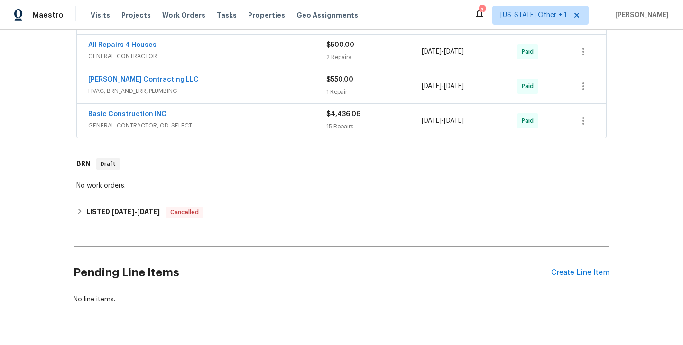
scroll to position [340, 0]
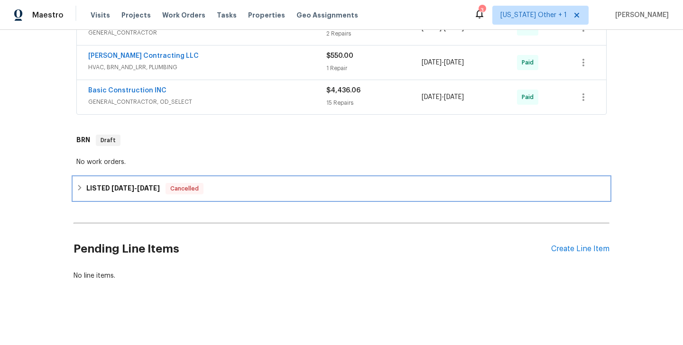
click at [212, 187] on div "LISTED [DATE] - [DATE] Cancelled" at bounding box center [341, 188] width 530 height 11
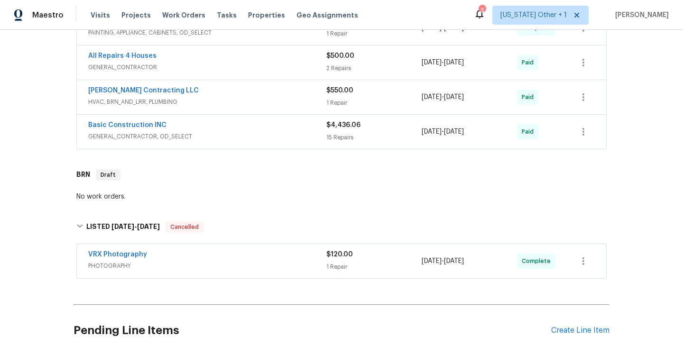
scroll to position [303, 0]
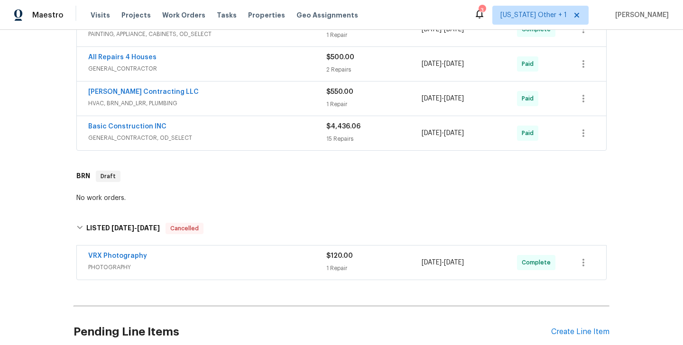
click at [183, 128] on div "Basic Construction INC" at bounding box center [207, 127] width 238 height 11
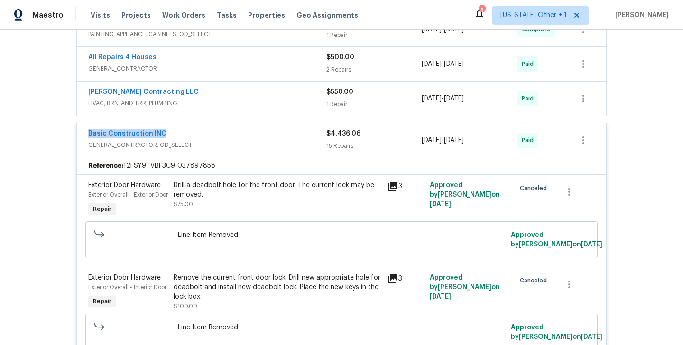
drag, startPoint x: 177, startPoint y: 133, endPoint x: 87, endPoint y: 133, distance: 89.6
click at [87, 133] on div "Basic Construction INC GENERAL_CONTRACTOR, OD_SELECT $4,436.06 15 Repairs [DATE…" at bounding box center [341, 140] width 529 height 34
copy link "Basic Construction INC"
click at [105, 135] on link "Basic Construction INC" at bounding box center [127, 133] width 78 height 7
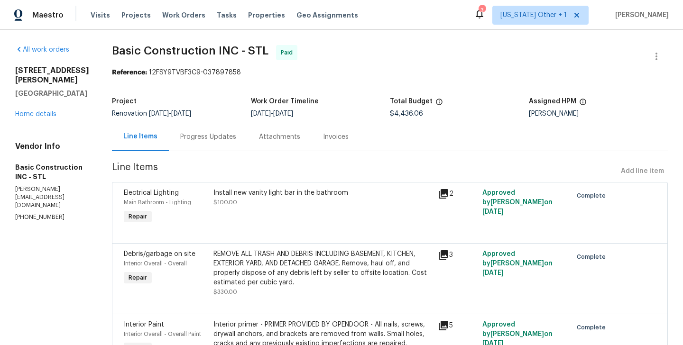
click at [31, 210] on p "[PERSON_NAME][EMAIL_ADDRESS][DOMAIN_NAME]" at bounding box center [52, 197] width 74 height 24
copy p "david@basic-construction.com"
click at [31, 221] on p "(317) 755-0440" at bounding box center [52, 217] width 74 height 8
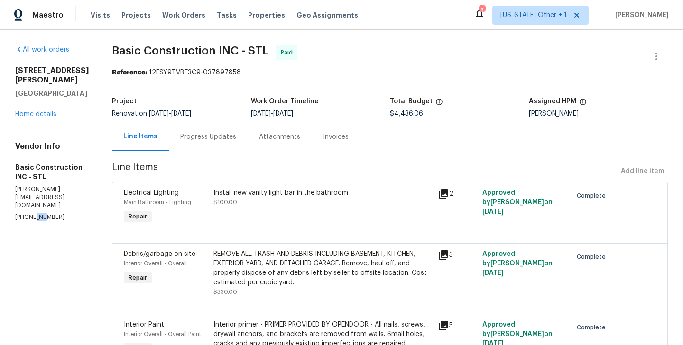
click at [31, 221] on p "(317) 755-0440" at bounding box center [52, 217] width 74 height 8
copy p "(317) 755-0440"
click at [390, 115] on span "$4,436.06" at bounding box center [406, 113] width 33 height 7
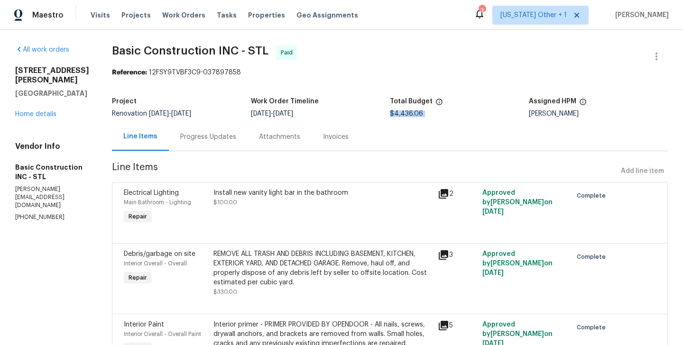
click at [390, 115] on span "$4,436.06" at bounding box center [406, 113] width 33 height 7
copy span "$4,436.06"
click at [31, 118] on link "Home details" at bounding box center [35, 114] width 41 height 7
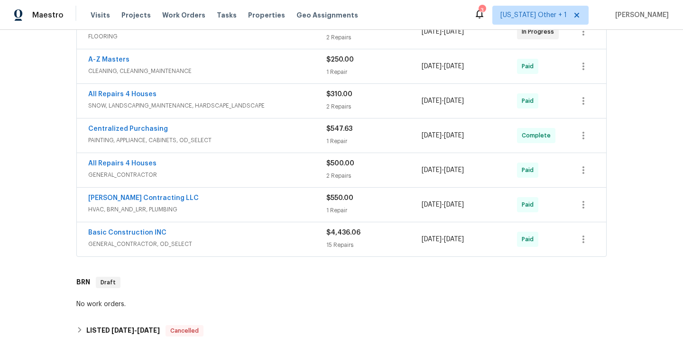
scroll to position [195, 0]
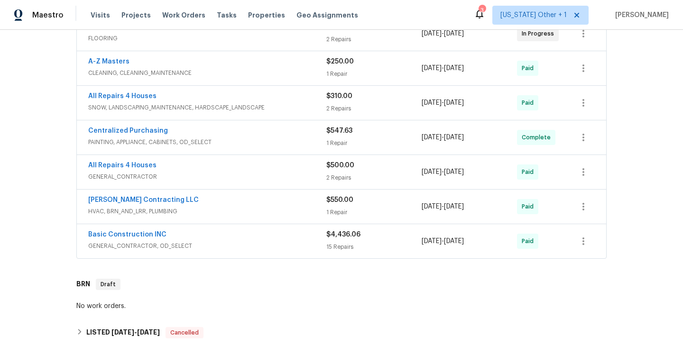
click at [177, 201] on div "Loftin Contracting LLC" at bounding box center [207, 200] width 238 height 11
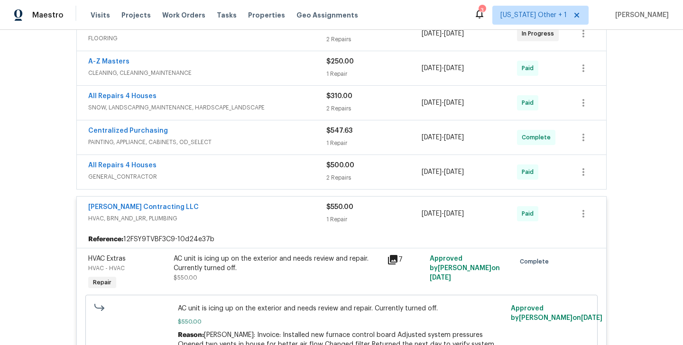
click at [177, 206] on div "Loftin Contracting LLC" at bounding box center [207, 207] width 238 height 11
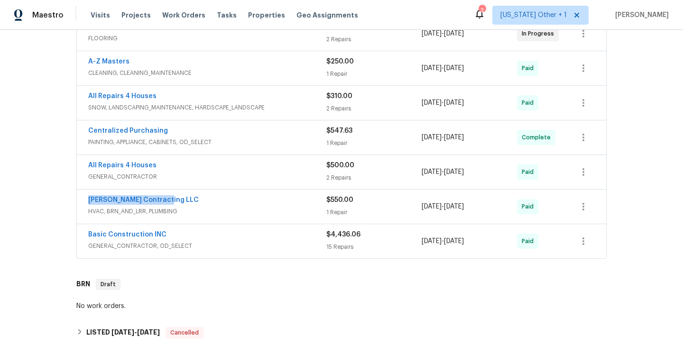
drag, startPoint x: 168, startPoint y: 200, endPoint x: 73, endPoint y: 200, distance: 94.4
click at [73, 200] on div "Artisent Floors FLOORING $1,061.12 2 Repairs 8/12/2025 - 8/26/2025 In Progress …" at bounding box center [341, 138] width 536 height 247
copy link "Loftin Contracting LLC"
click at [124, 201] on link "Loftin Contracting LLC" at bounding box center [143, 200] width 110 height 7
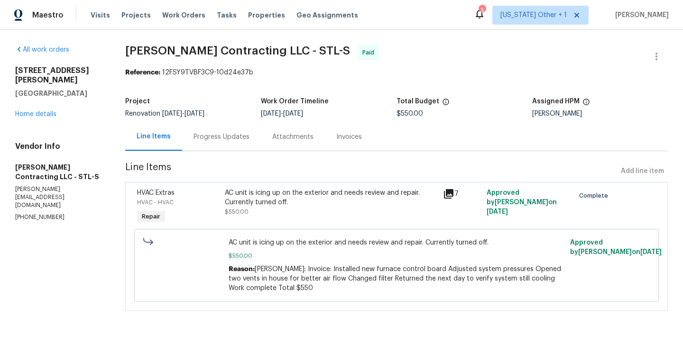
click at [77, 185] on div "Vendor Info Loftin Contracting LLC - STL-S jon@loftincontracting.com (314) 393-…" at bounding box center [58, 182] width 87 height 80
click at [61, 185] on p "jon@loftincontracting.com" at bounding box center [58, 197] width 87 height 24
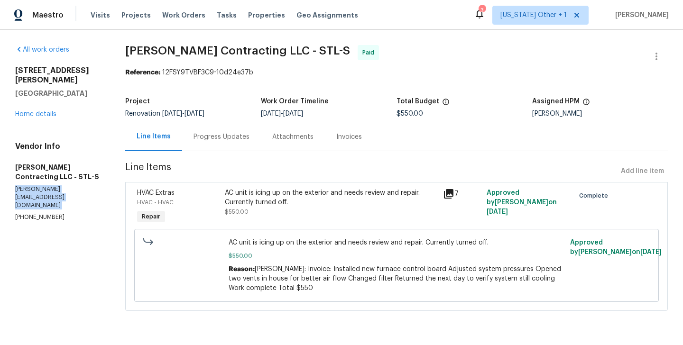
click at [61, 185] on p "jon@loftincontracting.com" at bounding box center [58, 197] width 87 height 24
copy p "jon@loftincontracting.com"
click at [44, 213] on p "(314) 393-9195" at bounding box center [58, 217] width 87 height 8
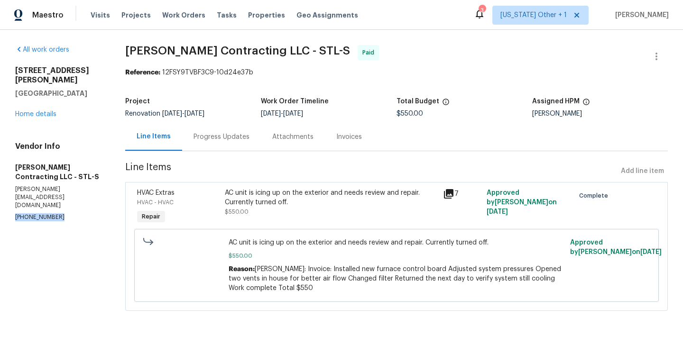
copy p "(314) 393-9195"
click at [413, 116] on span "$550.00" at bounding box center [409, 113] width 27 height 7
copy span "$550.00"
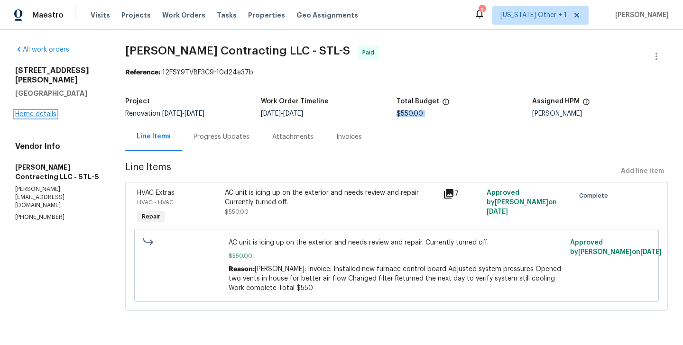
click at [20, 111] on link "Home details" at bounding box center [35, 114] width 41 height 7
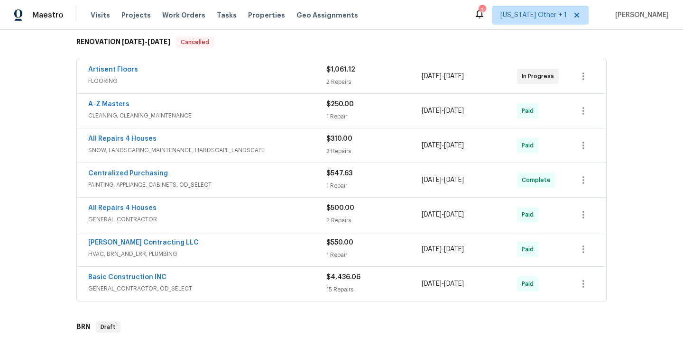
scroll to position [148, 0]
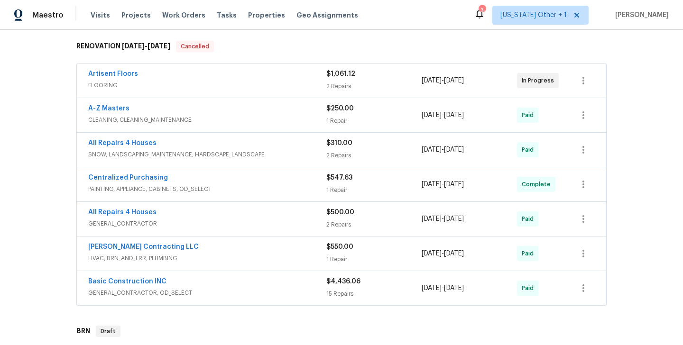
click at [172, 217] on div "All Repairs 4 Houses" at bounding box center [207, 213] width 238 height 11
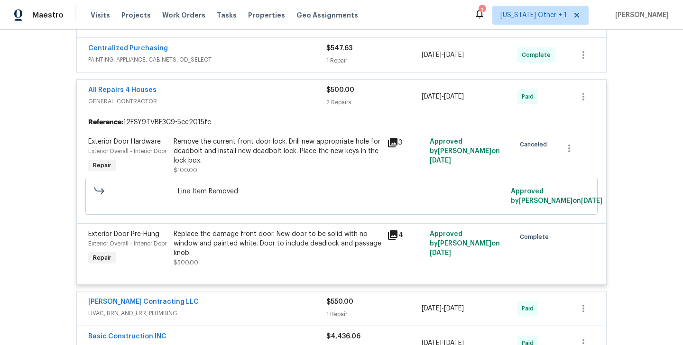
scroll to position [219, 0]
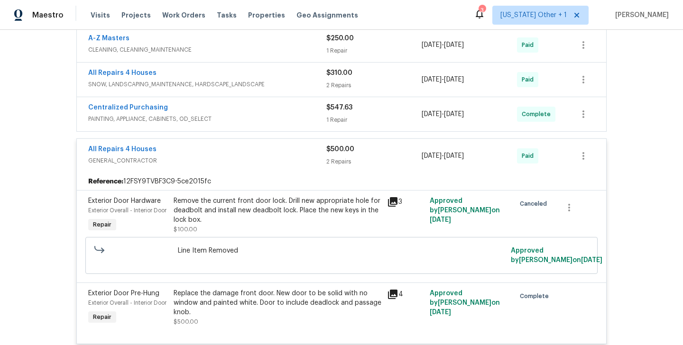
click at [171, 153] on div "All Repairs 4 Houses" at bounding box center [207, 150] width 238 height 11
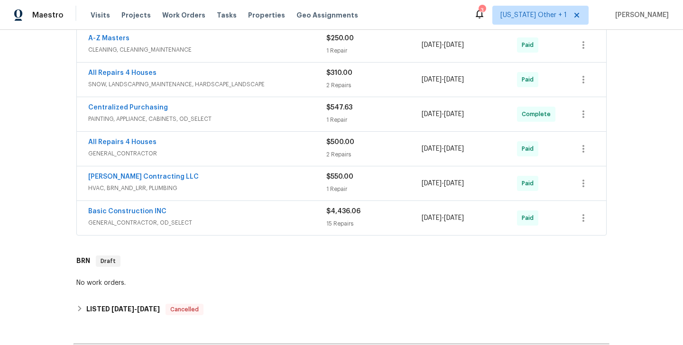
click at [183, 67] on div "All Repairs 4 Houses SNOW, LANDSCAPING_MAINTENANCE, HARDSCAPE_LANDSCAPE $310.00…" at bounding box center [341, 80] width 529 height 34
click at [177, 77] on div "All Repairs 4 Houses" at bounding box center [207, 73] width 238 height 11
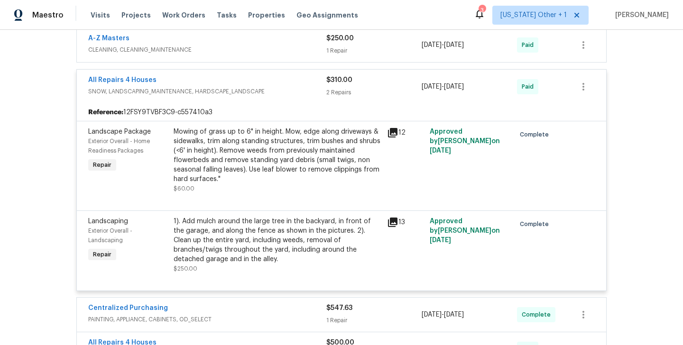
click at [175, 80] on div "All Repairs 4 Houses" at bounding box center [207, 80] width 238 height 11
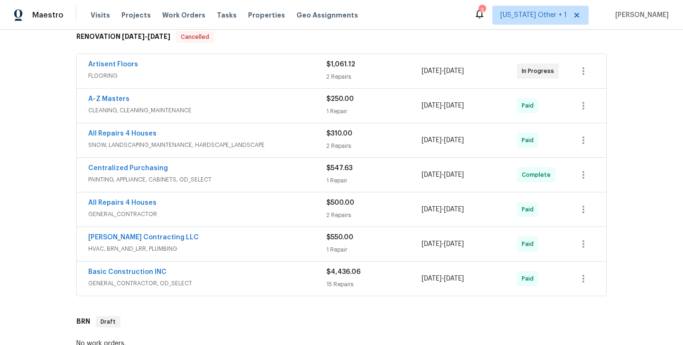
scroll to position [157, 0]
drag, startPoint x: 161, startPoint y: 206, endPoint x: 63, endPoint y: 205, distance: 98.2
click at [63, 205] on div "Back to all projects 5040 Parker Ave, Saint Louis, MO 63139 3 Beds | 1 Baths | …" at bounding box center [341, 187] width 683 height 315
copy link "All Repairs 4 Houses"
click at [133, 202] on link "All Repairs 4 Houses" at bounding box center [122, 204] width 68 height 7
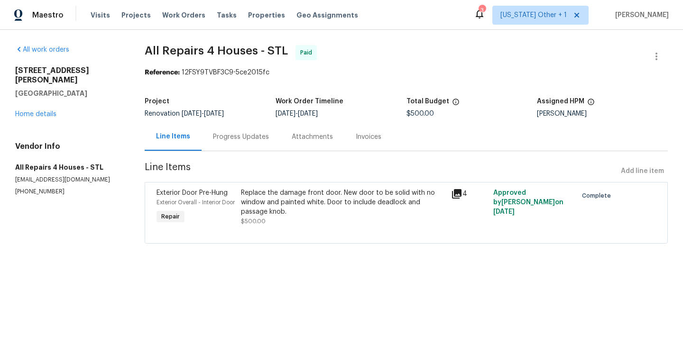
click at [73, 176] on p "allrepair4houses@gmail.com" at bounding box center [68, 180] width 107 height 8
copy p "allrepair4houses@gmail.com"
click at [41, 188] on p "(314) 282-1398" at bounding box center [68, 192] width 107 height 8
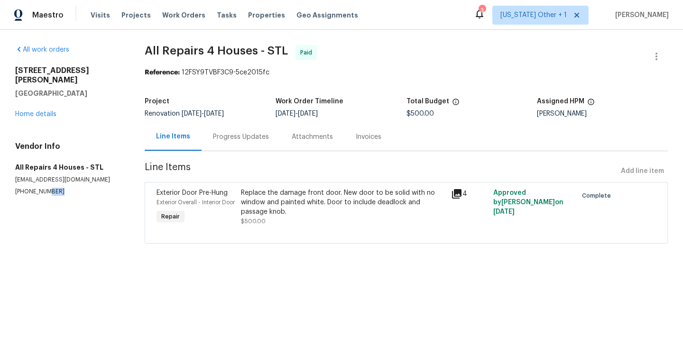
click at [41, 188] on p "(314) 282-1398" at bounding box center [68, 192] width 107 height 8
click at [46, 111] on link "Home details" at bounding box center [35, 114] width 41 height 7
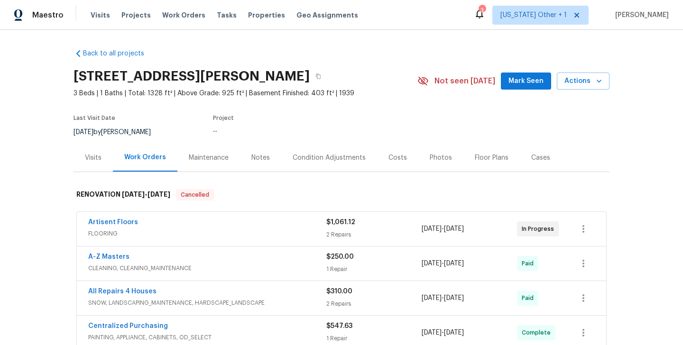
scroll to position [140, 0]
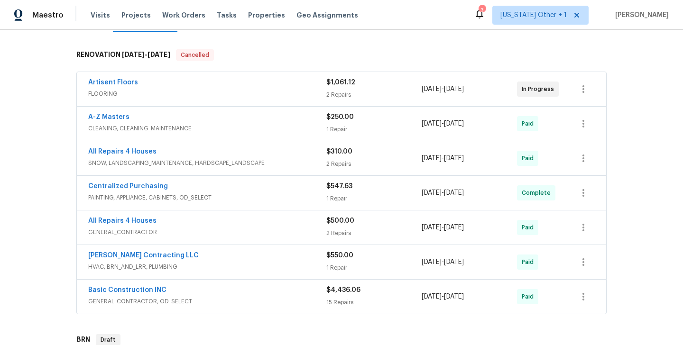
click at [141, 117] on div "A-Z Masters" at bounding box center [207, 117] width 238 height 11
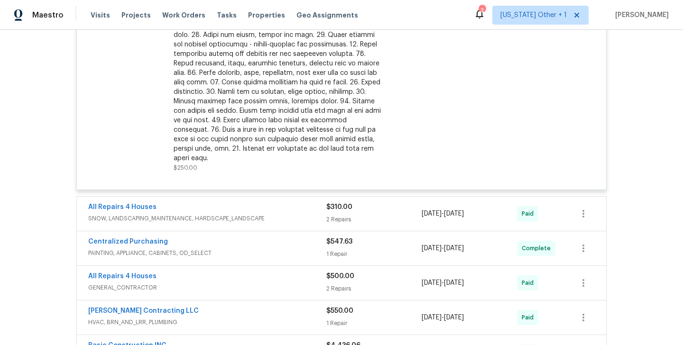
scroll to position [110, 0]
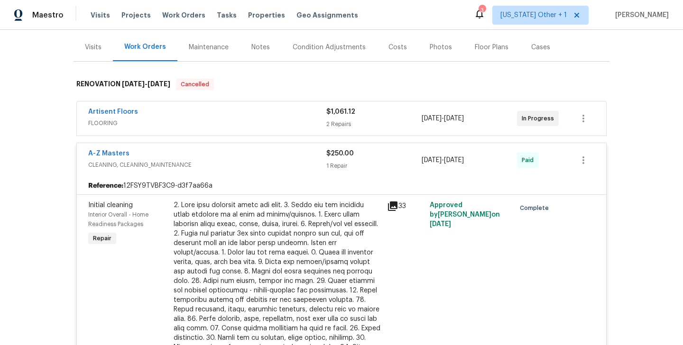
click at [140, 158] on div "A-Z Masters" at bounding box center [207, 154] width 238 height 11
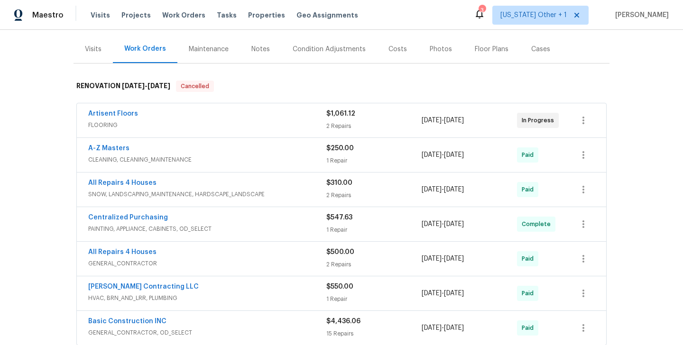
scroll to position [107, 0]
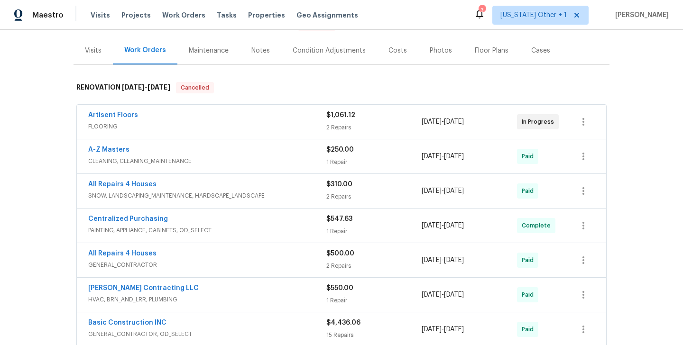
click at [158, 116] on div "Artisent Floors" at bounding box center [207, 115] width 238 height 11
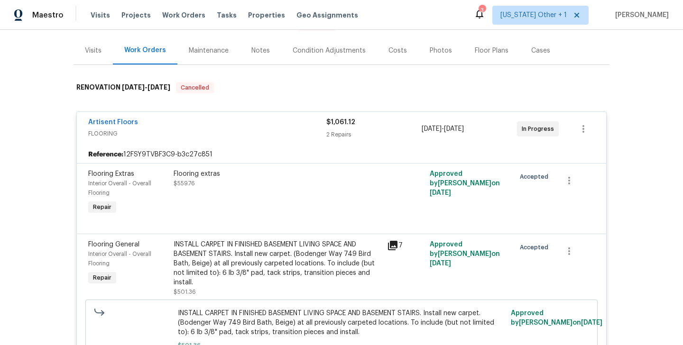
drag, startPoint x: 148, startPoint y: 128, endPoint x: 77, endPoint y: 128, distance: 70.7
click at [77, 128] on div "Artisent Floors FLOORING $1,061.12 2 Repairs 8/12/2025 - 8/26/2025 In Progress" at bounding box center [341, 129] width 529 height 34
drag, startPoint x: 146, startPoint y: 121, endPoint x: 80, endPoint y: 121, distance: 65.9
click at [80, 121] on div "Artisent Floors FLOORING $1,061.12 2 Repairs 8/12/2025 - 8/26/2025 In Progress" at bounding box center [341, 129] width 529 height 34
click at [111, 122] on link "Artisent Floors" at bounding box center [113, 122] width 50 height 7
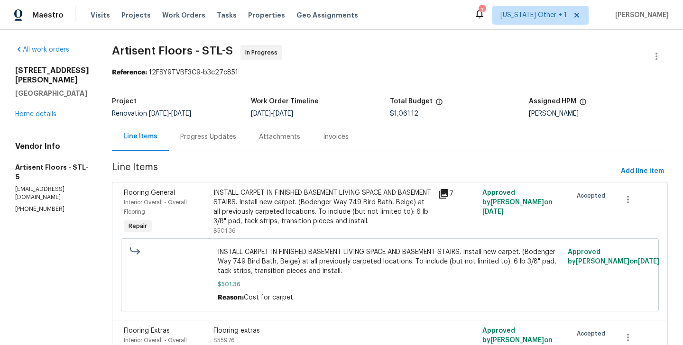
click at [61, 185] on p "kroden@artisentfloors.com" at bounding box center [52, 193] width 74 height 16
click at [15, 205] on p "(314) 330-3531" at bounding box center [52, 209] width 74 height 8
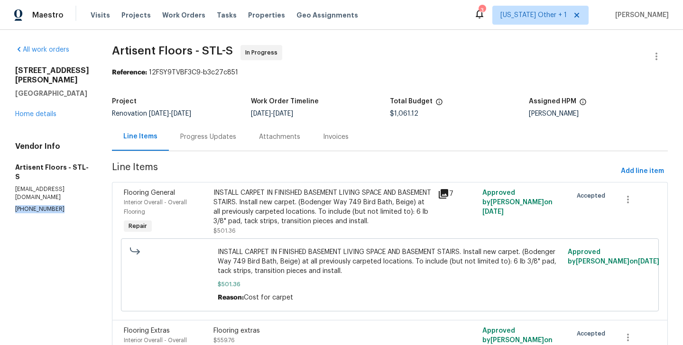
click at [15, 205] on p "(314) 330-3531" at bounding box center [52, 209] width 74 height 8
click at [416, 112] on span "$1,061.12" at bounding box center [404, 113] width 28 height 7
click at [42, 111] on link "Home details" at bounding box center [35, 114] width 41 height 7
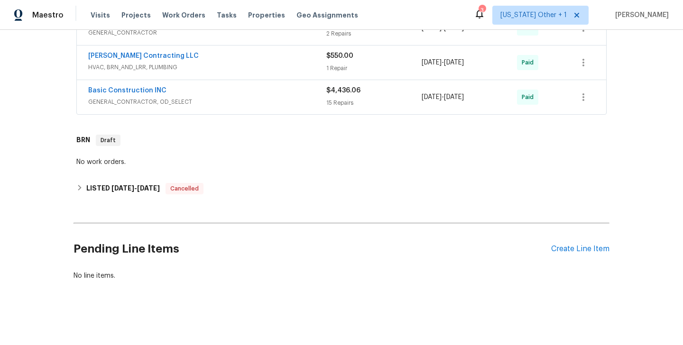
scroll to position [240, 0]
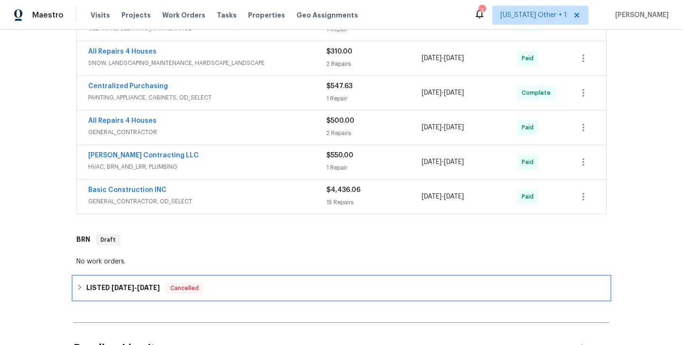
click at [160, 284] on div "LISTED 9/5/25 - 9/6/25 Cancelled" at bounding box center [341, 288] width 530 height 11
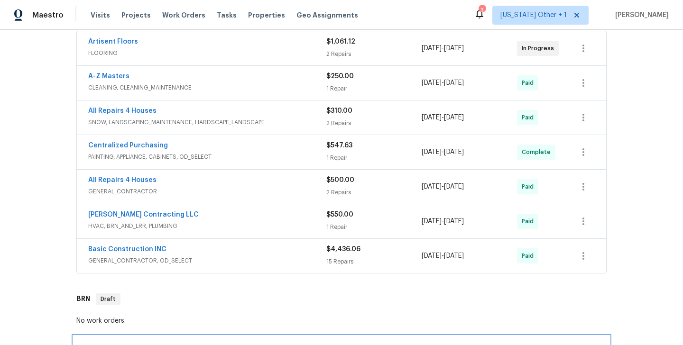
scroll to position [181, 0]
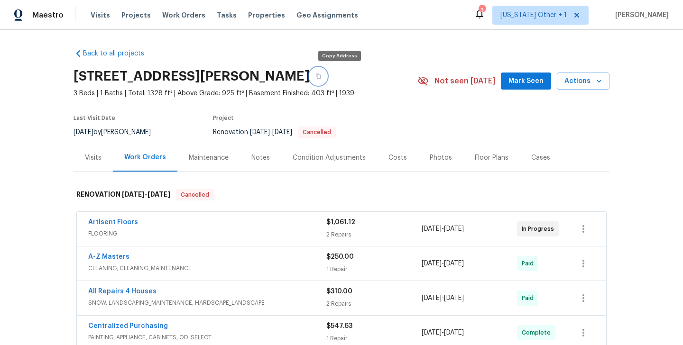
click at [327, 75] on button "button" at bounding box center [318, 76] width 17 height 17
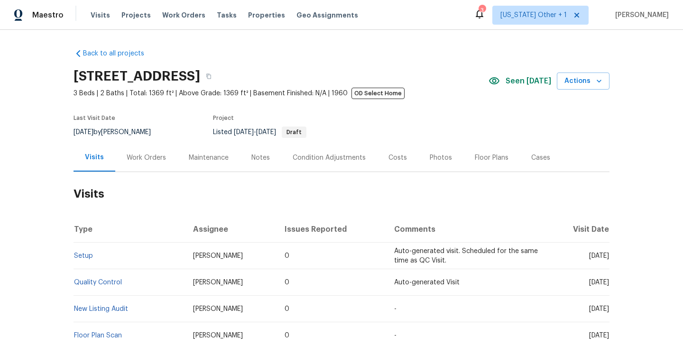
click at [131, 166] on div "Work Orders" at bounding box center [146, 158] width 62 height 28
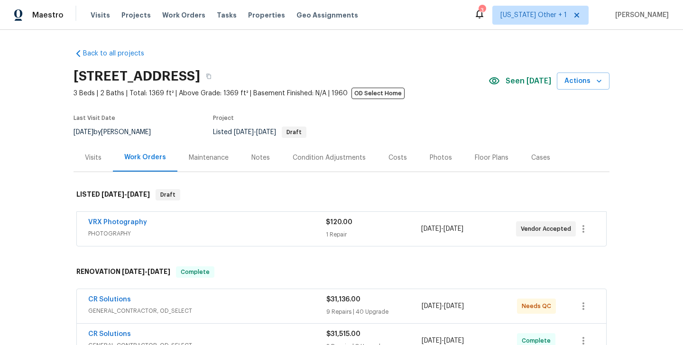
scroll to position [404, 0]
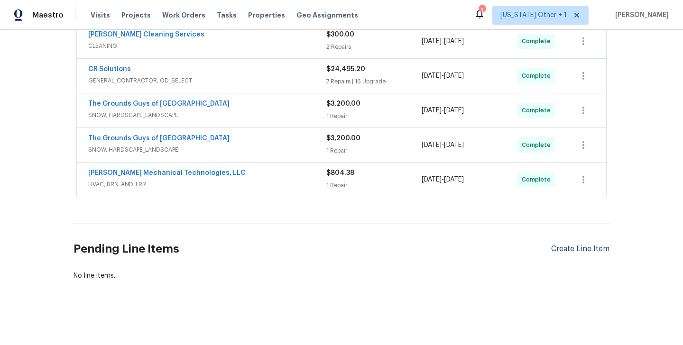
click at [570, 248] on div "Create Line Item" at bounding box center [580, 249] width 58 height 9
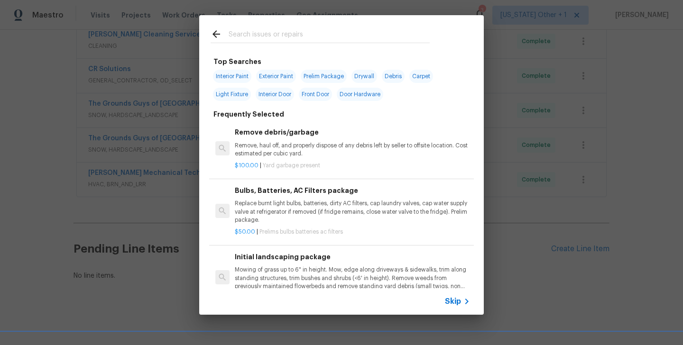
click at [458, 301] on span "Skip" at bounding box center [453, 301] width 16 height 9
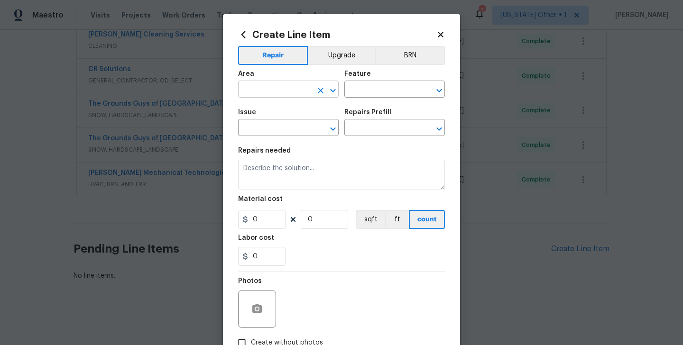
click at [262, 96] on input "text" at bounding box center [275, 90] width 74 height 15
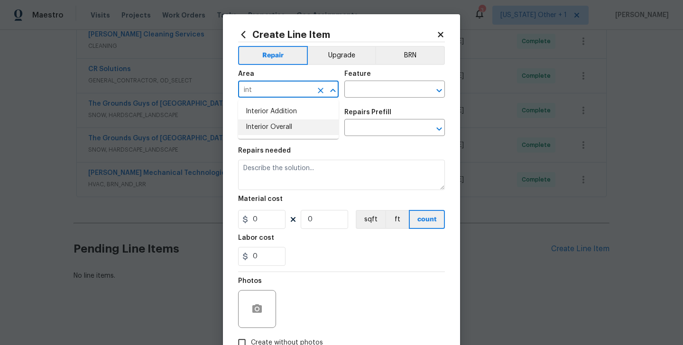
click at [264, 131] on li "Interior Overall" at bounding box center [288, 127] width 101 height 16
type input "Interior Overall"
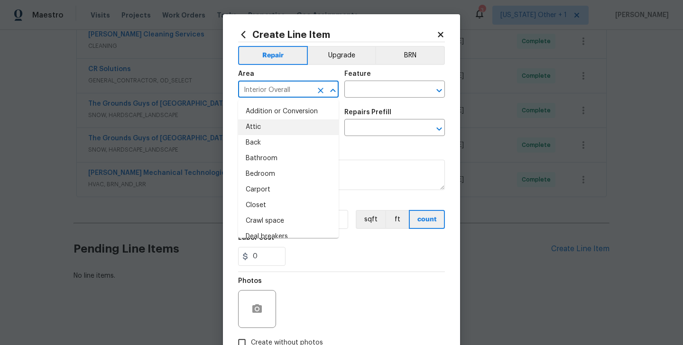
click at [361, 82] on div "Feature" at bounding box center [394, 77] width 101 height 12
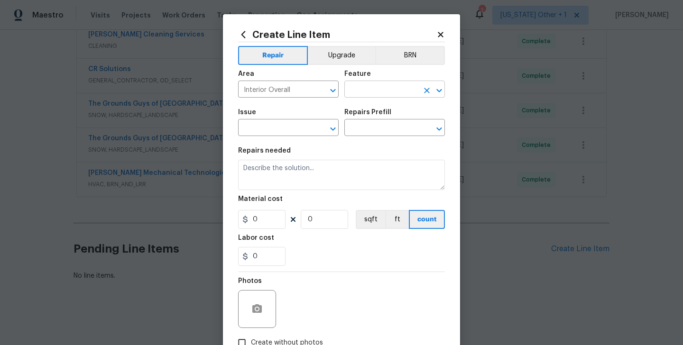
click at [358, 89] on input "text" at bounding box center [381, 90] width 74 height 15
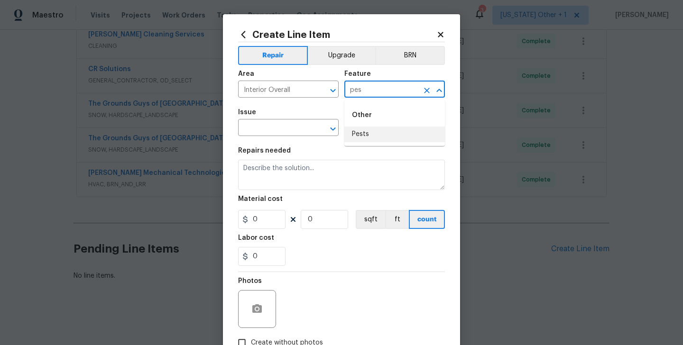
click at [358, 129] on li "Pests" at bounding box center [394, 135] width 101 height 16
type input "Pests"
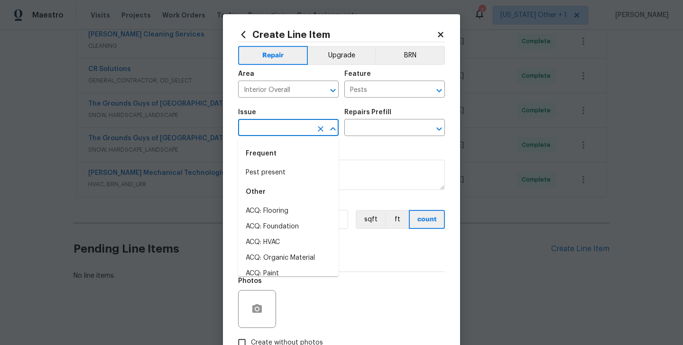
click at [276, 128] on input "text" at bounding box center [275, 128] width 74 height 15
click at [278, 164] on div "Frequent" at bounding box center [288, 153] width 101 height 23
click at [273, 174] on li "Pest present" at bounding box center [288, 173] width 101 height 16
type input "Pest present"
click at [368, 129] on input "text" at bounding box center [381, 128] width 74 height 15
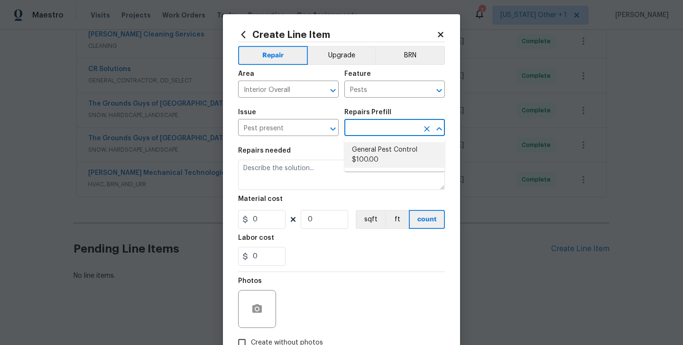
click at [373, 157] on li "General Pest Control $100.00" at bounding box center [394, 155] width 101 height 26
type input "General Pest Control $100.00"
type textarea "General pest treatment for active pest/insect infestation - non termite"
type input "100"
type input "1"
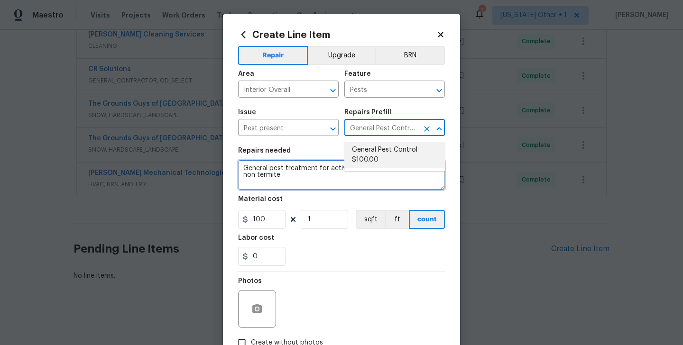
click at [276, 173] on textarea "General pest treatment for active pest/insect infestation - non termite" at bounding box center [341, 175] width 207 height 30
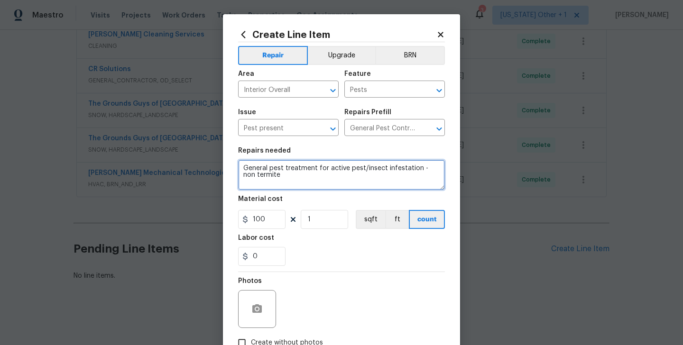
click at [276, 173] on textarea "General pest treatment for active pest/insect infestation - non termite" at bounding box center [341, 175] width 207 height 30
paste textarea "Feedback received that there is a termite infestation at the property. Conduct …"
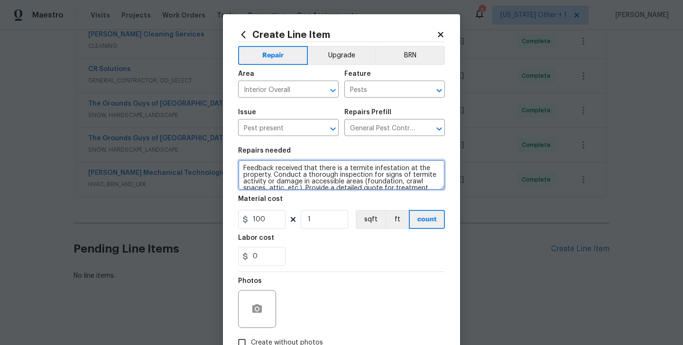
scroll to position [28, 0]
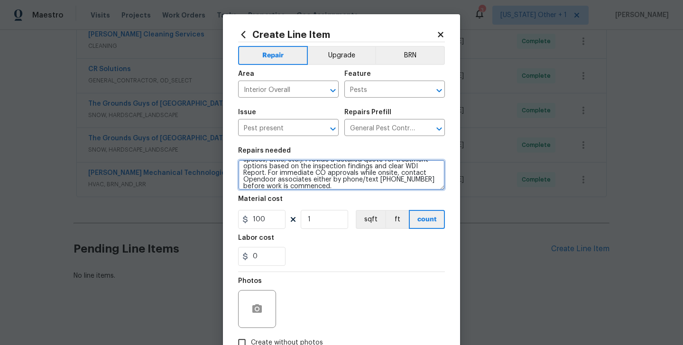
type textarea "Feedback received that there is a termite infestation at the property. Conduct …"
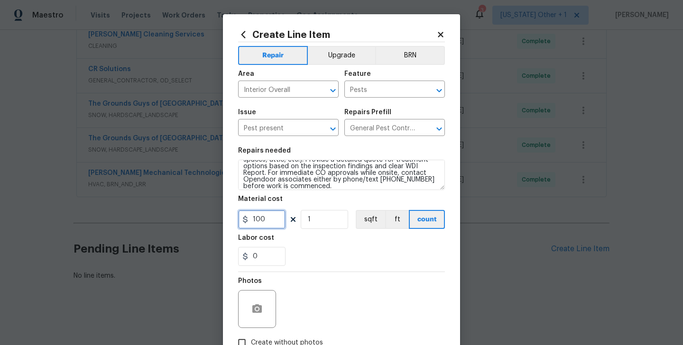
click at [253, 213] on input "100" at bounding box center [261, 219] width 47 height 19
type input "75"
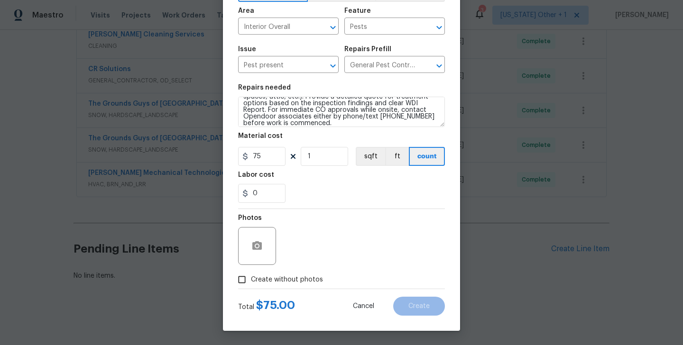
click at [277, 286] on label "Create without photos" at bounding box center [278, 280] width 90 height 18
click at [251, 286] on input "Create without photos" at bounding box center [242, 280] width 18 height 18
checkbox input "true"
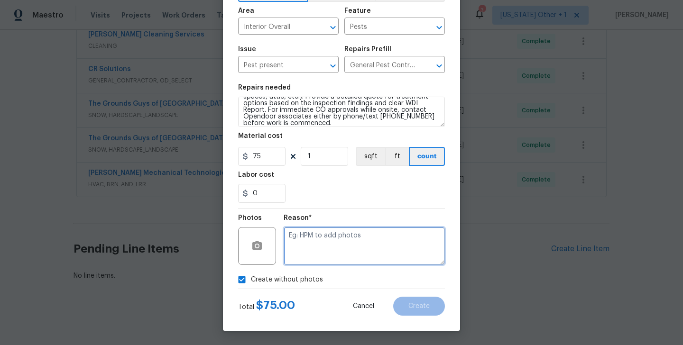
click at [324, 256] on textarea at bounding box center [364, 246] width 161 height 38
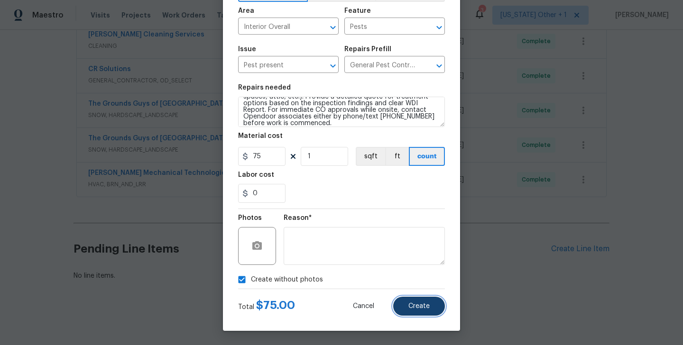
click at [413, 307] on span "Create" at bounding box center [418, 306] width 21 height 7
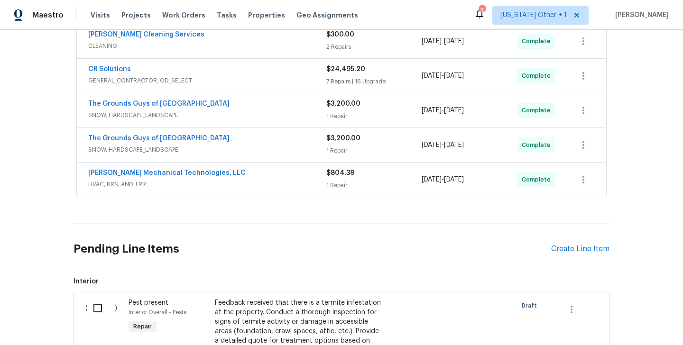
scroll to position [607, 0]
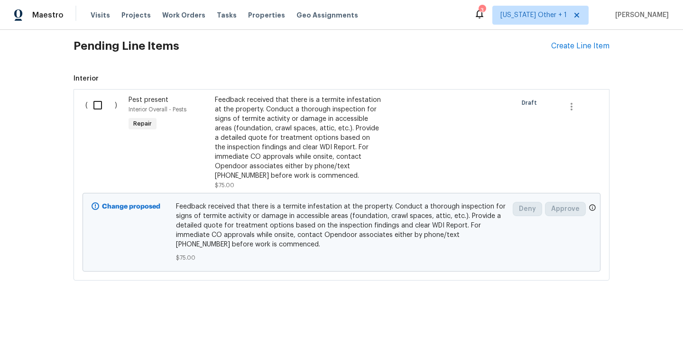
click at [93, 113] on input "checkbox" at bounding box center [101, 105] width 27 height 20
checkbox input "true"
click at [612, 328] on button "Create Work Order" at bounding box center [628, 322] width 78 height 18
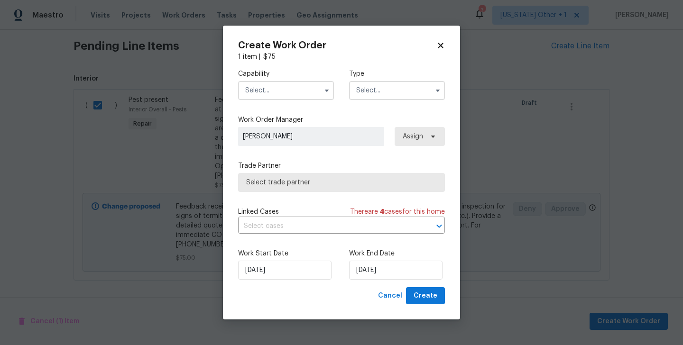
click at [280, 86] on input "text" at bounding box center [286, 90] width 96 height 19
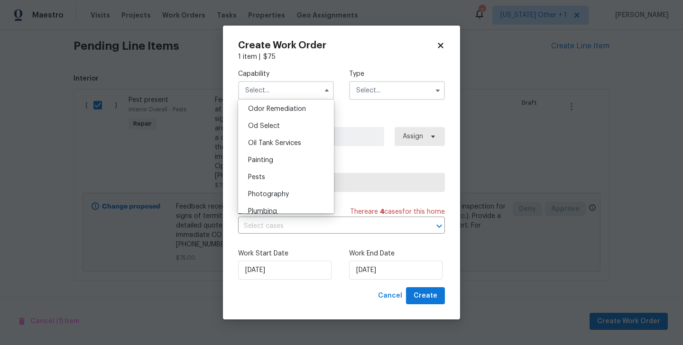
scroll to position [753, 0]
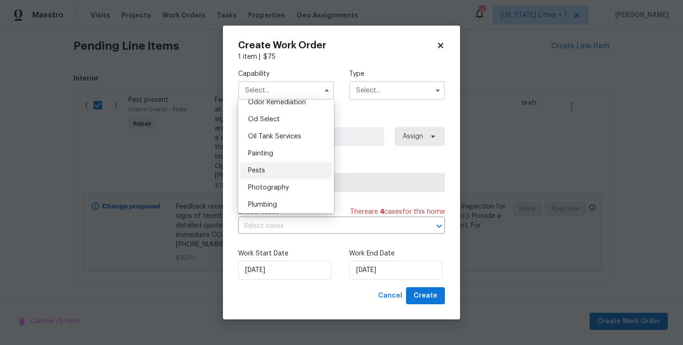
click at [263, 170] on span "Pests" at bounding box center [256, 170] width 17 height 7
type input "Pests"
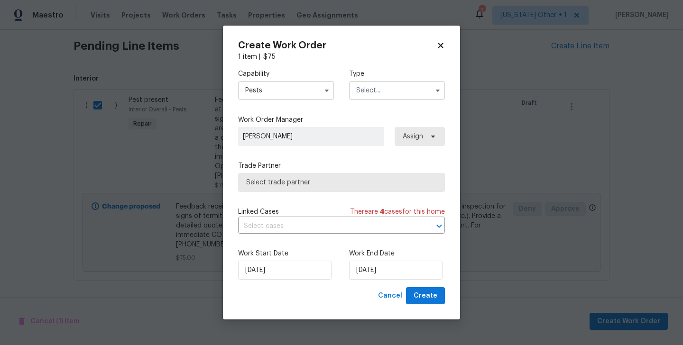
click at [379, 100] on div "Capability Pests Type" at bounding box center [341, 85] width 207 height 46
click at [370, 91] on input "text" at bounding box center [397, 90] width 96 height 19
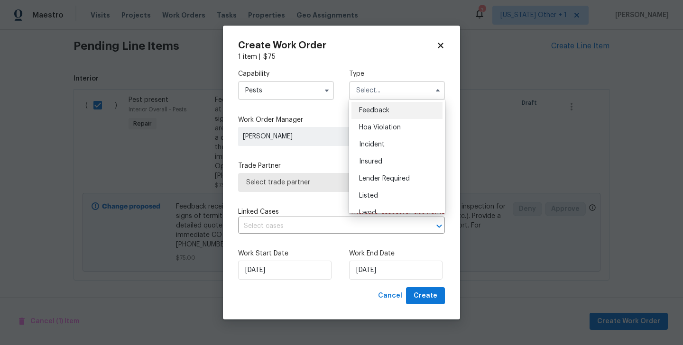
click at [372, 109] on span "Feedback" at bounding box center [374, 110] width 30 height 7
type input "Feedback"
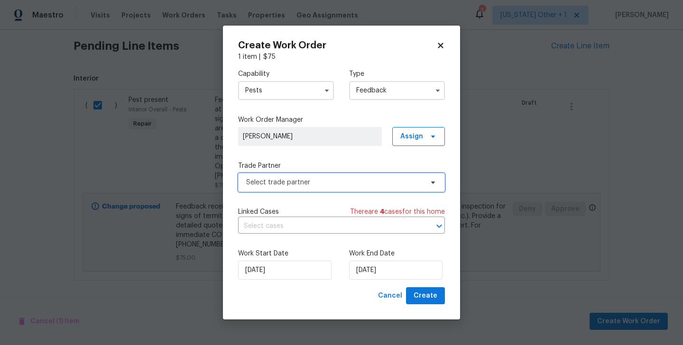
click at [273, 190] on span "Select trade partner" at bounding box center [341, 182] width 207 height 19
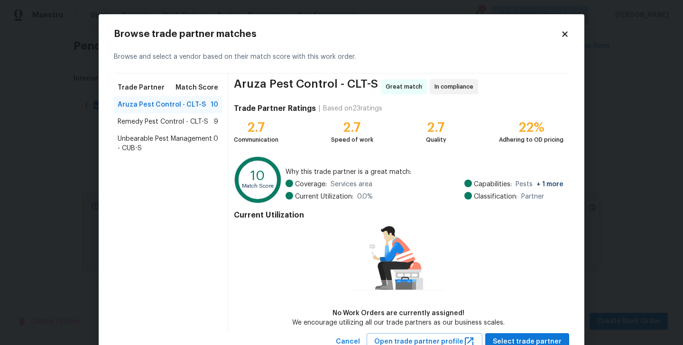
click at [144, 124] on span "Remedy Pest Control - CLT-S" at bounding box center [163, 121] width 91 height 9
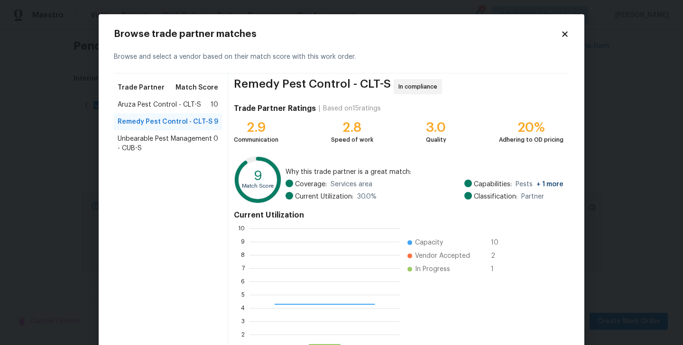
scroll to position [133, 150]
click at [136, 107] on span "Aruza Pest Control - CLT-S" at bounding box center [159, 104] width 83 height 9
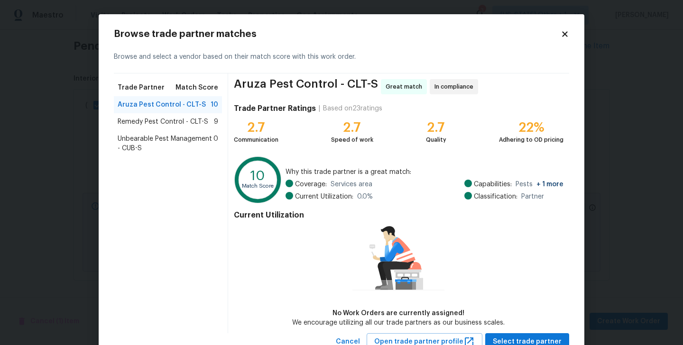
click at [140, 144] on span "Unbearable Pest Management - CUB-S" at bounding box center [166, 143] width 96 height 19
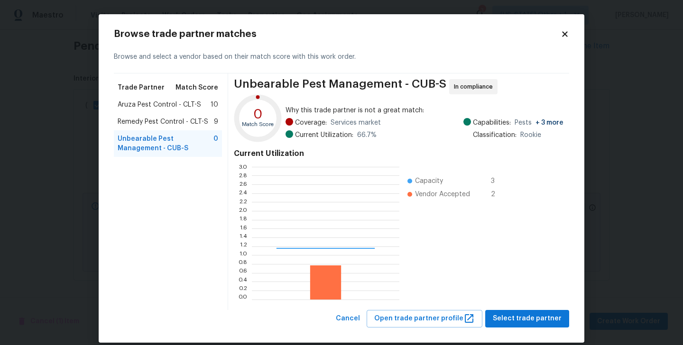
scroll to position [133, 147]
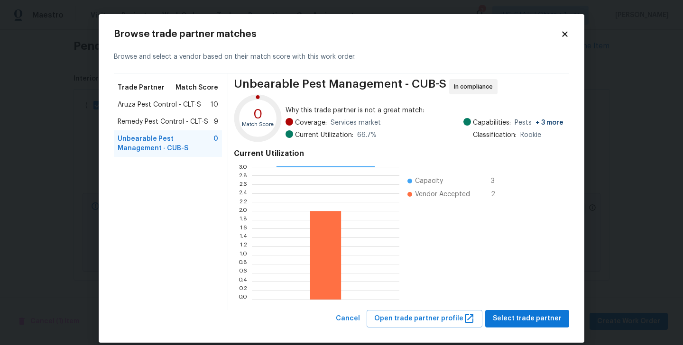
click at [141, 119] on span "Remedy Pest Control - CLT-S" at bounding box center [163, 121] width 91 height 9
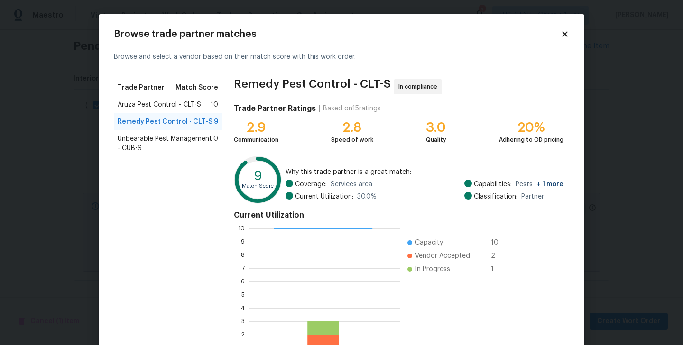
click at [134, 101] on span "Aruza Pest Control - CLT-S" at bounding box center [159, 104] width 83 height 9
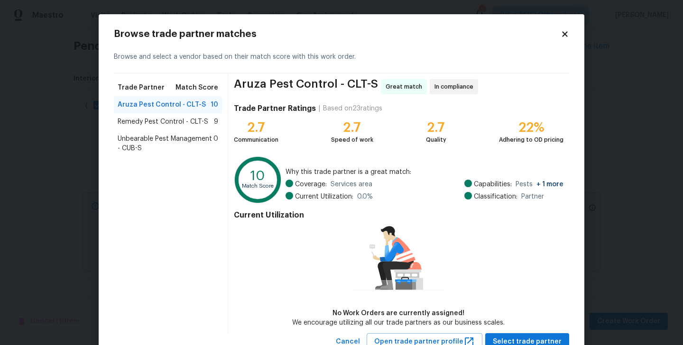
click at [142, 122] on span "Remedy Pest Control - CLT-S" at bounding box center [163, 121] width 91 height 9
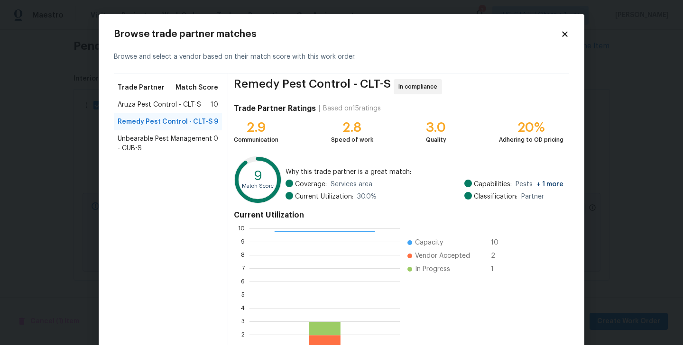
scroll to position [73, 0]
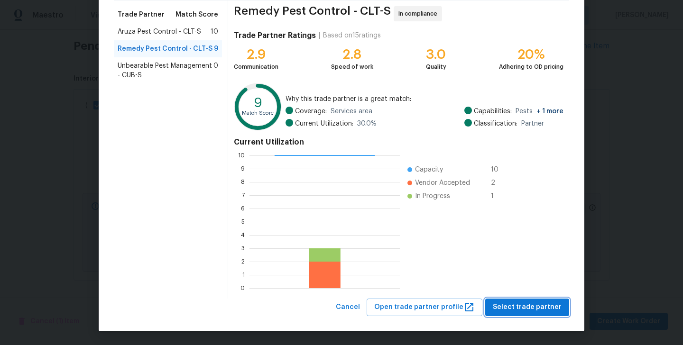
click at [546, 311] on span "Select trade partner" at bounding box center [527, 308] width 69 height 12
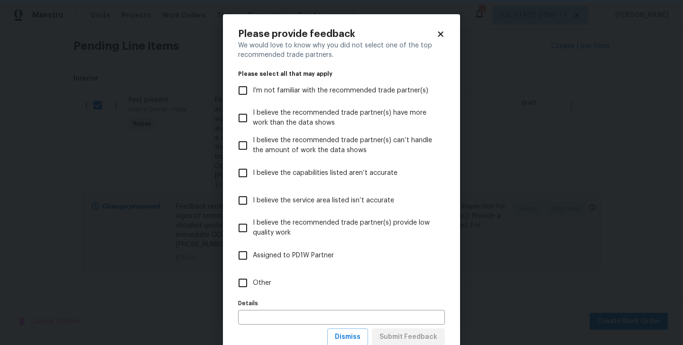
scroll to position [0, 0]
click at [243, 287] on input "Other" at bounding box center [243, 283] width 20 height 20
checkbox input "true"
click at [413, 340] on span "Submit Feedback" at bounding box center [408, 337] width 58 height 12
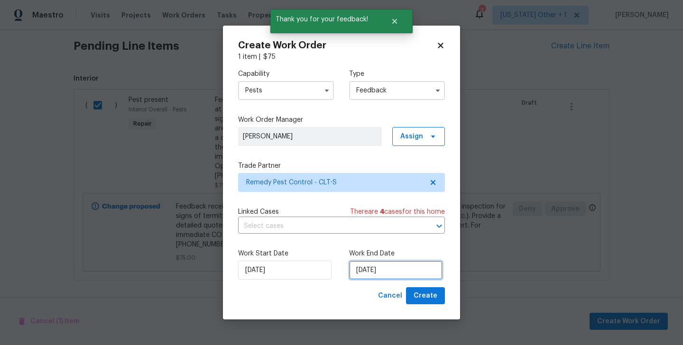
click at [395, 277] on input "08/10/2025" at bounding box center [395, 270] width 93 height 19
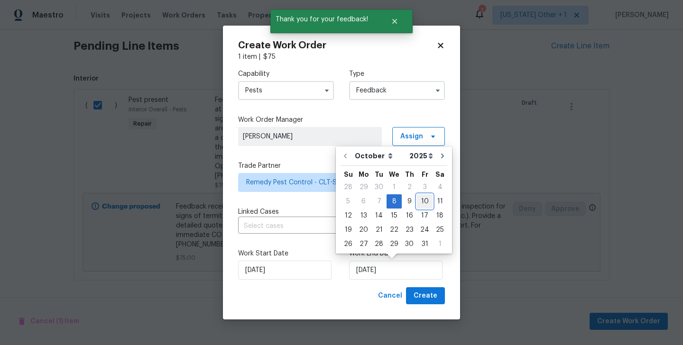
click at [418, 206] on div "10" at bounding box center [425, 201] width 16 height 13
type input "10/10/2025"
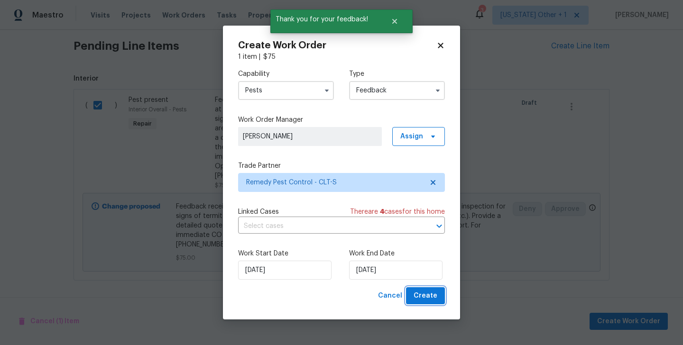
click at [423, 295] on span "Create" at bounding box center [425, 296] width 24 height 12
checkbox input "false"
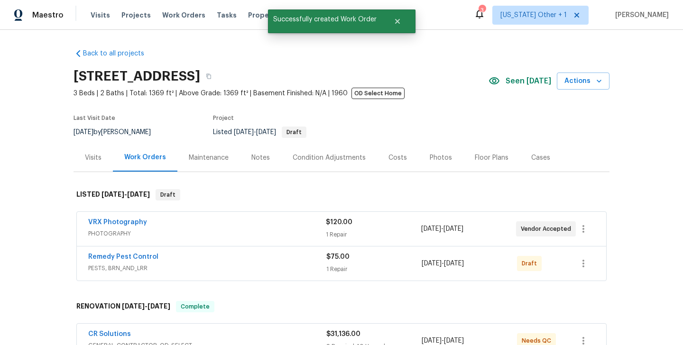
click at [150, 262] on div "Remedy Pest Control" at bounding box center [207, 257] width 238 height 11
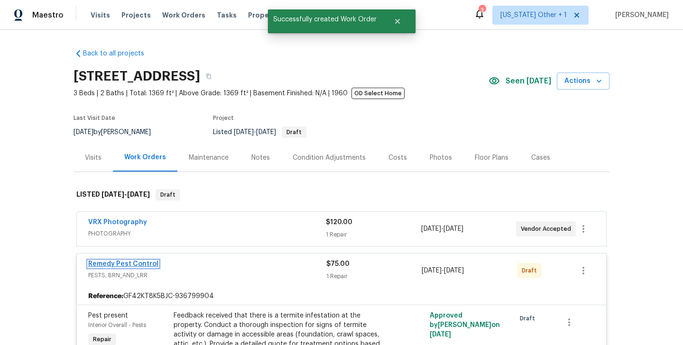
click at [136, 265] on link "Remedy Pest Control" at bounding box center [123, 264] width 70 height 7
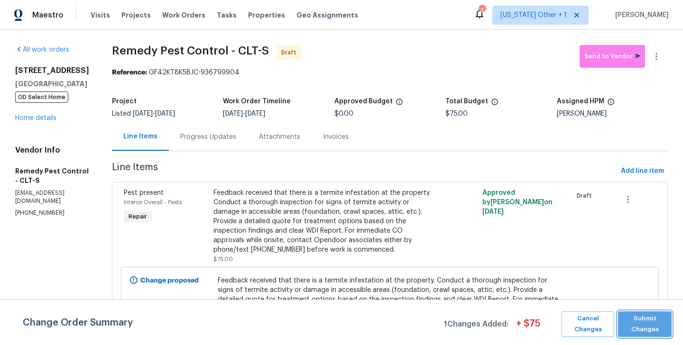
click at [652, 327] on span "Submit Changes" at bounding box center [645, 324] width 44 height 22
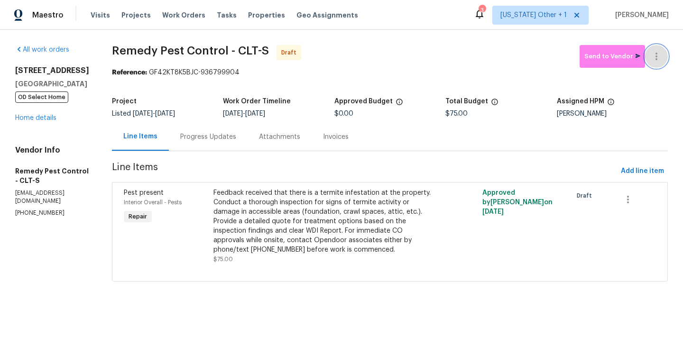
click at [654, 51] on icon "button" at bounding box center [656, 56] width 11 height 11
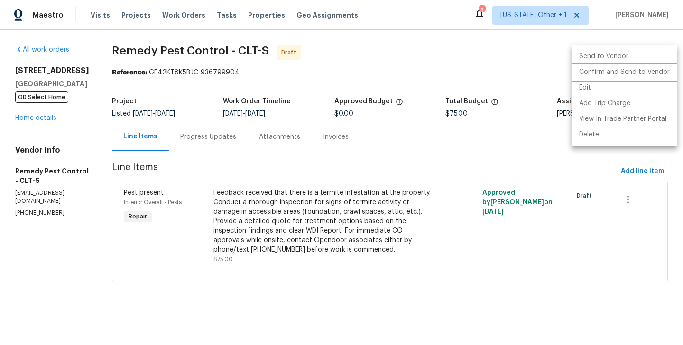
click at [654, 69] on li "Confirm and Send to Vendor" at bounding box center [624, 72] width 106 height 16
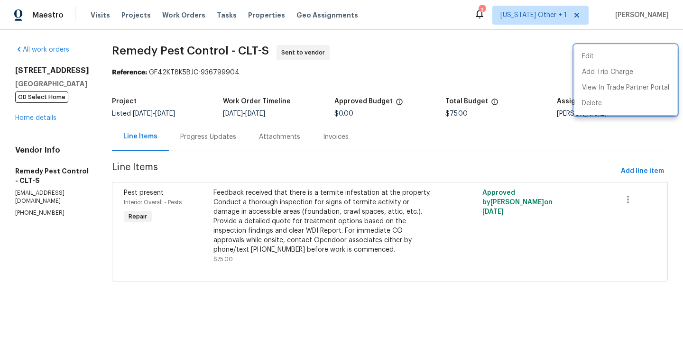
click at [213, 129] on div at bounding box center [341, 172] width 683 height 345
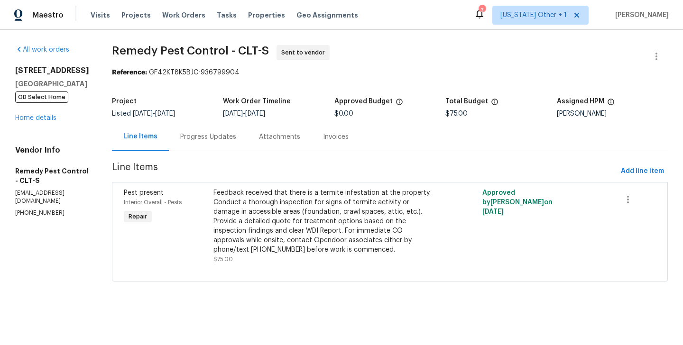
click at [202, 138] on div "Progress Updates" at bounding box center [208, 136] width 56 height 9
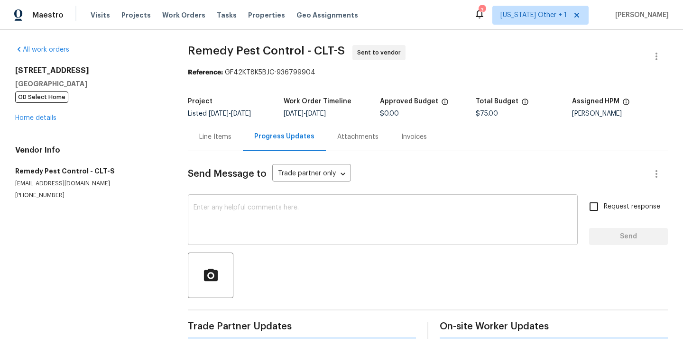
click at [243, 218] on textarea at bounding box center [382, 220] width 378 height 33
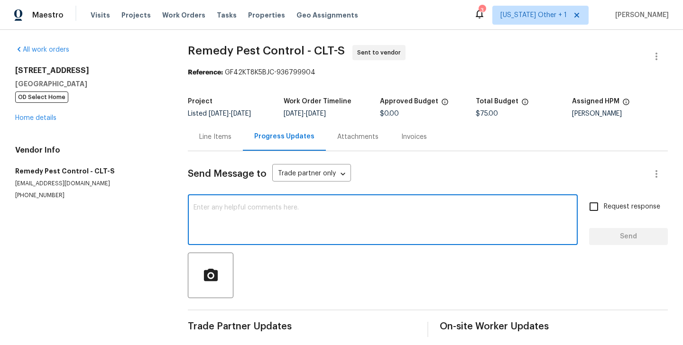
paste textarea "Hi this is Blessida with Opendoor. I’m confirming you received the WO for the p…"
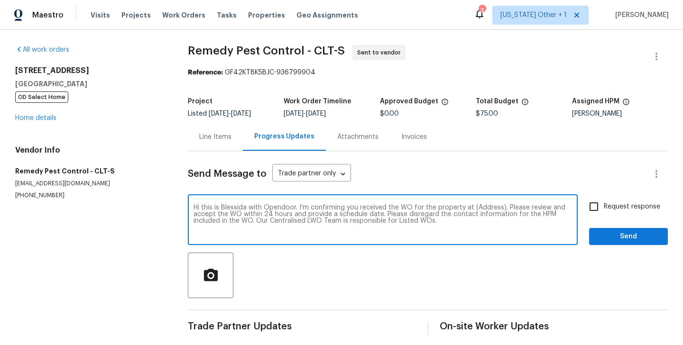
click at [480, 205] on textarea "Hi this is Blessida with Opendoor. I’m confirming you received the WO for the p…" at bounding box center [382, 220] width 378 height 33
paste textarea "3249 Harrow Pl, Charlotte, NC 28205"
type textarea "Hi this is Blessida with Opendoor. I’m confirming you received the WO for the p…"
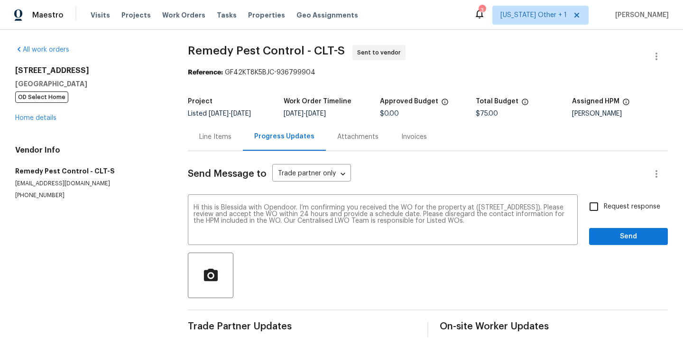
click at [629, 221] on div "Request response Send" at bounding box center [628, 221] width 79 height 48
click at [614, 217] on div "Request response Send" at bounding box center [628, 221] width 79 height 48
click at [605, 209] on span "Request response" at bounding box center [632, 207] width 56 height 10
click at [604, 209] on input "Request response" at bounding box center [594, 207] width 20 height 20
checkbox input "true"
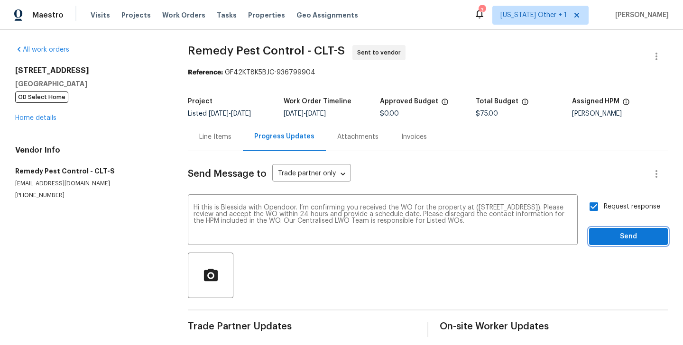
click at [605, 234] on span "Send" at bounding box center [629, 237] width 64 height 12
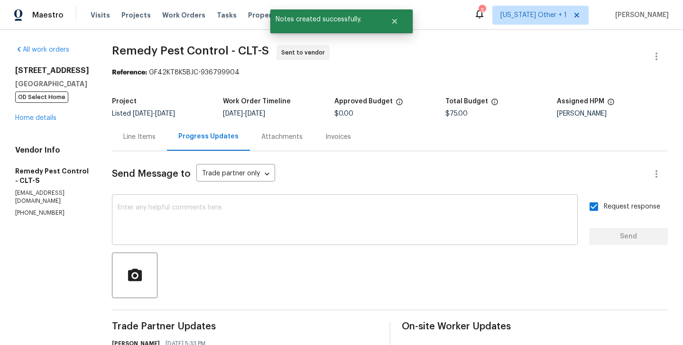
click at [238, 199] on div "x ​" at bounding box center [345, 221] width 466 height 48
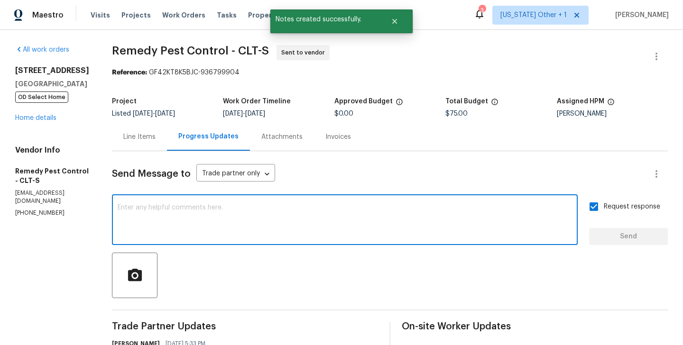
paste textarea "The Work Orders must include before-photos (both close-up and wide-angle) and a…"
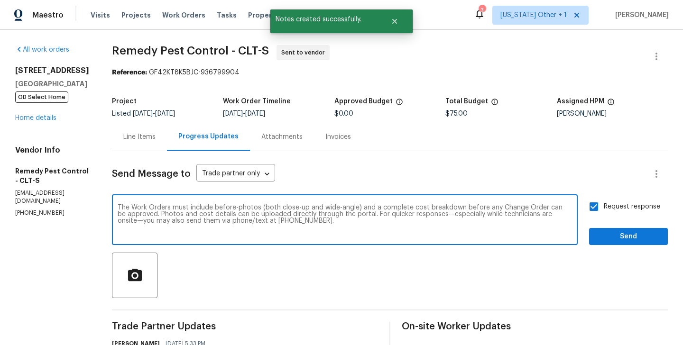
type textarea "The Work Orders must include before-photos (both close-up and wide-angle) and a…"
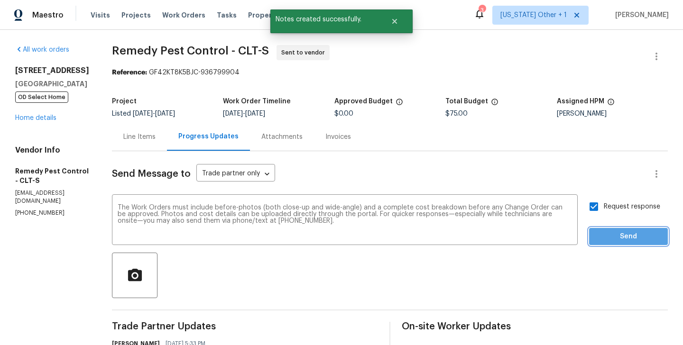
click at [656, 234] on span "Send" at bounding box center [629, 237] width 64 height 12
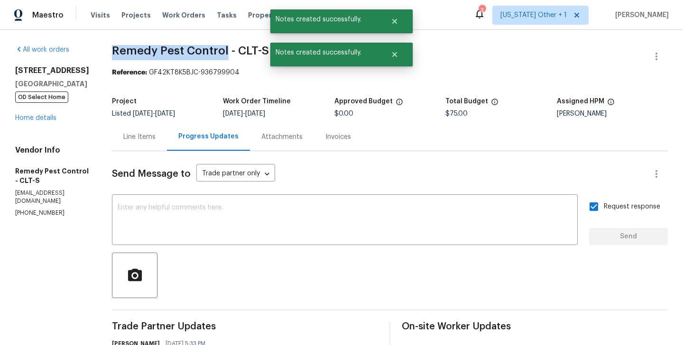
drag, startPoint x: 105, startPoint y: 53, endPoint x: 220, endPoint y: 55, distance: 115.2
click at [220, 55] on div "All work orders 3249 Harrow Pl Charlotte, NC 28205 OD Select Home Home details …" at bounding box center [341, 261] width 683 height 463
copy span "Remedy Pest Control"
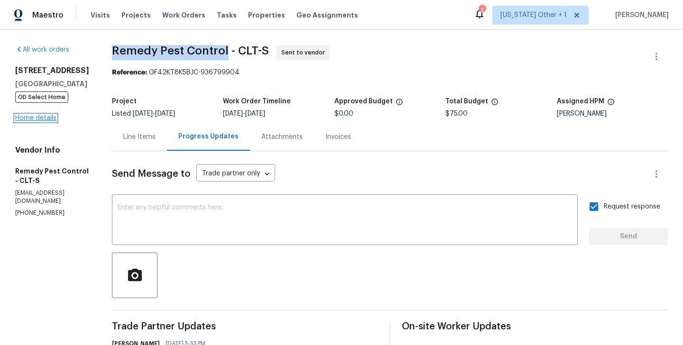
click at [45, 119] on link "Home details" at bounding box center [35, 118] width 41 height 7
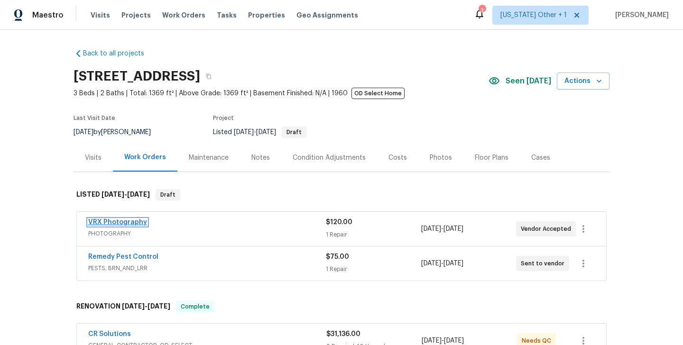
click at [138, 220] on link "VRX Photography" at bounding box center [117, 222] width 59 height 7
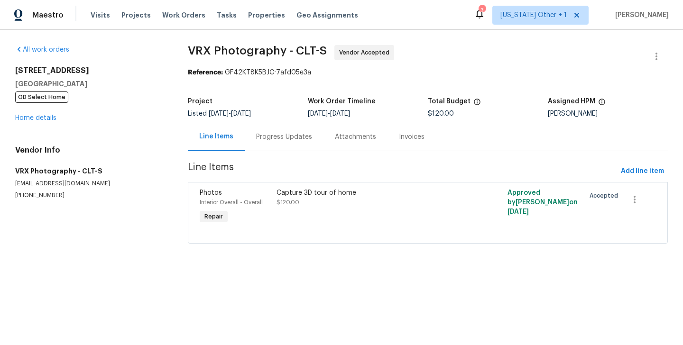
click at [248, 141] on div "Progress Updates" at bounding box center [284, 137] width 79 height 28
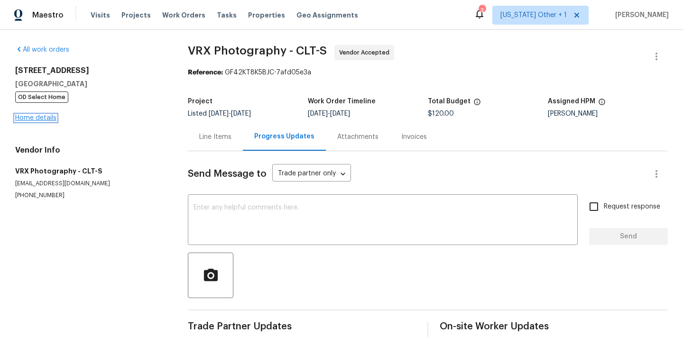
click at [34, 119] on link "Home details" at bounding box center [35, 118] width 41 height 7
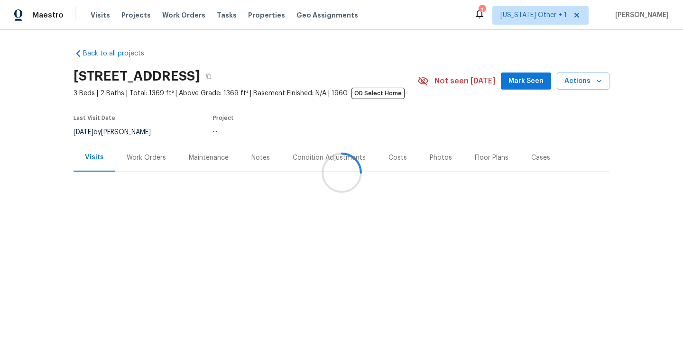
click at [147, 160] on div "Work Orders" at bounding box center [146, 157] width 39 height 9
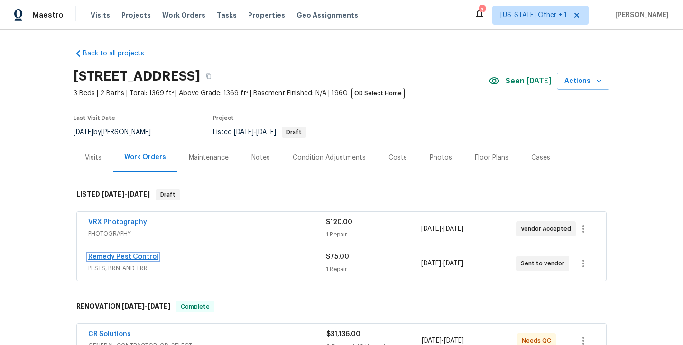
click at [117, 257] on link "Remedy Pest Control" at bounding box center [123, 257] width 70 height 7
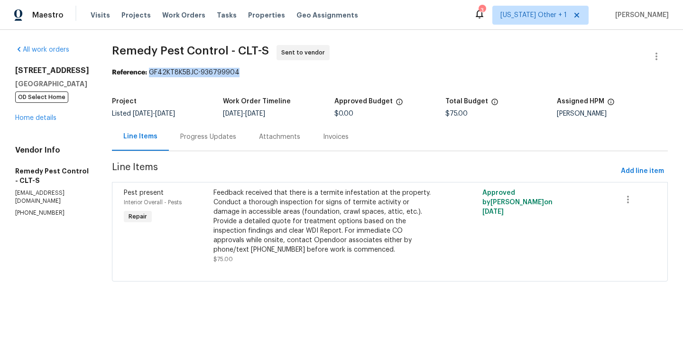
drag, startPoint x: 136, startPoint y: 72, endPoint x: 279, endPoint y: 72, distance: 143.2
click at [279, 72] on div "Reference: GF42KT8K5BJC-936799904" at bounding box center [390, 72] width 556 height 9
copy div "GF42KT8K5BJC-936799904"
click at [42, 121] on link "Home details" at bounding box center [35, 118] width 41 height 7
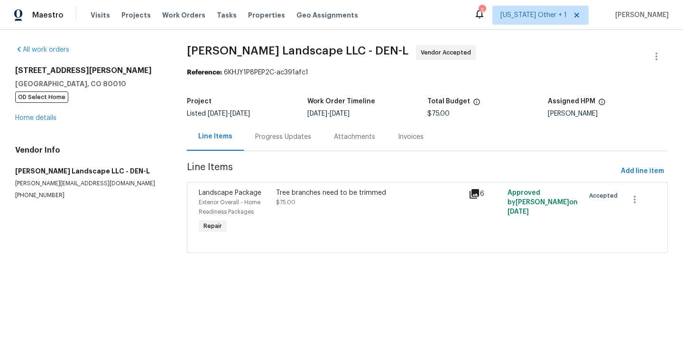
click at [258, 132] on div "Progress Updates" at bounding box center [283, 137] width 79 height 28
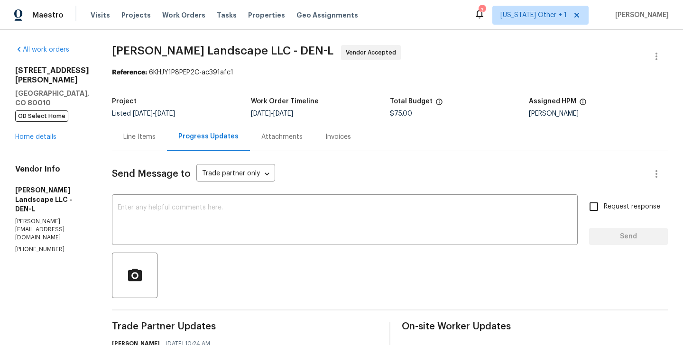
click at [46, 124] on div "All work orders [STREET_ADDRESS][PERSON_NAME] OD Select Home Home details Vendo…" at bounding box center [52, 149] width 74 height 209
click at [38, 134] on link "Home details" at bounding box center [35, 137] width 41 height 7
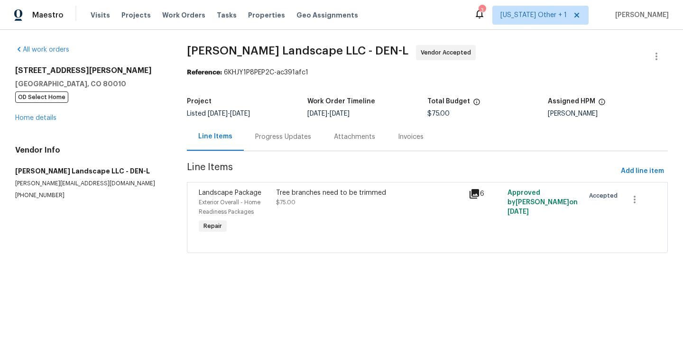
click at [37, 125] on div "All work orders [STREET_ADDRESS][PERSON_NAME] OD Select Home Home details Vendo…" at bounding box center [89, 122] width 149 height 155
click at [29, 117] on link "Home details" at bounding box center [35, 118] width 41 height 7
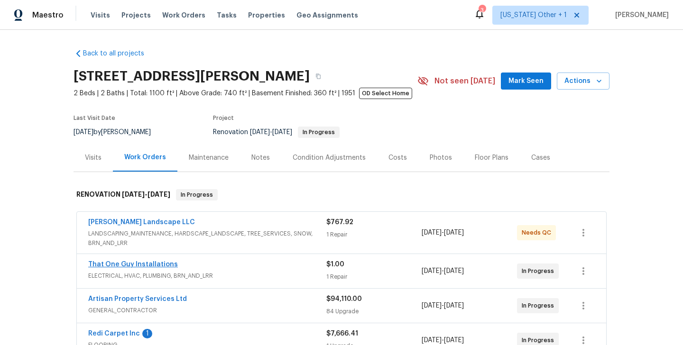
scroll to position [92, 0]
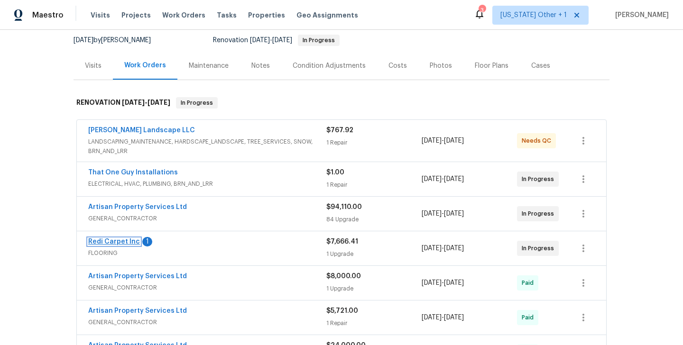
click at [134, 240] on link "Redi Carpet Inc" at bounding box center [114, 242] width 52 height 7
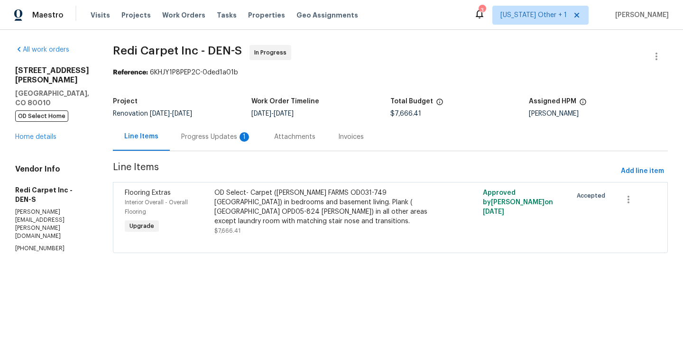
click at [223, 133] on div "Progress Updates 1" at bounding box center [216, 136] width 70 height 9
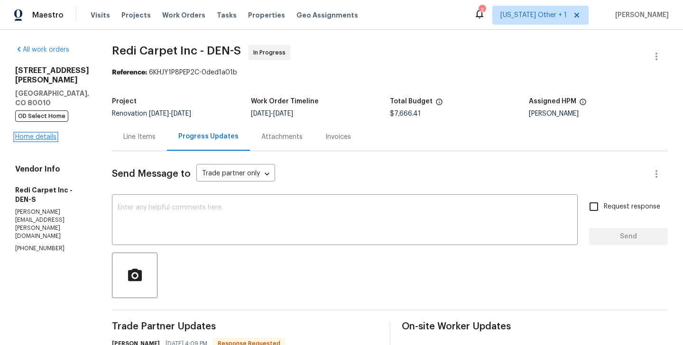
click at [53, 134] on link "Home details" at bounding box center [35, 137] width 41 height 7
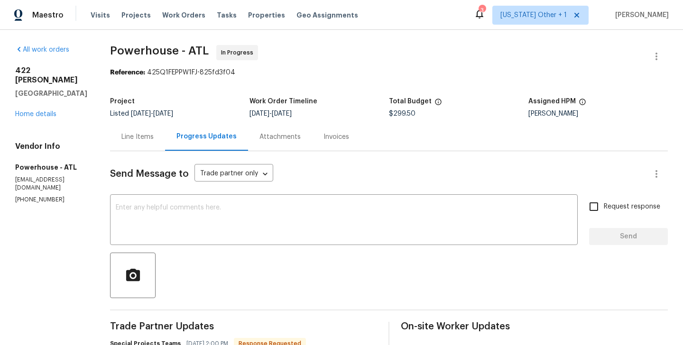
scroll to position [108, 0]
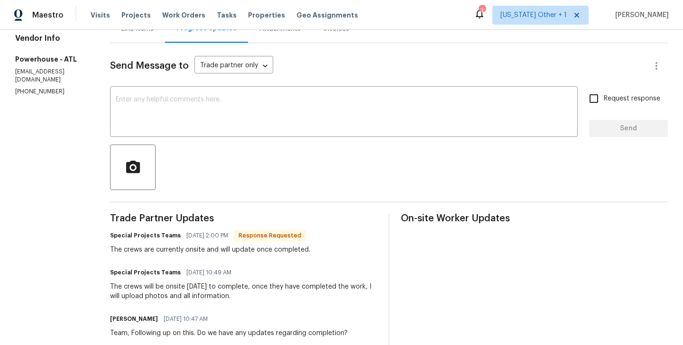
click at [189, 63] on span "Send Message to" at bounding box center [149, 65] width 79 height 9
click at [165, 107] on textarea at bounding box center [344, 112] width 456 height 33
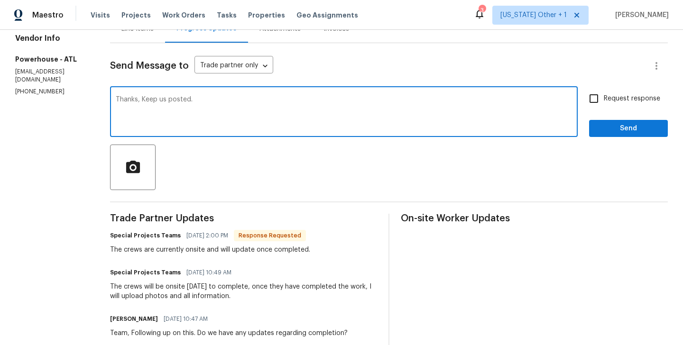
type textarea "Thanks, Keep us posted."
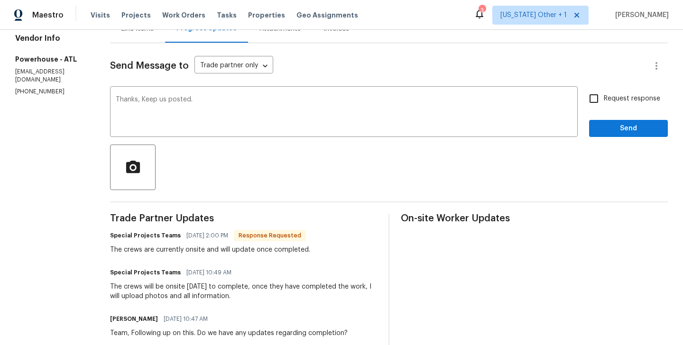
click at [623, 108] on label "Request response" at bounding box center [622, 99] width 76 height 20
click at [604, 108] on input "Request response" at bounding box center [594, 99] width 20 height 20
checkbox input "true"
click at [597, 129] on button "Send" at bounding box center [628, 129] width 79 height 18
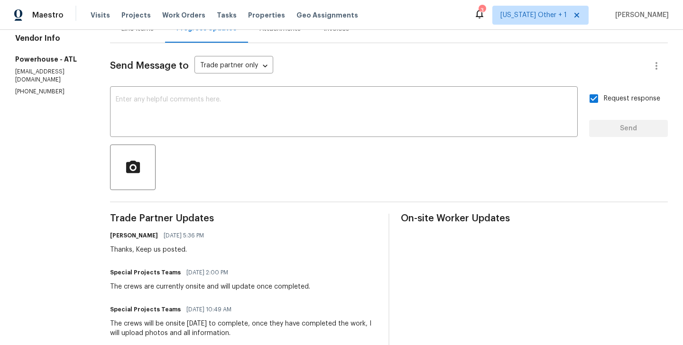
scroll to position [0, 0]
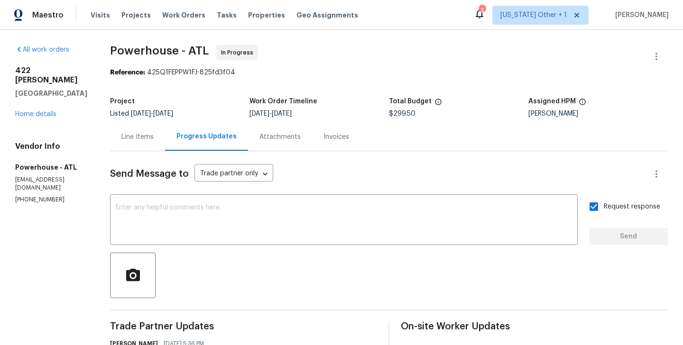
click at [31, 98] on div "422 McDaniel Pl Canton, GA 30115 Home details" at bounding box center [51, 92] width 72 height 53
click at [29, 111] on link "Home details" at bounding box center [35, 114] width 41 height 7
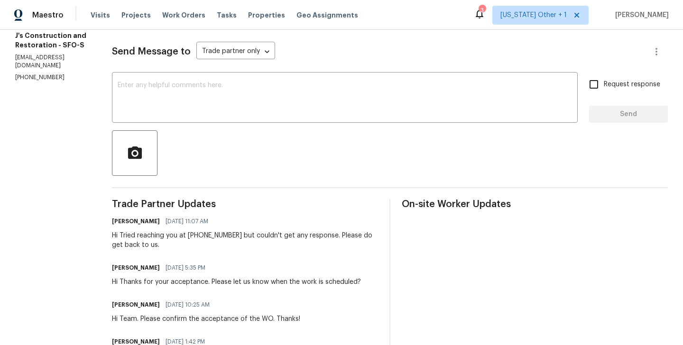
scroll to position [125, 0]
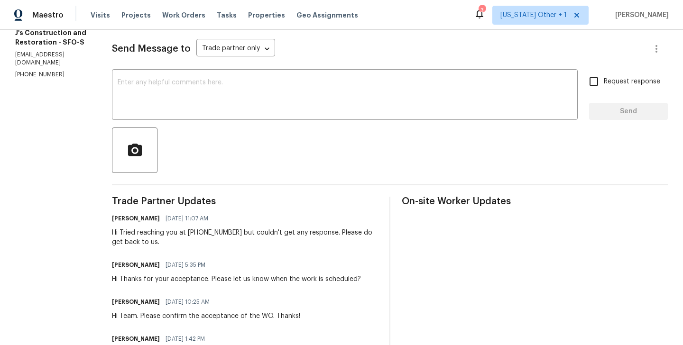
click at [30, 71] on p "[PHONE_NUMBER]" at bounding box center [52, 75] width 74 height 8
copy p "[PHONE_NUMBER]"
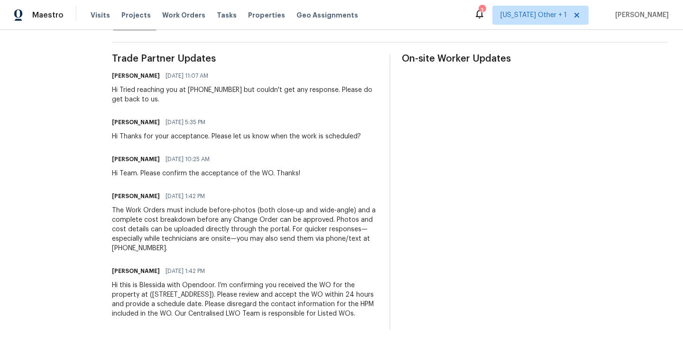
scroll to position [0, 0]
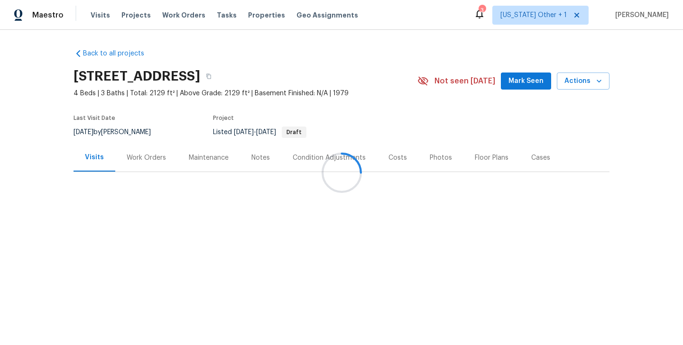
click at [144, 154] on div "Work Orders" at bounding box center [146, 157] width 39 height 9
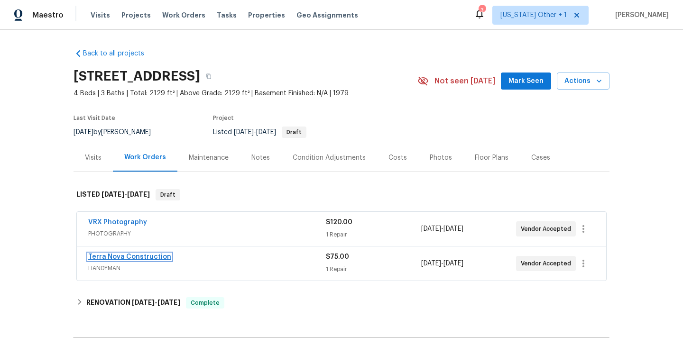
click at [140, 254] on link "Terra Nova Construction" at bounding box center [129, 257] width 83 height 7
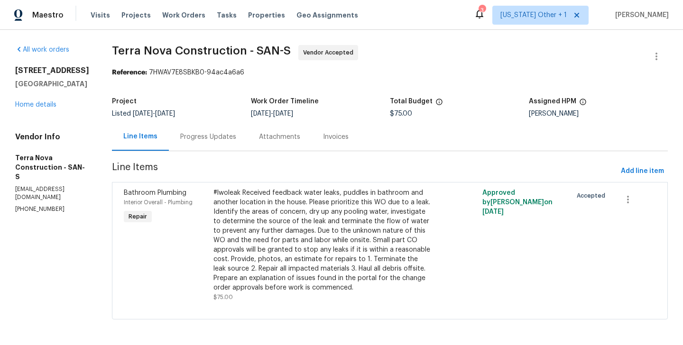
click at [224, 128] on div "Progress Updates" at bounding box center [208, 137] width 79 height 28
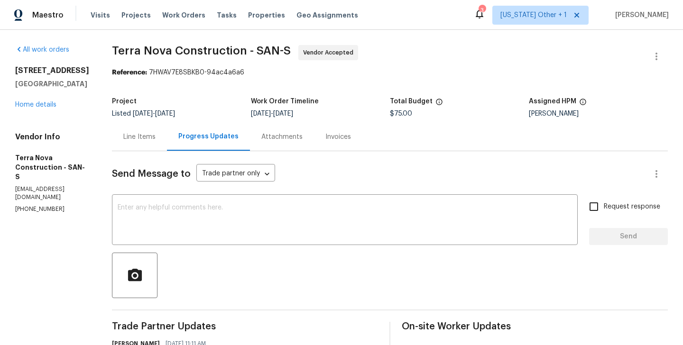
click at [32, 99] on div "[STREET_ADDRESS] Home details" at bounding box center [52, 88] width 74 height 44
click at [32, 101] on link "Home details" at bounding box center [35, 104] width 41 height 7
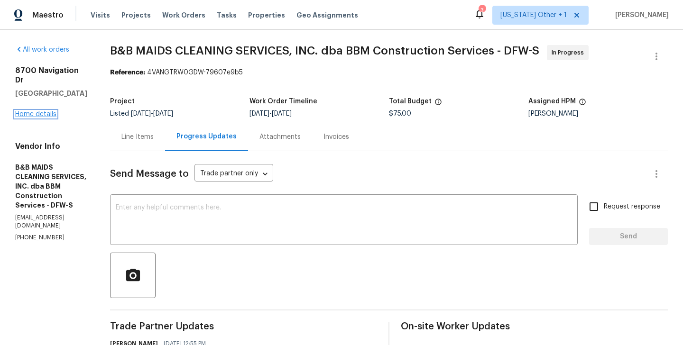
click at [22, 111] on link "Home details" at bounding box center [35, 114] width 41 height 7
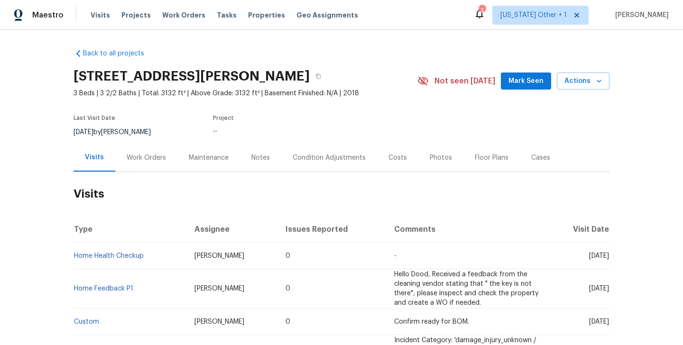
click at [155, 153] on div "Work Orders" at bounding box center [146, 157] width 39 height 9
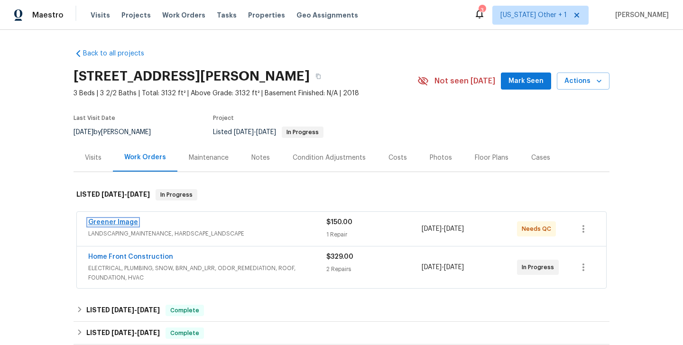
click at [124, 221] on link "Greener Image" at bounding box center [113, 222] width 50 height 7
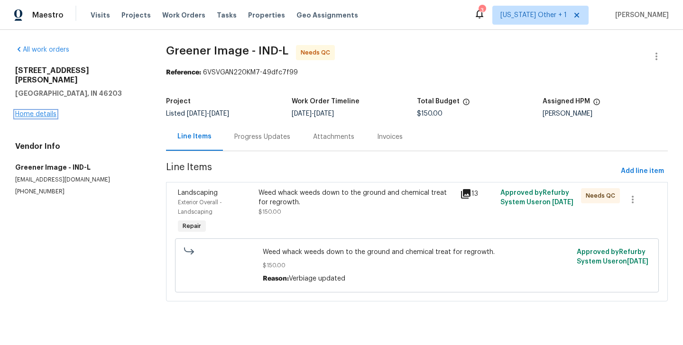
click at [44, 111] on link "Home details" at bounding box center [35, 114] width 41 height 7
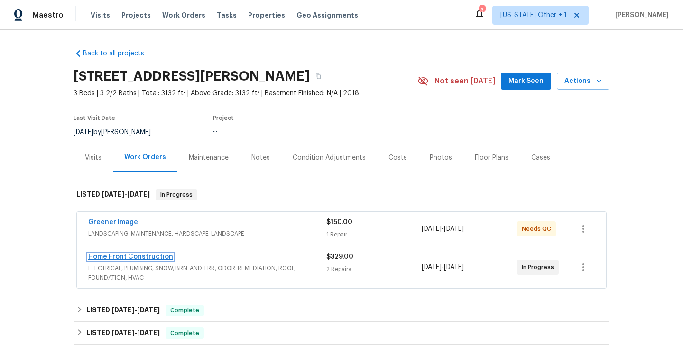
click at [159, 257] on link "Home Front Construction" at bounding box center [130, 257] width 85 height 7
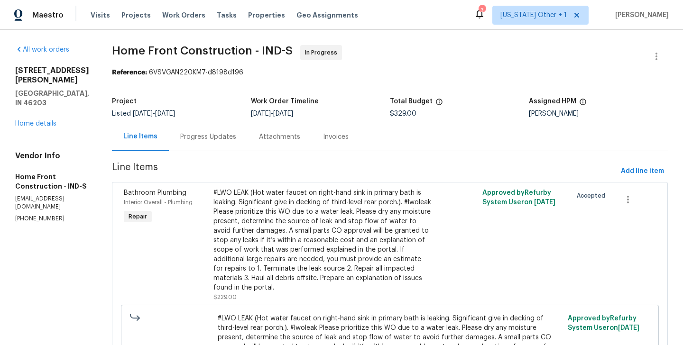
click at [233, 137] on div "Progress Updates" at bounding box center [208, 136] width 56 height 9
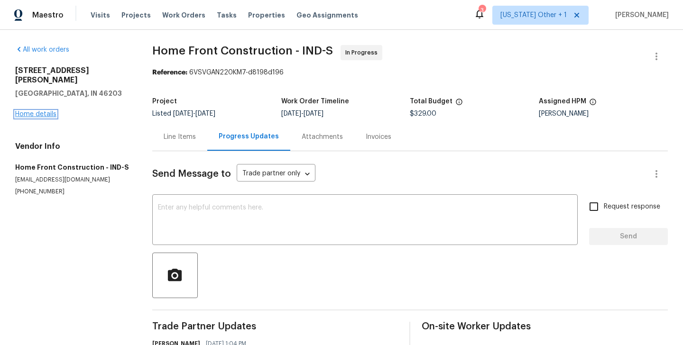
click at [46, 111] on link "Home details" at bounding box center [35, 114] width 41 height 7
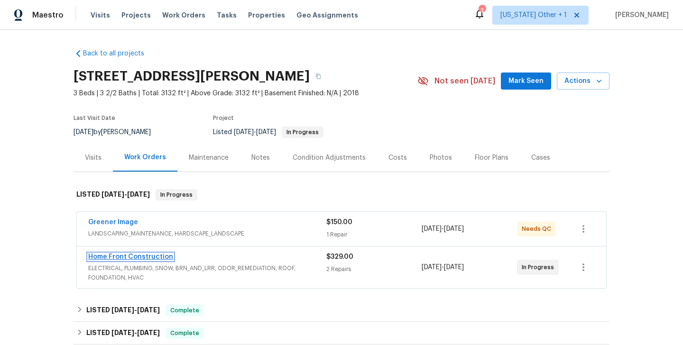
click at [142, 258] on link "Home Front Construction" at bounding box center [130, 257] width 85 height 7
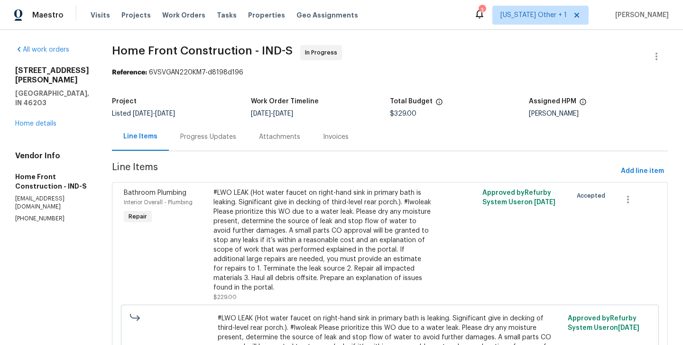
click at [248, 129] on div "Progress Updates" at bounding box center [208, 137] width 79 height 28
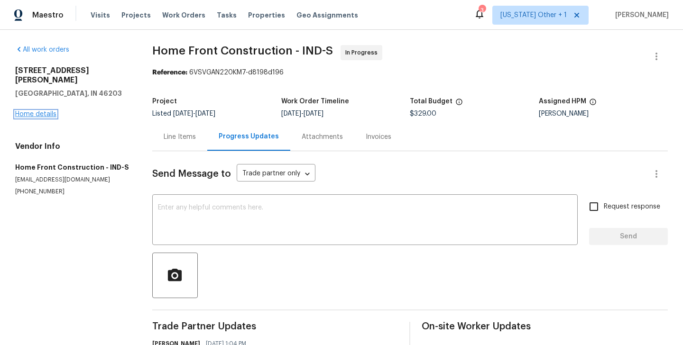
click at [44, 111] on link "Home details" at bounding box center [35, 114] width 41 height 7
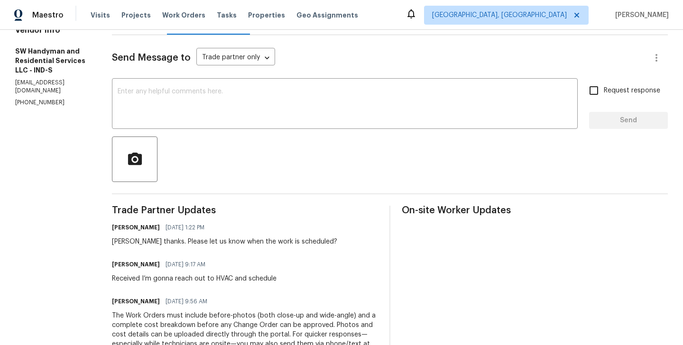
scroll to position [82, 0]
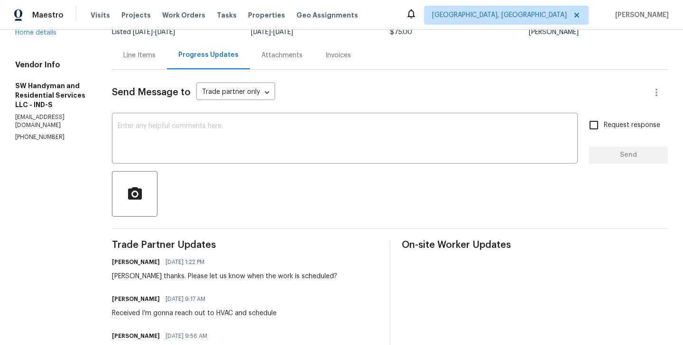
click at [23, 133] on p "[PHONE_NUMBER]" at bounding box center [52, 137] width 74 height 8
copy p "[PHONE_NUMBER]"
click at [121, 130] on textarea at bounding box center [345, 139] width 454 height 33
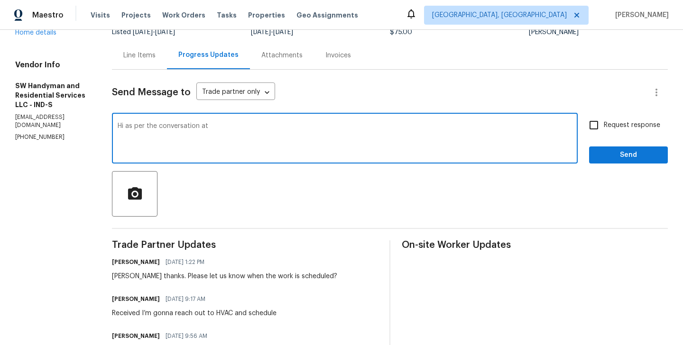
paste textarea "[PHONE_NUMBER]"
type textarea "Hi as per the conversation at [PHONE_NUMBER] Please schedule the work for [DATE…"
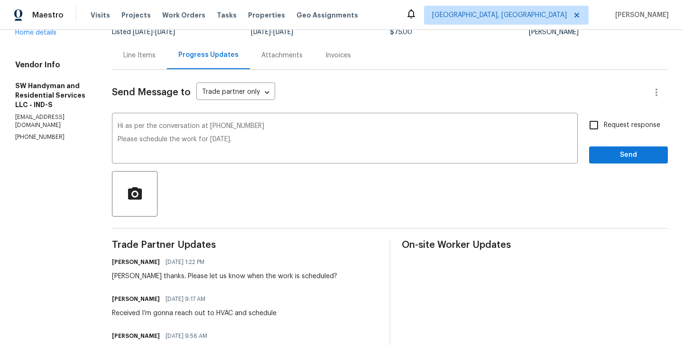
click at [635, 122] on span "Request response" at bounding box center [632, 125] width 56 height 10
click at [604, 122] on input "Request response" at bounding box center [594, 125] width 20 height 20
checkbox input "true"
click at [616, 156] on span "Send" at bounding box center [629, 155] width 64 height 12
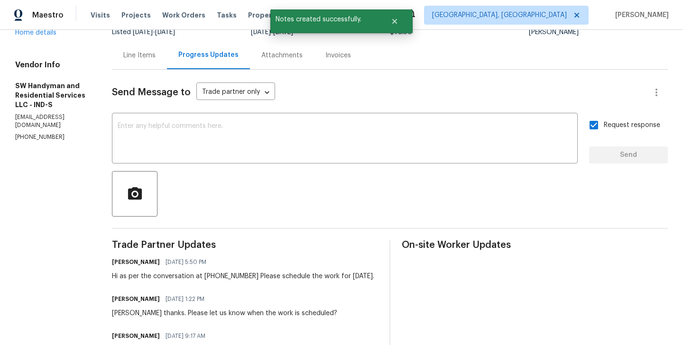
scroll to position [0, 0]
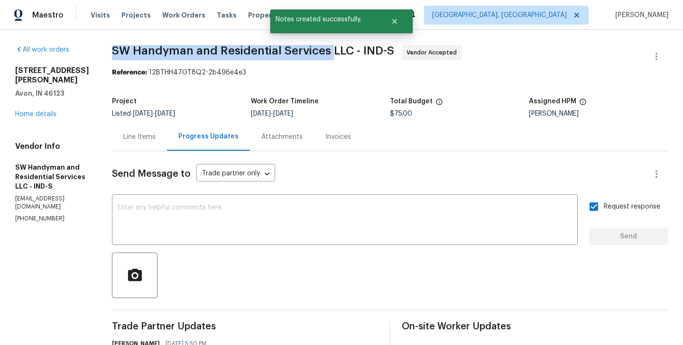
drag, startPoint x: 109, startPoint y: 50, endPoint x: 330, endPoint y: 49, distance: 221.0
click at [330, 49] on div "All work orders [STREET_ADDRESS][PERSON_NAME] Home details Vendor Info SW Handy…" at bounding box center [341, 321] width 683 height 583
copy span "SW Handyman and Residential Services"
click at [34, 111] on link "Home details" at bounding box center [35, 114] width 41 height 7
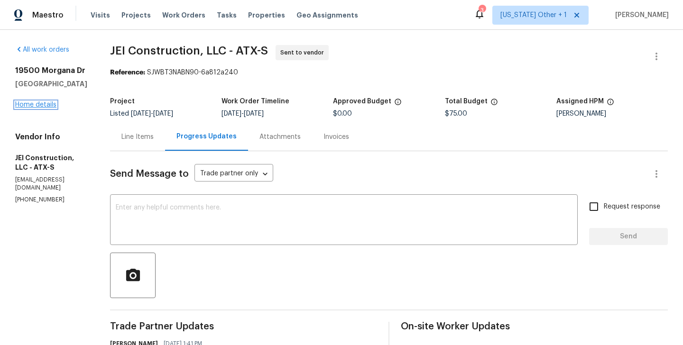
click at [38, 102] on link "Home details" at bounding box center [35, 104] width 41 height 7
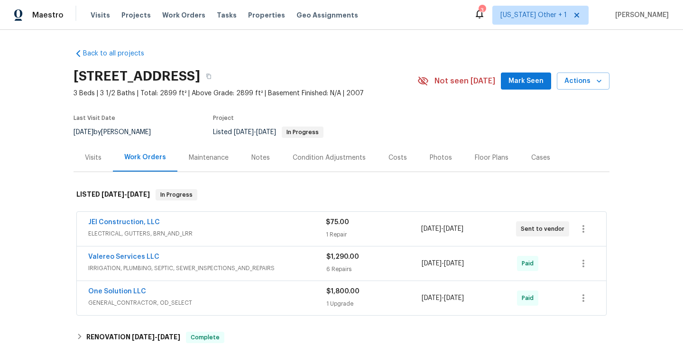
click at [126, 226] on span "JEI Construction, LLC" at bounding box center [124, 222] width 72 height 9
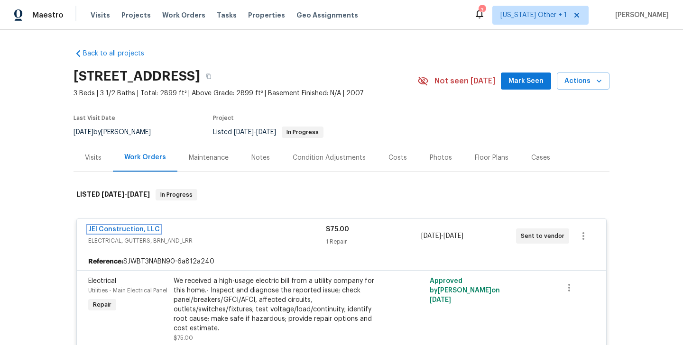
click at [137, 226] on link "JEI Construction, LLC" at bounding box center [124, 229] width 72 height 7
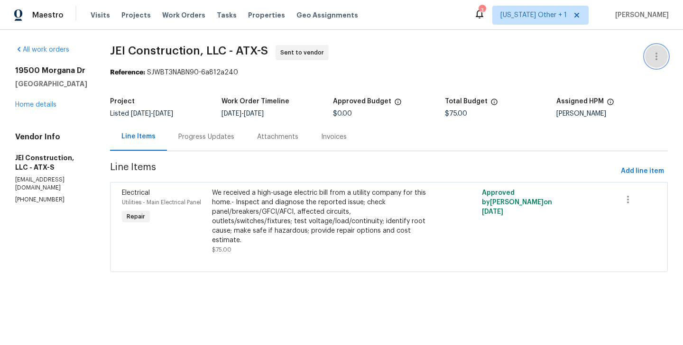
click at [654, 52] on icon "button" at bounding box center [656, 56] width 11 height 11
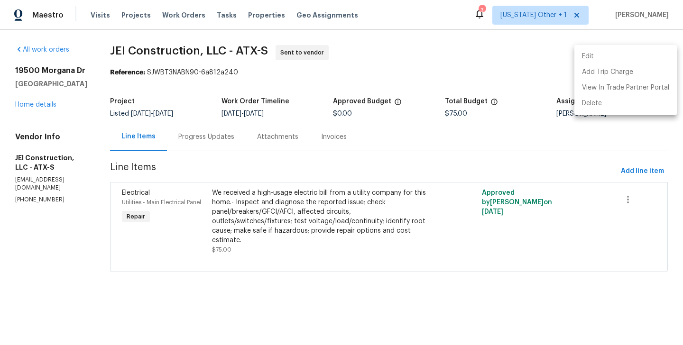
click at [627, 52] on li "Edit" at bounding box center [625, 57] width 102 height 16
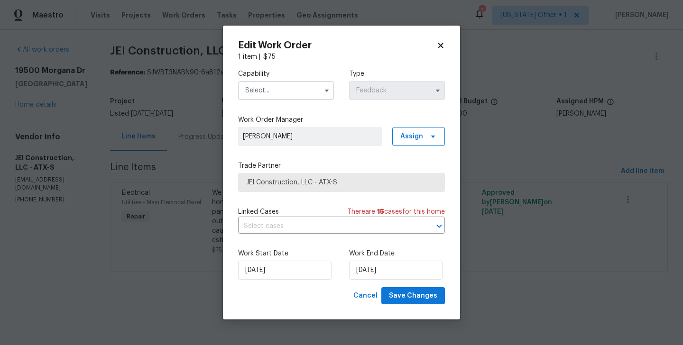
click at [254, 89] on input "text" at bounding box center [286, 90] width 96 height 19
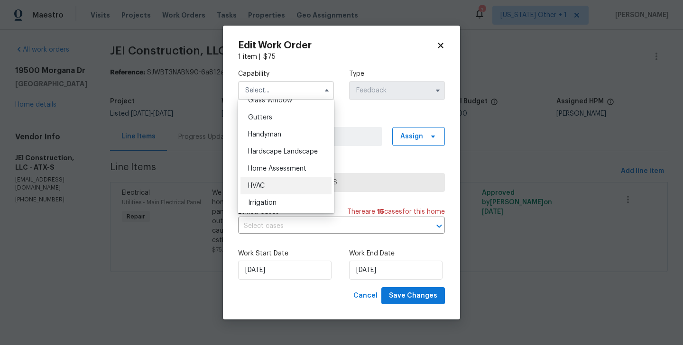
scroll to position [494, 0]
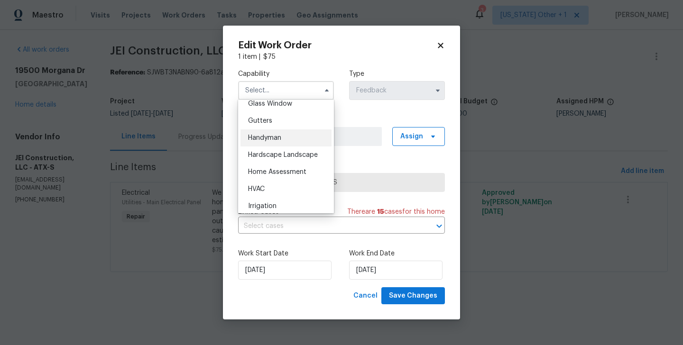
click at [281, 140] on span "Handyman" at bounding box center [264, 138] width 33 height 7
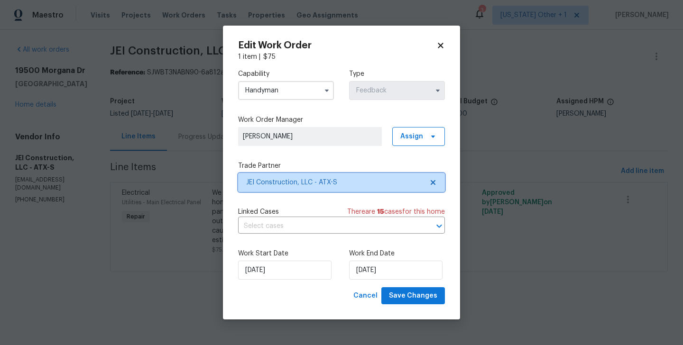
click at [290, 176] on span "JEI Construction, LLC - ATX-S" at bounding box center [341, 182] width 207 height 19
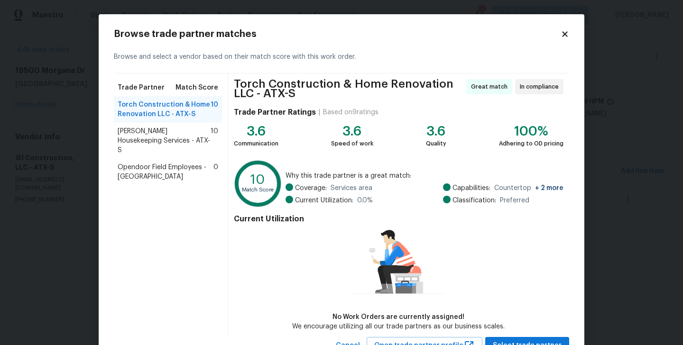
click at [137, 140] on span "[PERSON_NAME] Housekeeping Services - ATX-S" at bounding box center [164, 141] width 93 height 28
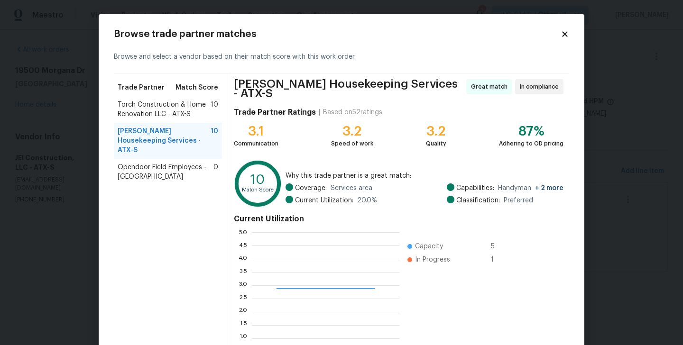
scroll to position [73, 0]
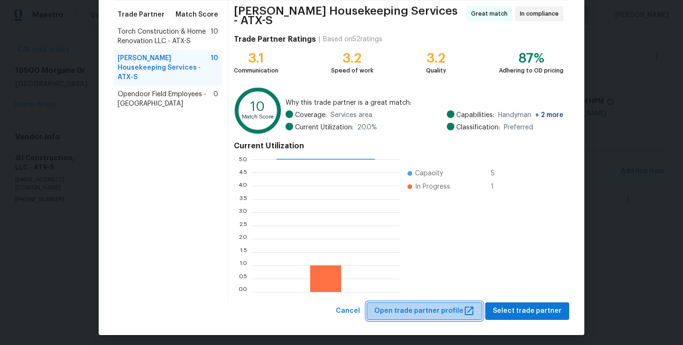
click at [438, 305] on span "Open trade partner profile" at bounding box center [424, 311] width 101 height 12
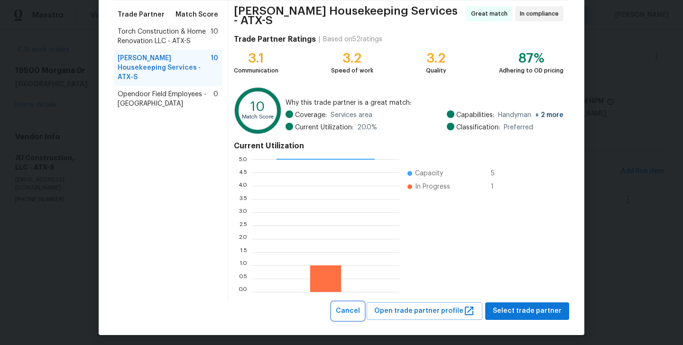
click at [358, 305] on span "Cancel" at bounding box center [348, 311] width 24 height 12
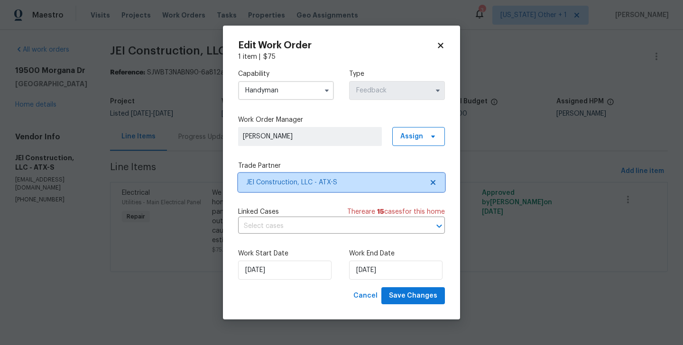
scroll to position [0, 0]
click at [270, 93] on input "Handyman" at bounding box center [286, 90] width 96 height 19
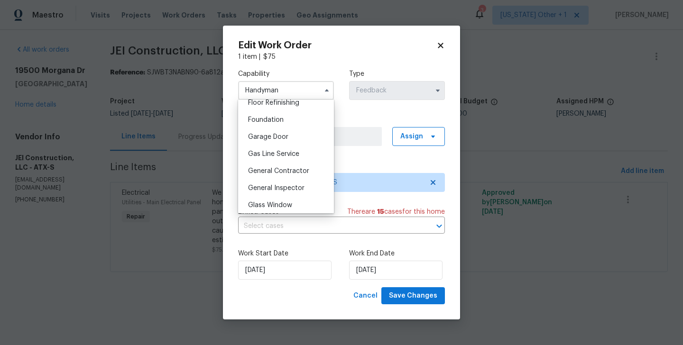
scroll to position [450, 0]
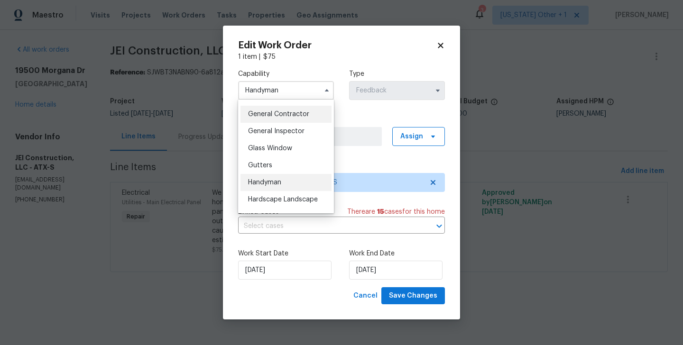
click at [279, 116] on span "General Contractor" at bounding box center [278, 114] width 61 height 7
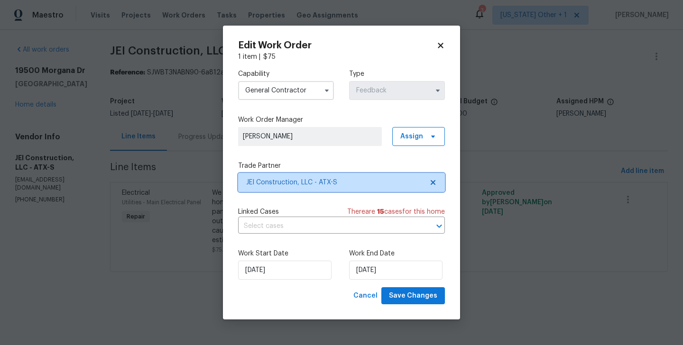
click at [287, 179] on span "JEI Construction, LLC - ATX-S" at bounding box center [334, 182] width 177 height 9
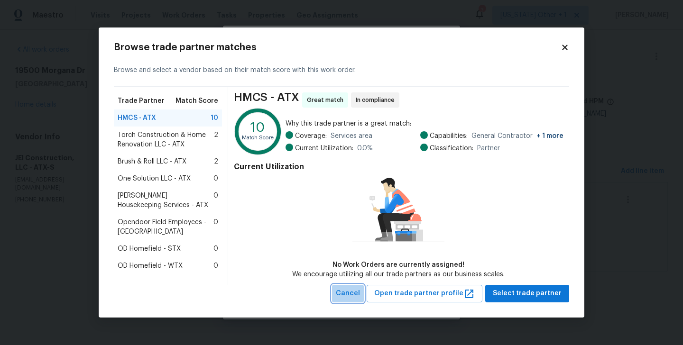
click at [364, 291] on button "Cancel" at bounding box center [348, 294] width 32 height 18
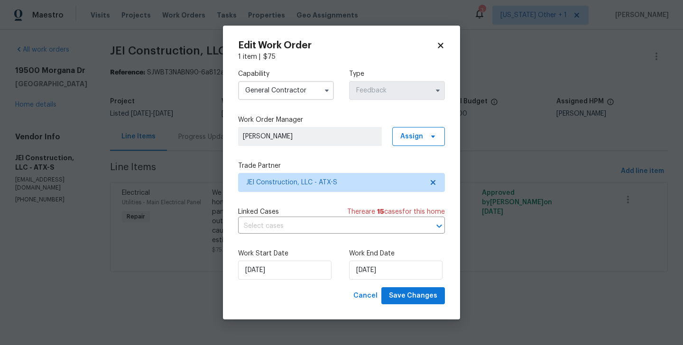
click at [275, 90] on input "General Contractor" at bounding box center [286, 90] width 96 height 19
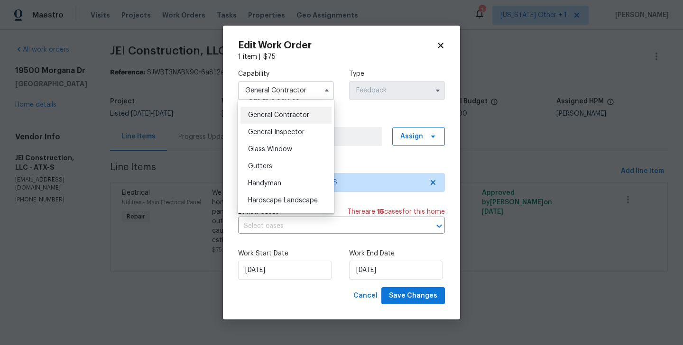
scroll to position [480, 0]
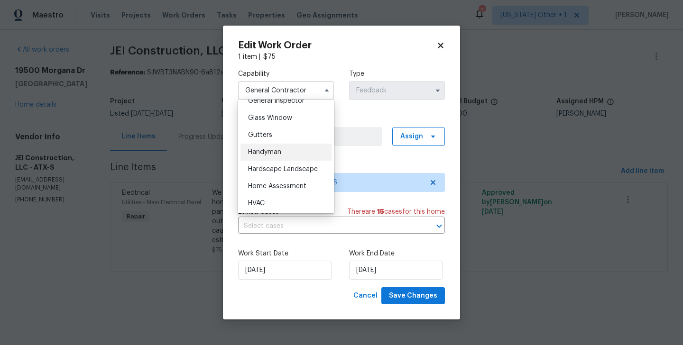
click at [267, 151] on span "Handyman" at bounding box center [264, 152] width 33 height 7
type input "Handyman"
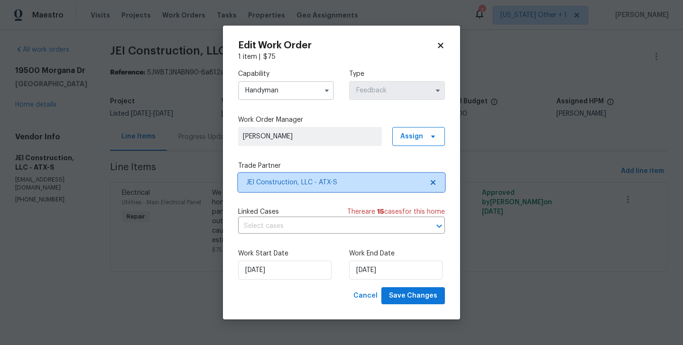
click at [284, 183] on span "JEI Construction, LLC - ATX-S" at bounding box center [334, 182] width 177 height 9
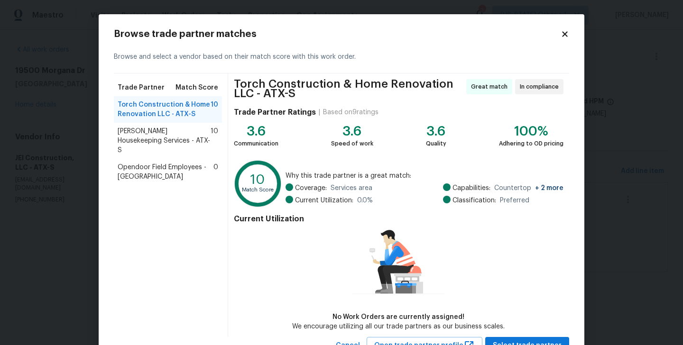
click at [173, 131] on span "[PERSON_NAME] Housekeeping Services - ATX-S" at bounding box center [164, 141] width 93 height 28
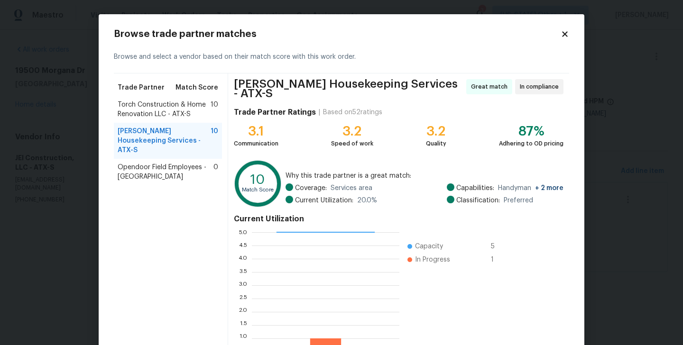
scroll to position [73, 0]
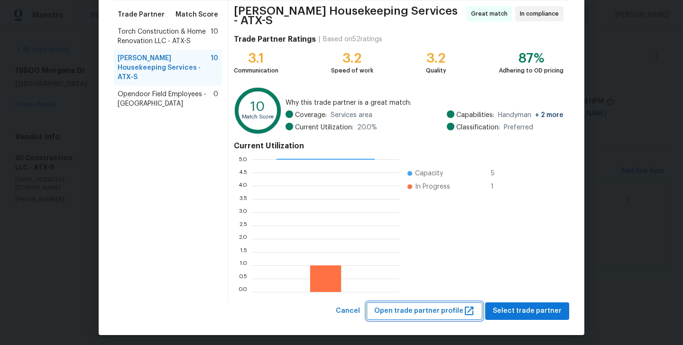
click at [422, 310] on span "Open trade partner profile" at bounding box center [424, 311] width 101 height 12
click at [514, 312] on span "Select trade partner" at bounding box center [527, 311] width 69 height 12
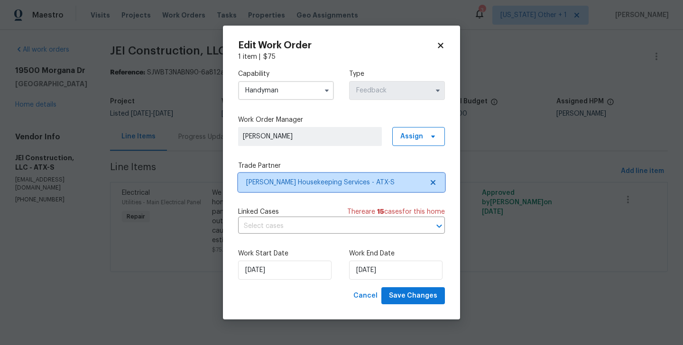
scroll to position [0, 0]
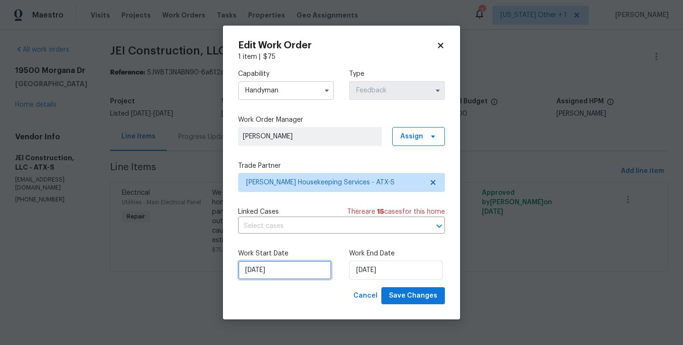
click at [280, 277] on input "[DATE]" at bounding box center [284, 270] width 93 height 19
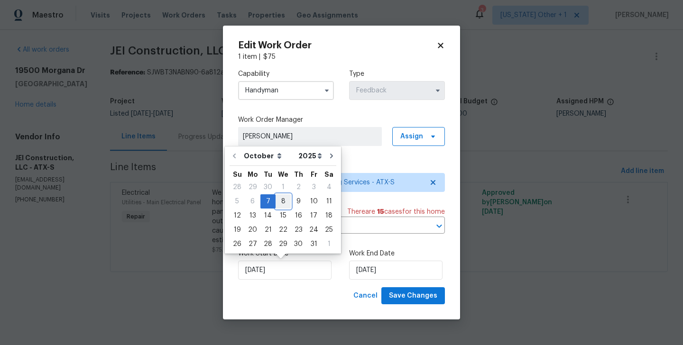
click at [285, 203] on div "8" at bounding box center [282, 201] width 15 height 13
type input "[DATE]"
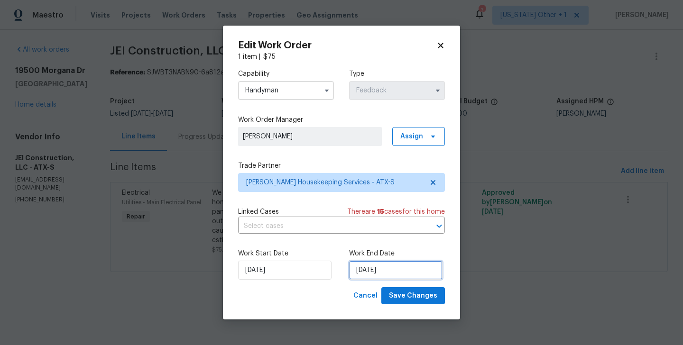
click at [358, 266] on input "[DATE]" at bounding box center [395, 270] width 93 height 19
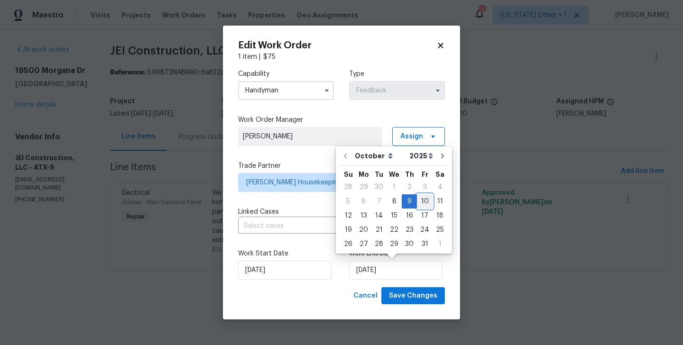
click at [423, 202] on div "10" at bounding box center [425, 201] width 16 height 13
type input "[DATE]"
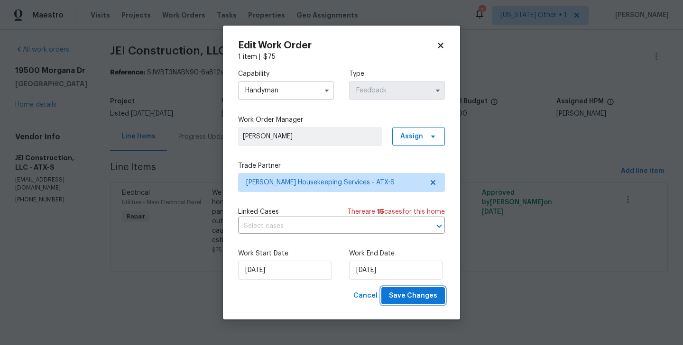
click at [424, 291] on span "Save Changes" at bounding box center [413, 296] width 48 height 12
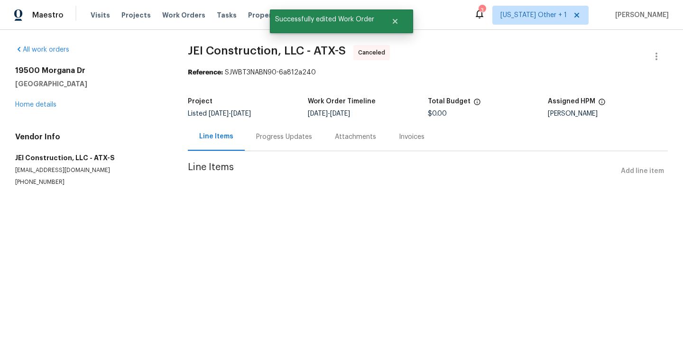
click at [288, 133] on div "Progress Updates" at bounding box center [284, 136] width 56 height 9
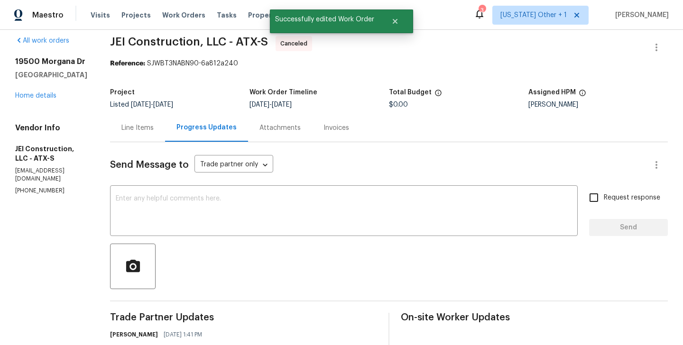
scroll to position [194, 0]
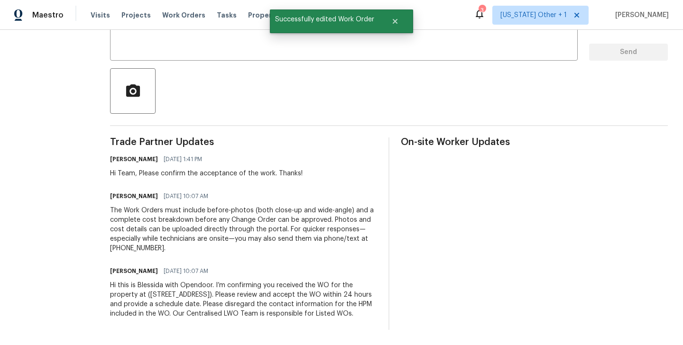
click at [195, 285] on div "Hi this is Blessida with Opendoor. I’m confirming you received the WO for the p…" at bounding box center [243, 300] width 267 height 38
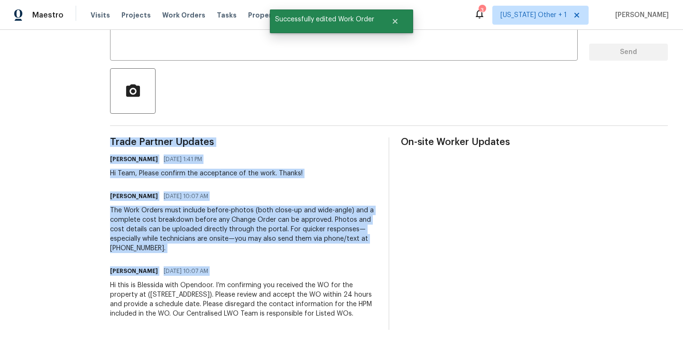
click at [195, 285] on div "Hi this is Blessida with Opendoor. I’m confirming you received the WO for the p…" at bounding box center [243, 300] width 267 height 38
copy div "Trade Partner Updates Blessida Angeline M [DATE] 1:41 PM Hi Team, Please confir…"
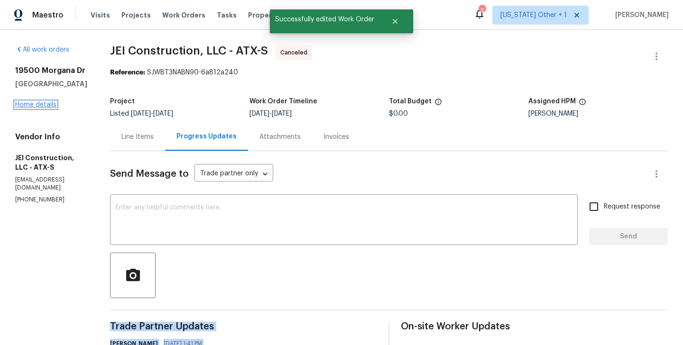
click at [38, 104] on link "Home details" at bounding box center [35, 104] width 41 height 7
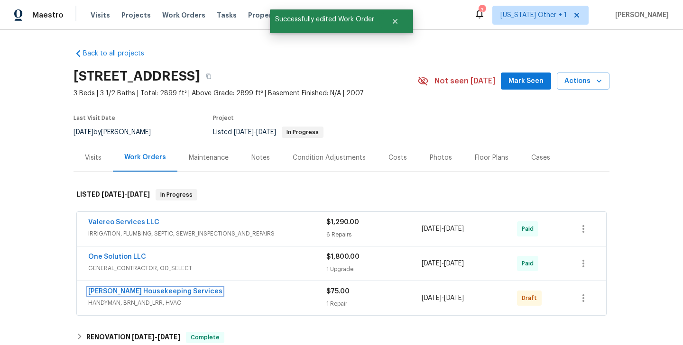
click at [147, 291] on link "[PERSON_NAME] Housekeeping Services" at bounding box center [155, 291] width 134 height 7
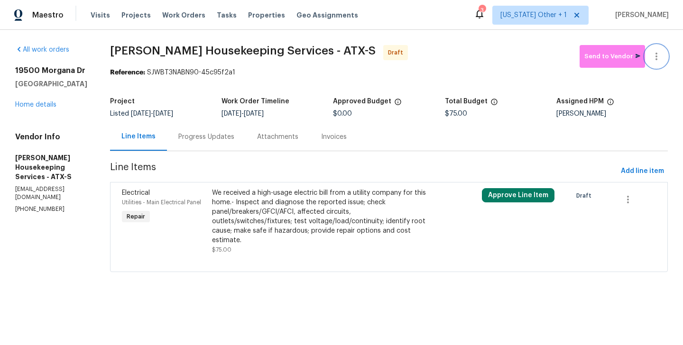
click at [662, 48] on button "button" at bounding box center [656, 56] width 23 height 23
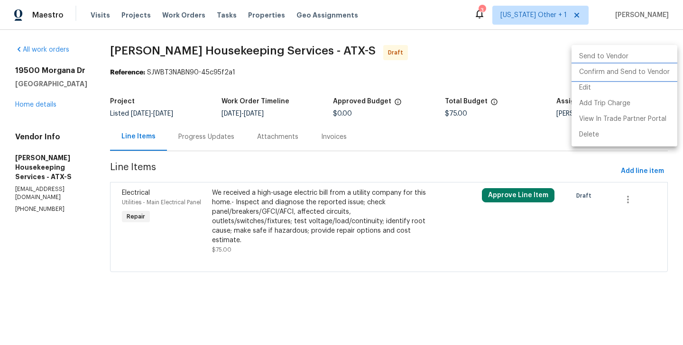
click at [662, 71] on li "Confirm and Send to Vendor" at bounding box center [624, 72] width 106 height 16
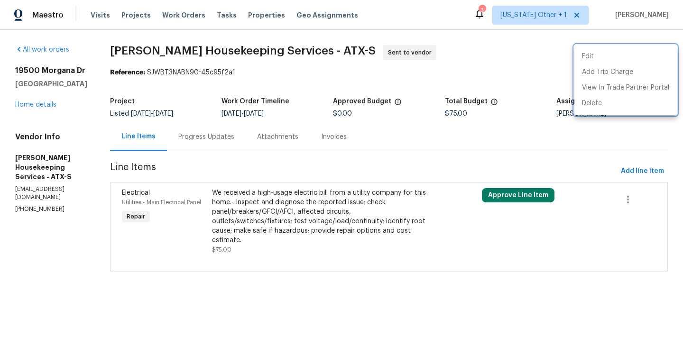
click at [239, 143] on div at bounding box center [341, 172] width 683 height 345
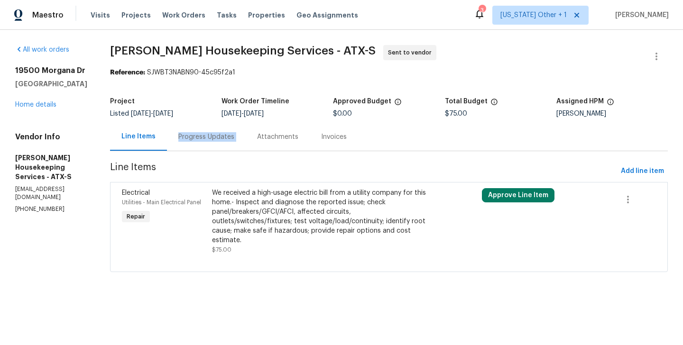
click at [239, 143] on div "Progress Updates" at bounding box center [206, 137] width 79 height 28
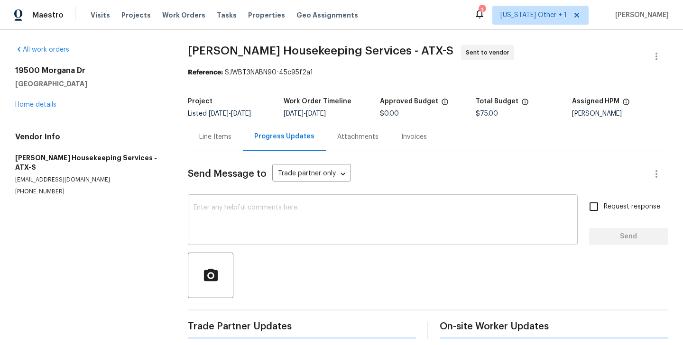
click at [276, 211] on textarea at bounding box center [382, 220] width 378 height 33
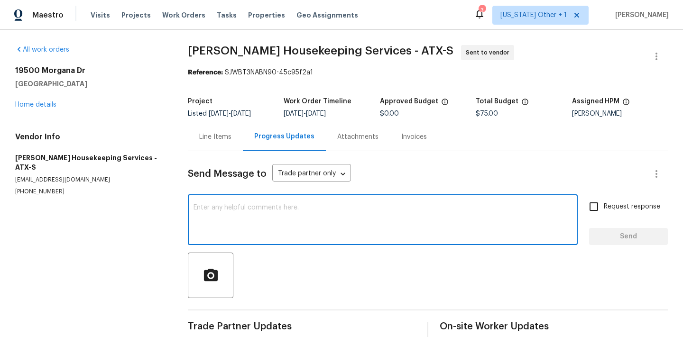
paste textarea "Hi this is Blessida with Opendoor. I’m confirming you received the WO for the p…"
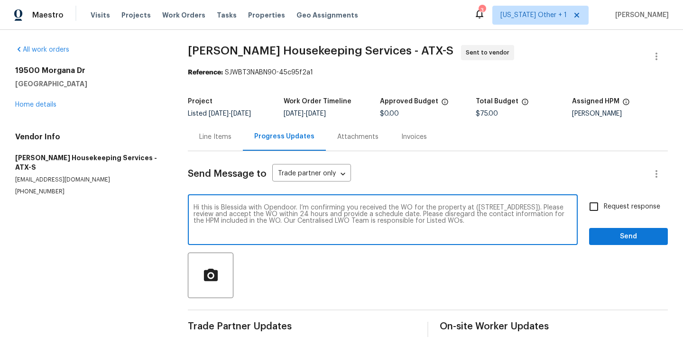
type textarea "Hi this is Blessida with Opendoor. I’m confirming you received the WO for the p…"
click at [603, 202] on input "Request response" at bounding box center [594, 207] width 20 height 20
checkbox input "true"
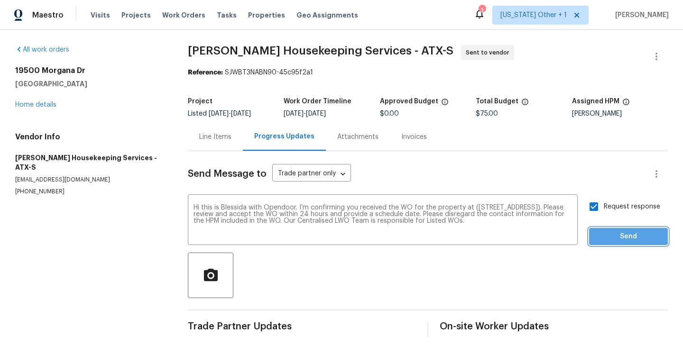
click at [603, 232] on span "Send" at bounding box center [629, 237] width 64 height 12
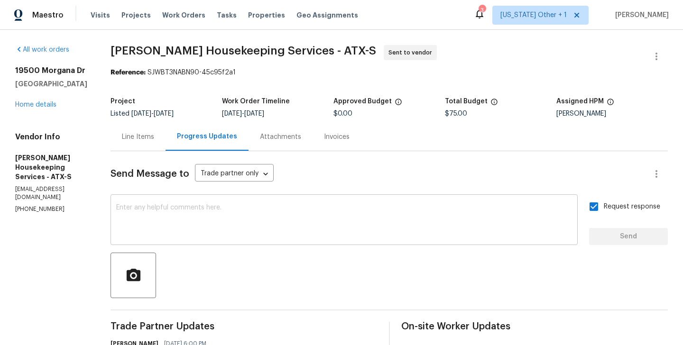
click at [250, 212] on textarea at bounding box center [344, 220] width 456 height 33
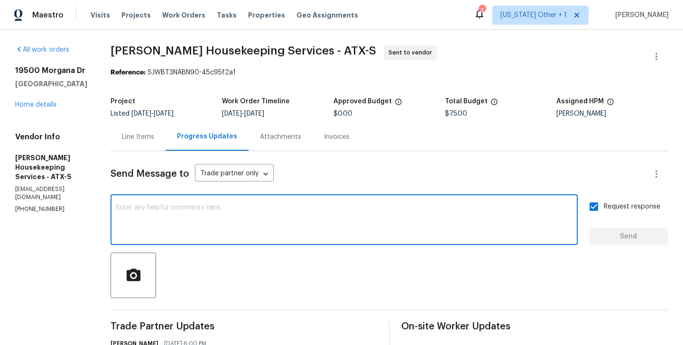
paste textarea "The Work Orders must include before-photos (both close-up and wide-angle) and a…"
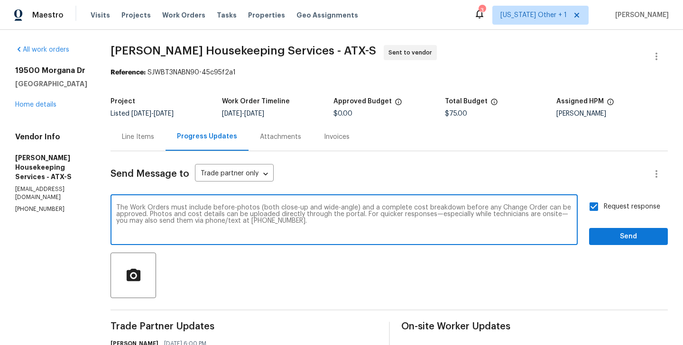
type textarea "The Work Orders must include before-photos (both close-up and wide-angle) and a…"
click at [601, 249] on div "Send Message to Trade partner only Trade partner only ​ The Work Orders must in…" at bounding box center [388, 276] width 557 height 251
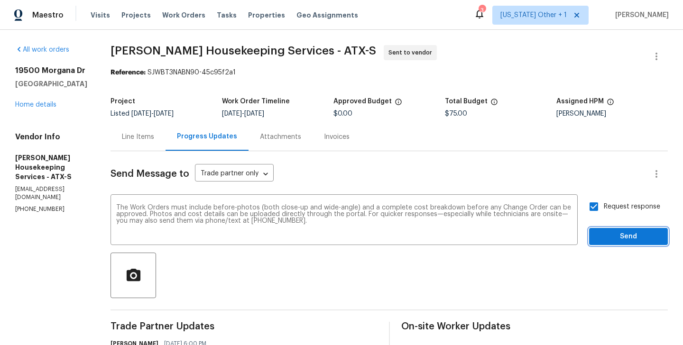
click at [596, 237] on button "Send" at bounding box center [628, 237] width 79 height 18
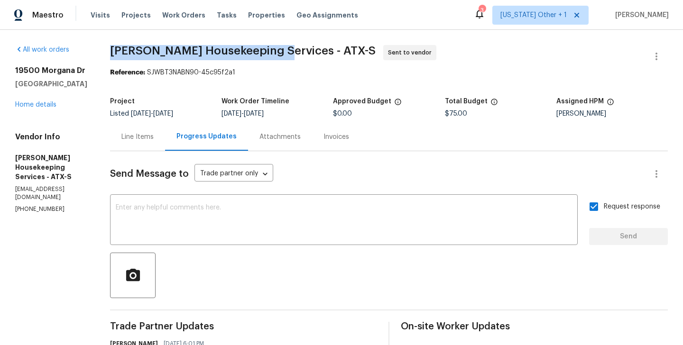
drag, startPoint x: 122, startPoint y: 50, endPoint x: 284, endPoint y: 53, distance: 161.7
click at [284, 53] on span "[PERSON_NAME] Housekeeping Services - ATX-S" at bounding box center [243, 50] width 266 height 11
copy span "[PERSON_NAME] Housekeeping Services"
click at [55, 102] on link "Home details" at bounding box center [35, 104] width 41 height 7
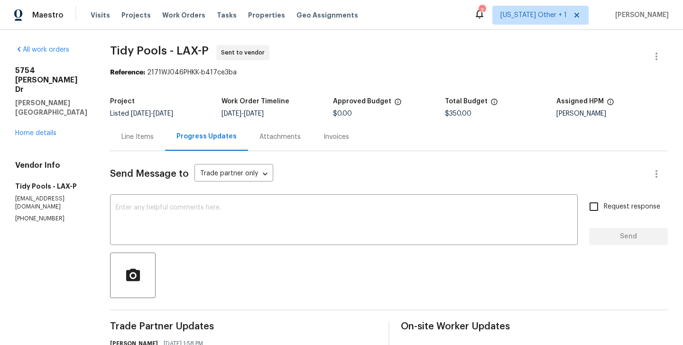
click at [41, 108] on div "5754 Kellogg Dr Yorba Linda, CA 92886 Home details" at bounding box center [51, 102] width 72 height 72
click at [35, 130] on link "Home details" at bounding box center [35, 133] width 41 height 7
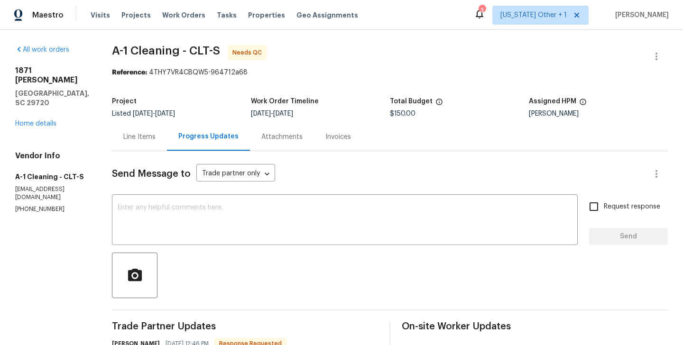
scroll to position [108, 0]
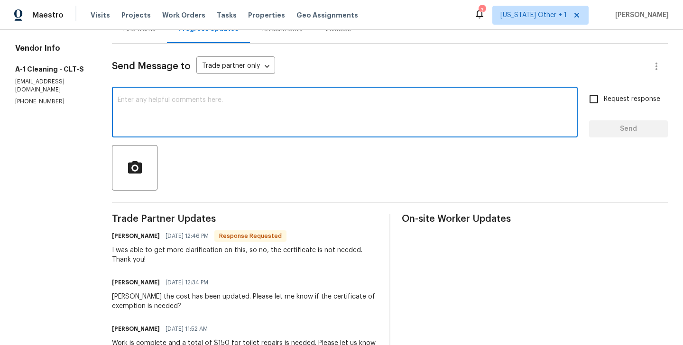
click at [158, 101] on textarea at bounding box center [345, 113] width 454 height 33
type textarea "Thanks [PERSON_NAME]. WO approved."
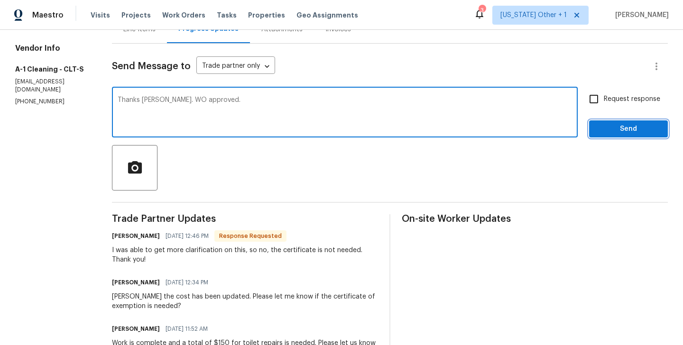
click at [611, 121] on button "Send" at bounding box center [628, 129] width 79 height 18
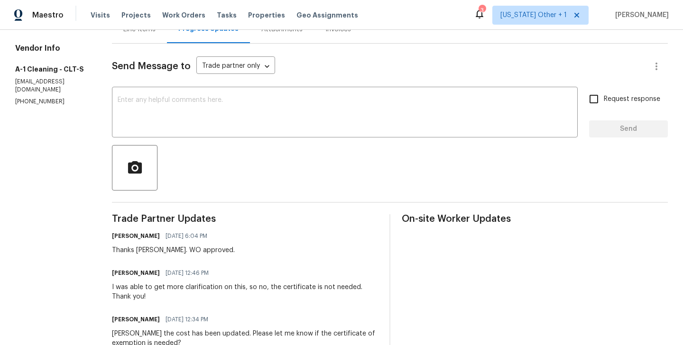
scroll to position [0, 0]
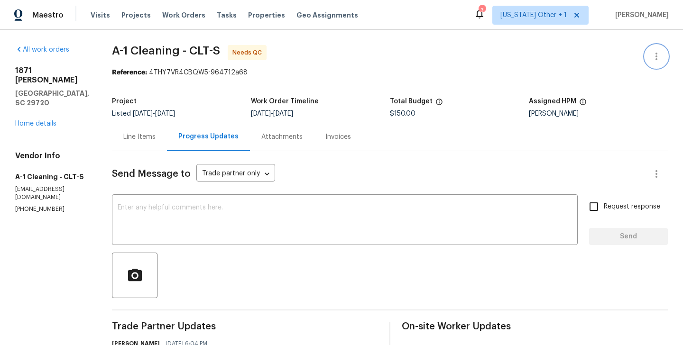
click at [656, 54] on icon "button" at bounding box center [656, 57] width 2 height 8
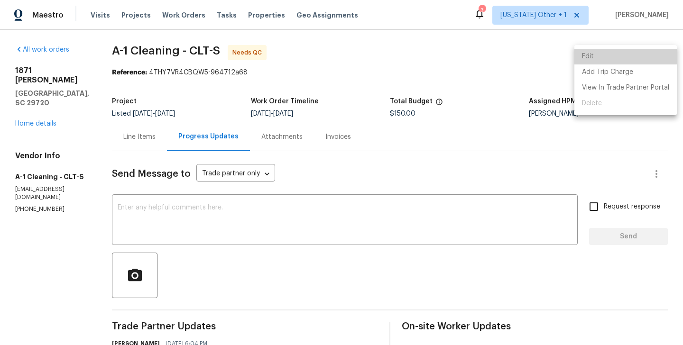
click at [628, 54] on li "Edit" at bounding box center [625, 57] width 102 height 16
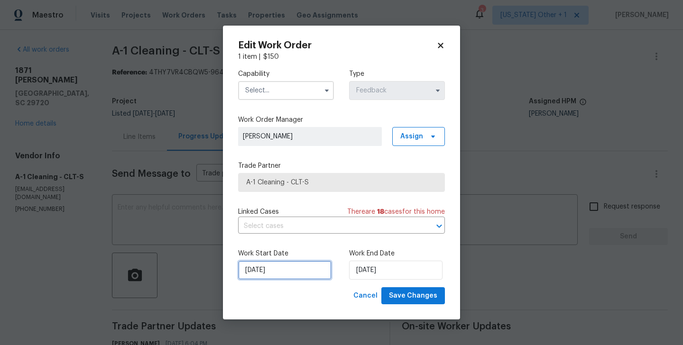
click at [268, 274] on input "[DATE]" at bounding box center [284, 270] width 93 height 19
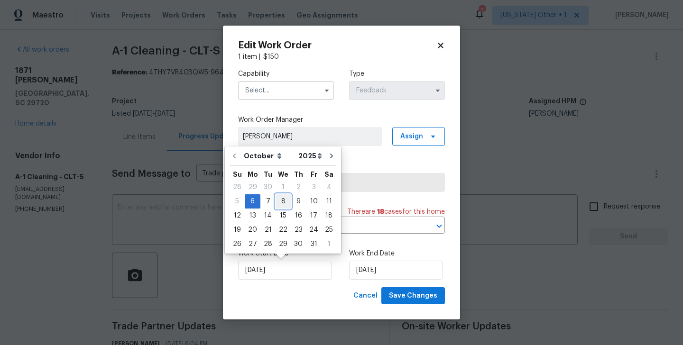
click at [284, 198] on div "8" at bounding box center [282, 201] width 15 height 13
type input "[DATE]"
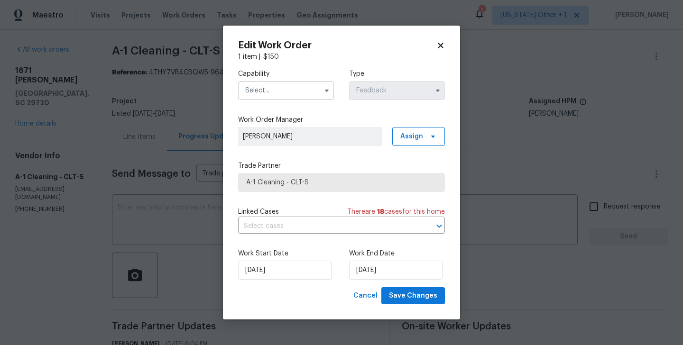
click at [258, 89] on input "text" at bounding box center [286, 90] width 96 height 19
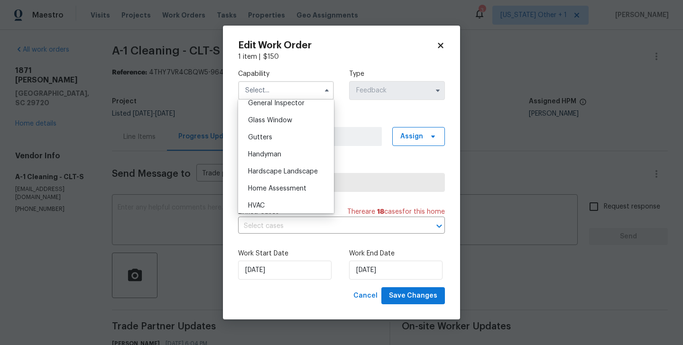
scroll to position [480, 0]
click at [266, 150] on span "Handyman" at bounding box center [264, 152] width 33 height 7
type input "Handyman"
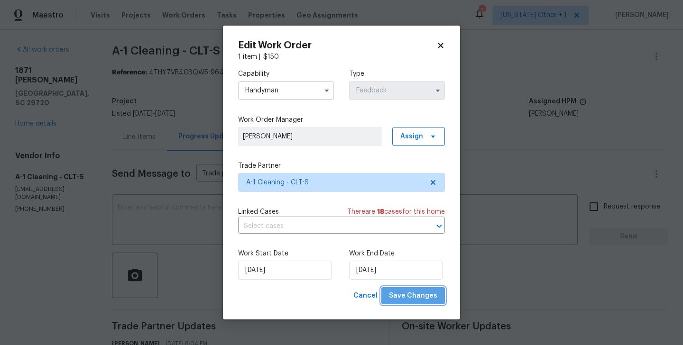
click at [417, 288] on button "Save Changes" at bounding box center [413, 296] width 64 height 18
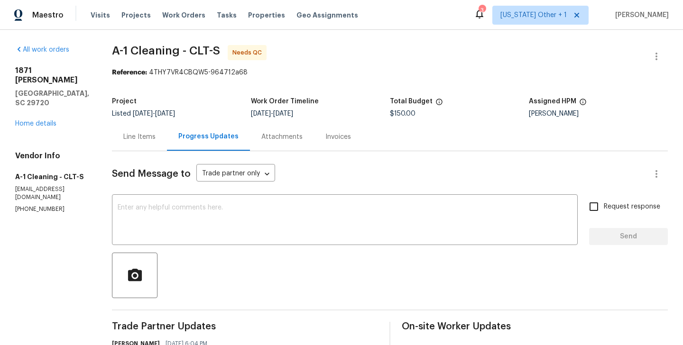
click at [132, 129] on div "Line Items" at bounding box center [139, 137] width 55 height 28
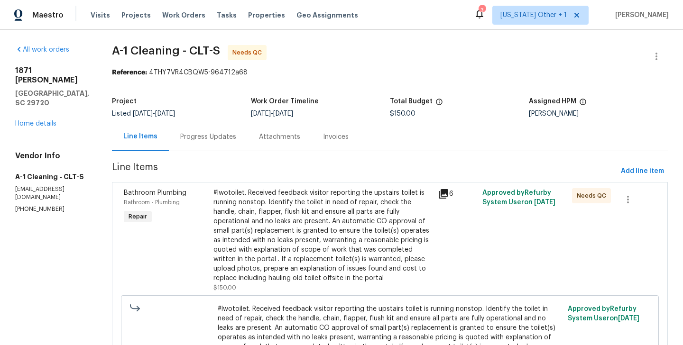
click at [301, 221] on div "#lwotoilet. Received feedback visitor reporting the upstairs toilet is running …" at bounding box center [322, 235] width 219 height 95
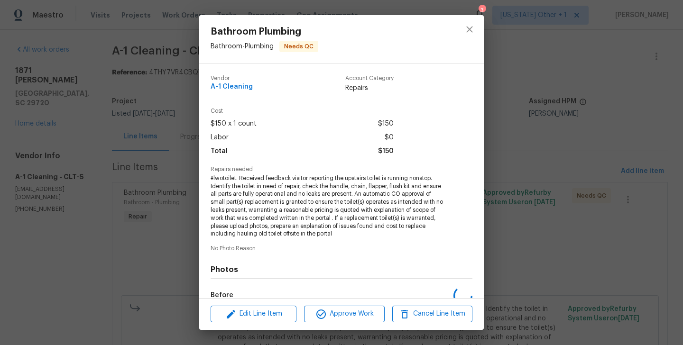
scroll to position [115, 0]
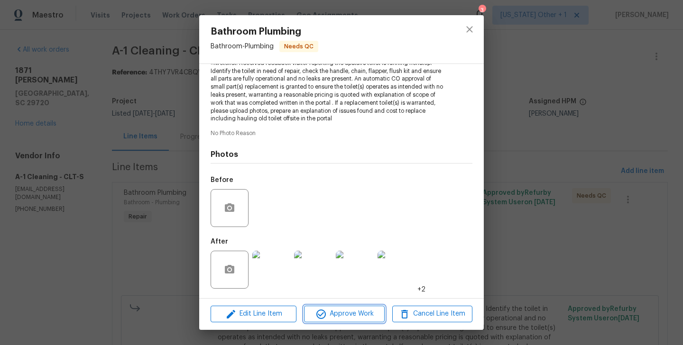
click at [336, 312] on span "Approve Work" at bounding box center [344, 314] width 74 height 12
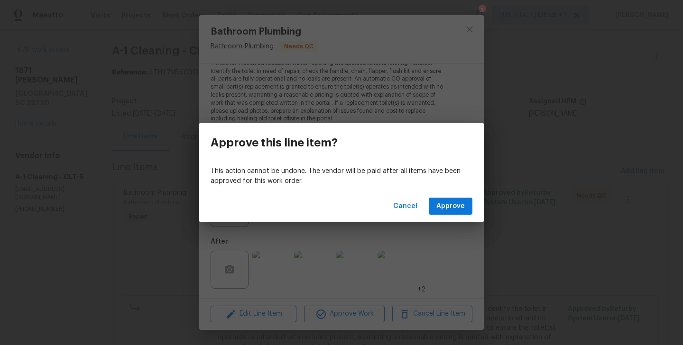
click at [434, 219] on div "Cancel Approve" at bounding box center [341, 206] width 285 height 33
click at [438, 202] on span "Approve" at bounding box center [450, 207] width 28 height 12
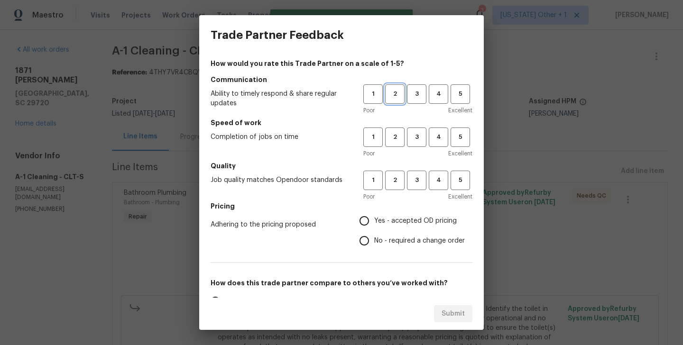
click at [394, 101] on button "2" at bounding box center [394, 93] width 19 height 19
click at [399, 143] on button "2" at bounding box center [394, 137] width 19 height 19
click at [399, 194] on div "Poor Excellent" at bounding box center [417, 196] width 109 height 9
click at [397, 189] on button "2" at bounding box center [394, 180] width 19 height 19
click at [393, 232] on label "No - required a change order" at bounding box center [409, 241] width 110 height 20
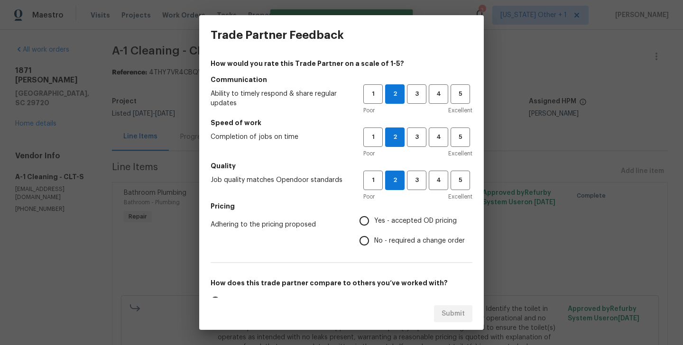
click at [374, 232] on input "No - required a change order" at bounding box center [364, 241] width 20 height 20
radio input "true"
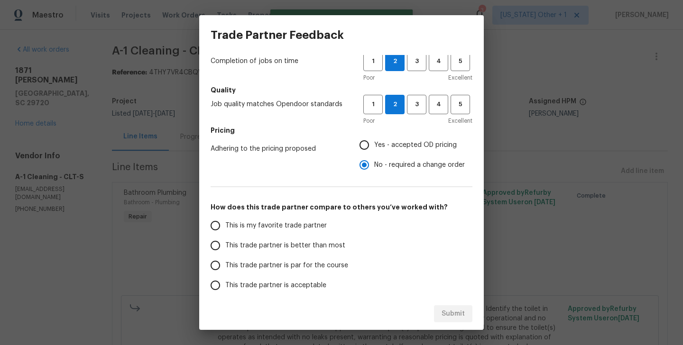
scroll to position [96, 0]
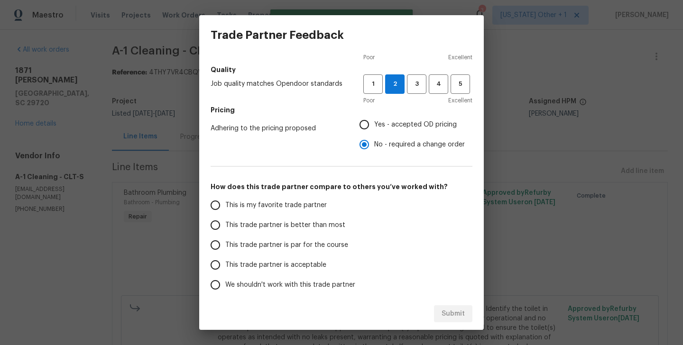
click at [297, 233] on label "This trade partner is better than most" at bounding box center [280, 225] width 150 height 20
click at [225, 233] on input "This trade partner is better than most" at bounding box center [215, 225] width 20 height 20
click at [449, 316] on span "Submit" at bounding box center [452, 314] width 23 height 12
radio input "true"
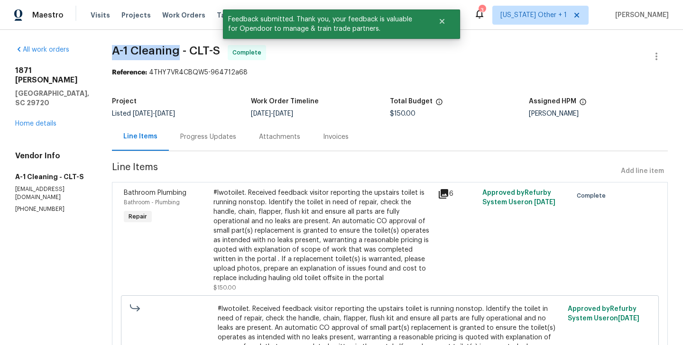
drag, startPoint x: 103, startPoint y: 55, endPoint x: 172, endPoint y: 55, distance: 68.8
click at [172, 55] on div "All work orders [STREET_ADDRESS][PERSON_NAME][PERSON_NAME] Home details Vendor …" at bounding box center [341, 236] width 683 height 412
copy span "A-1 Cleaning"
click at [34, 120] on link "Home details" at bounding box center [35, 123] width 41 height 7
